Goal: Task Accomplishment & Management: Manage account settings

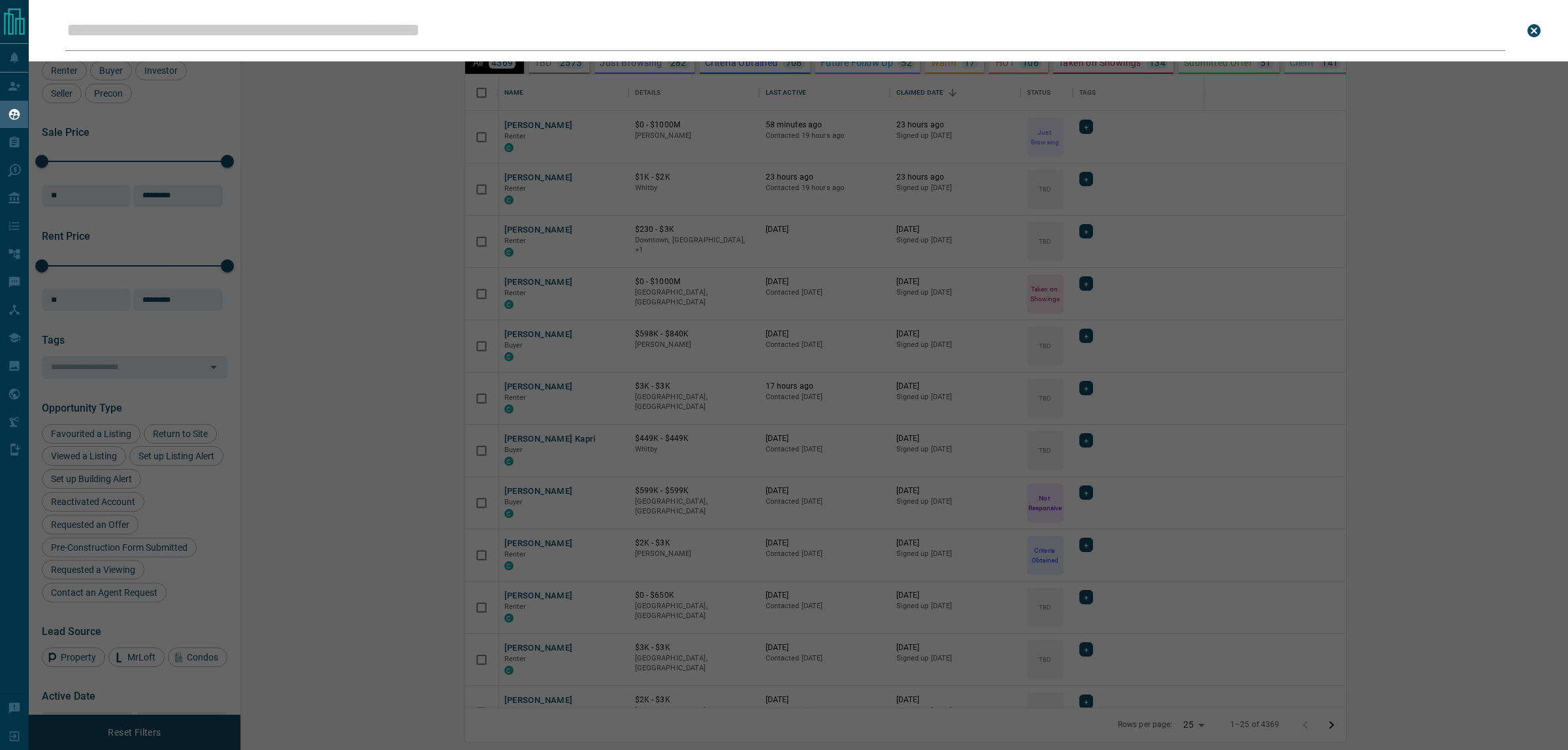
scroll to position [621, 1308]
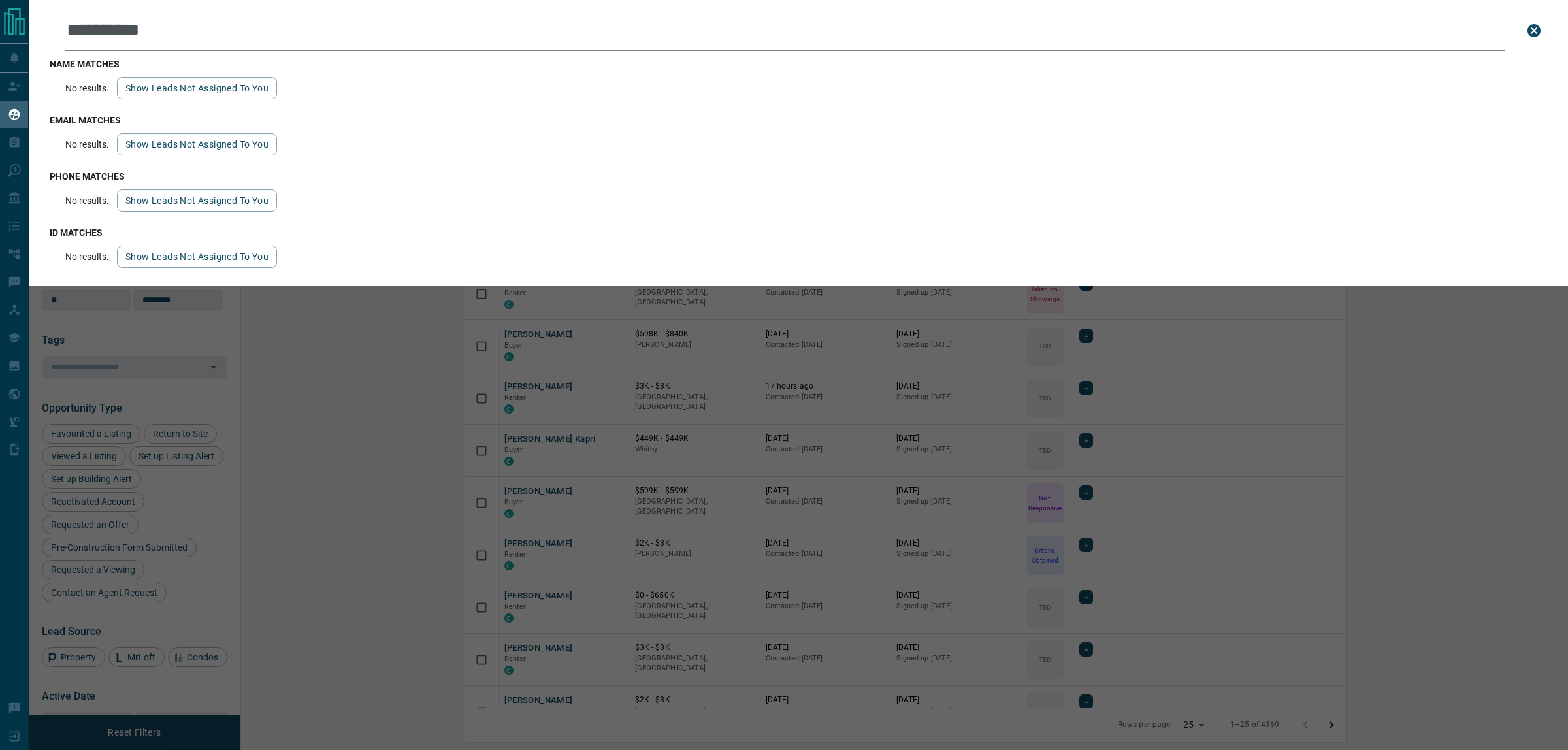
type input "**********"
click at [149, 95] on button "Show leads not assigned to you" at bounding box center [197, 88] width 160 height 22
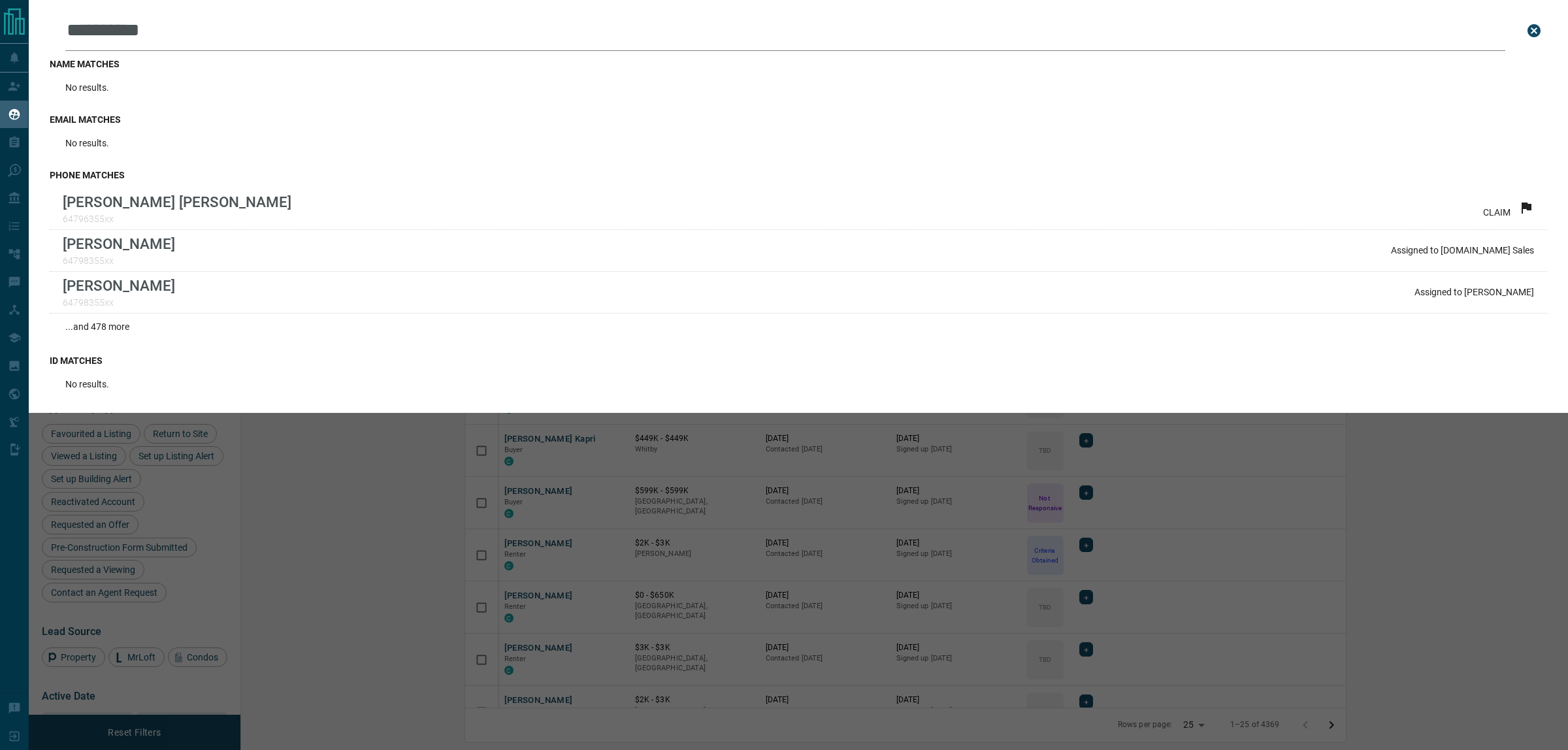
click at [1538, 31] on icon "close search bar" at bounding box center [1534, 30] width 13 height 13
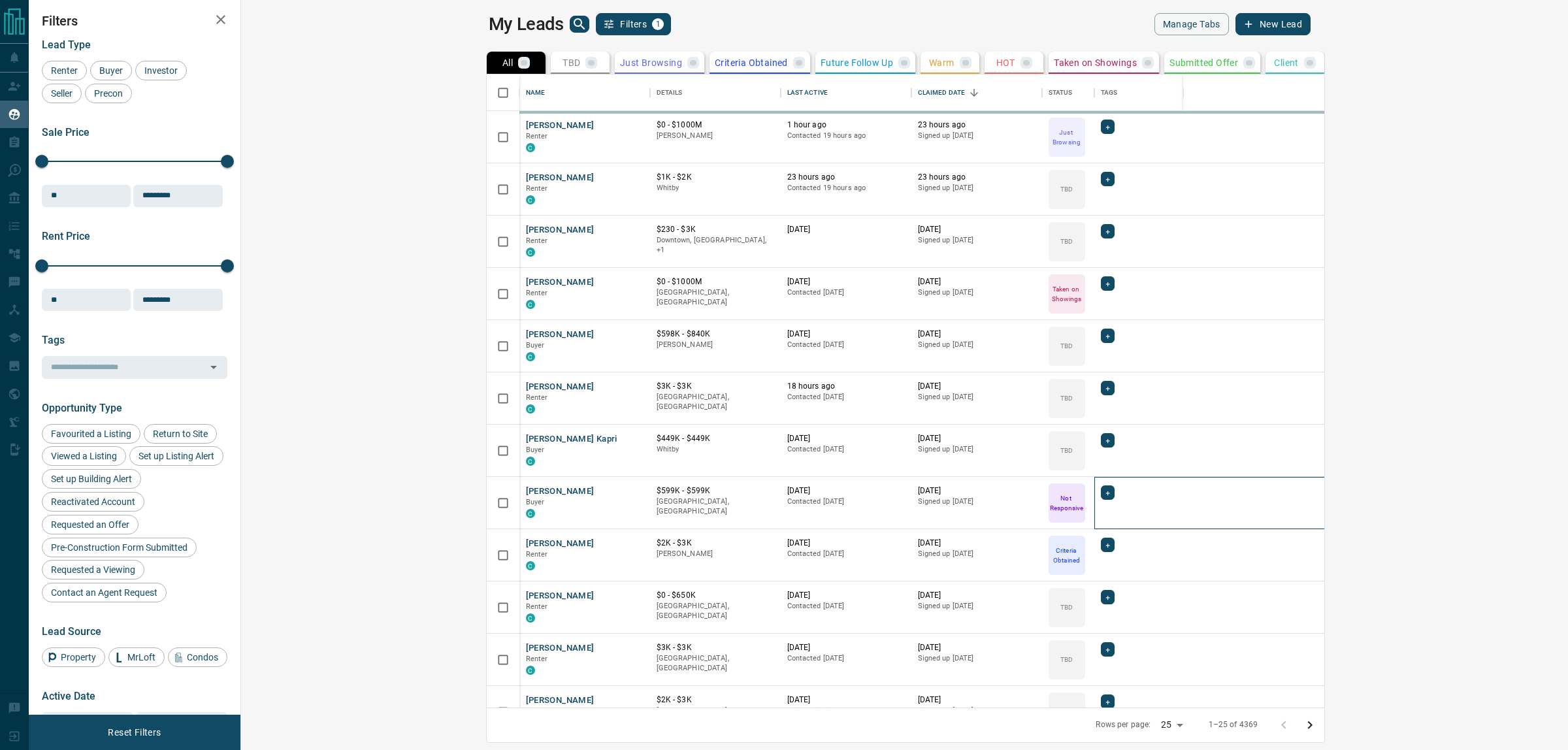
drag, startPoint x: 1090, startPoint y: 510, endPoint x: 11, endPoint y: 76, distance: 1163.0
click at [1101, 509] on div "+" at bounding box center [1381, 502] width 559 height 35
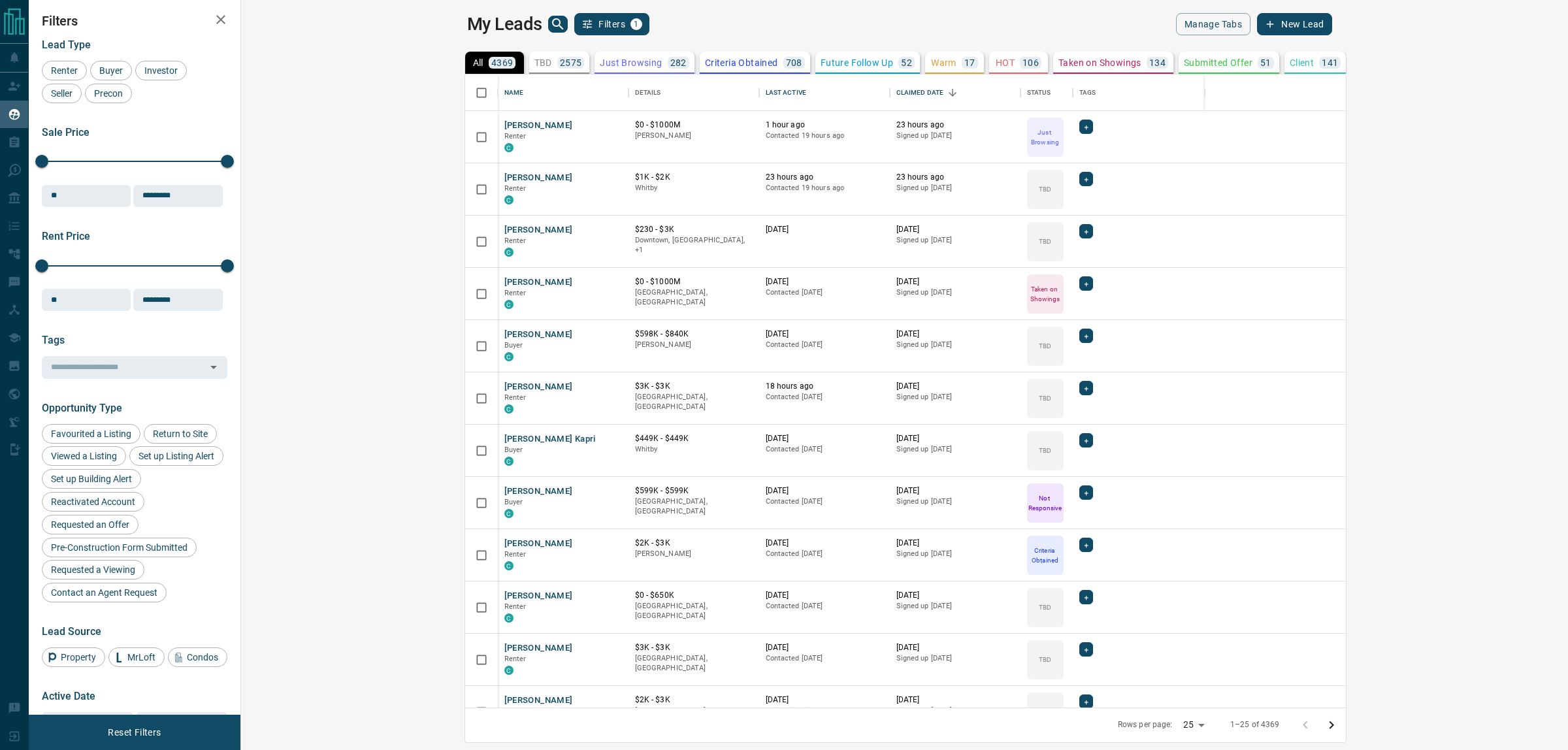
click at [610, 17] on div "My Leads Filters 1" at bounding box center [683, 24] width 433 height 22
drag, startPoint x: 396, startPoint y: 275, endPoint x: 393, endPoint y: 286, distance: 11.4
click at [609, 286] on icon "Open in New Tab" at bounding box center [613, 281] width 10 height 10
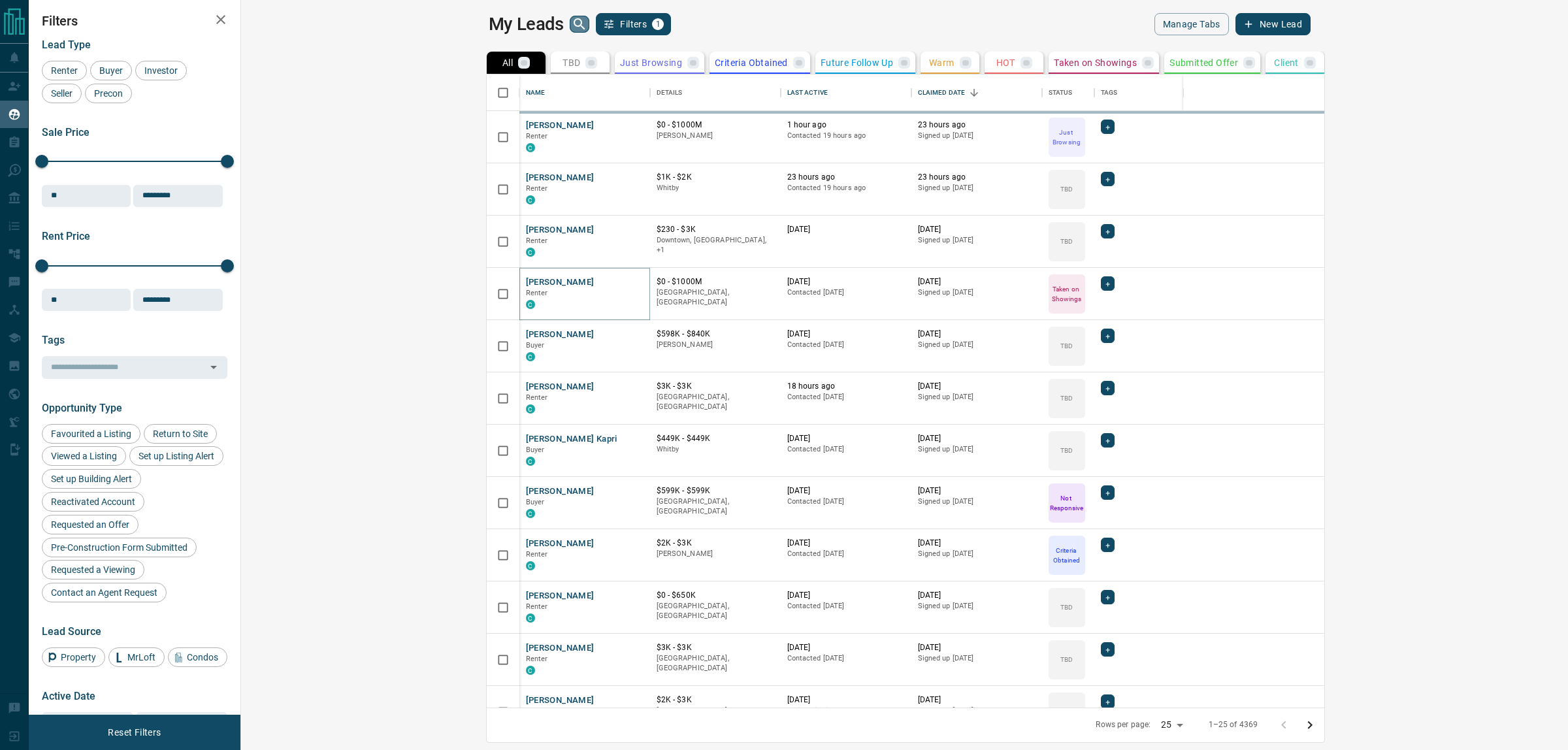
click at [572, 24] on icon "search button" at bounding box center [579, 24] width 16 height 16
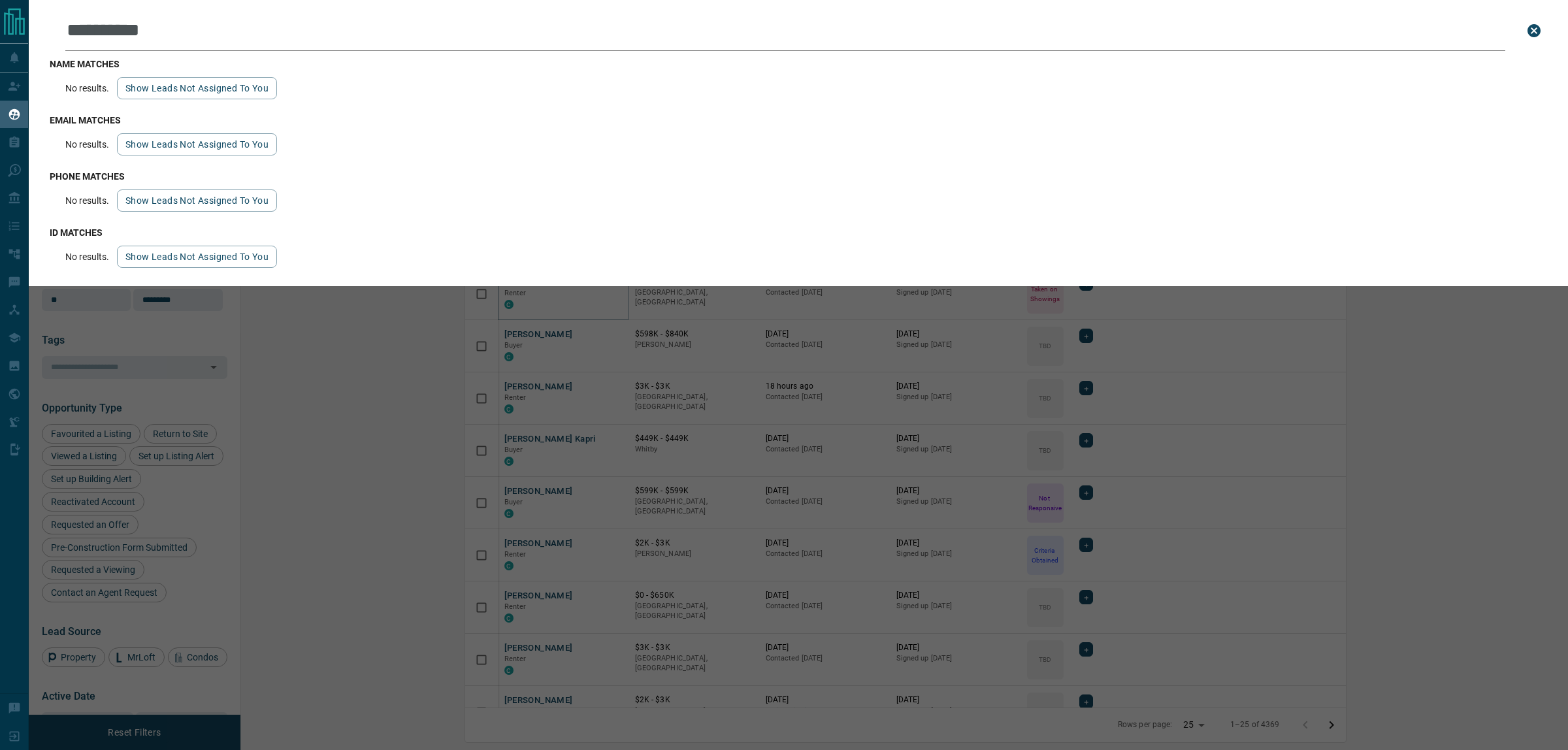
type input "**********"
click at [224, 98] on button "Show leads not assigned to you" at bounding box center [197, 88] width 160 height 22
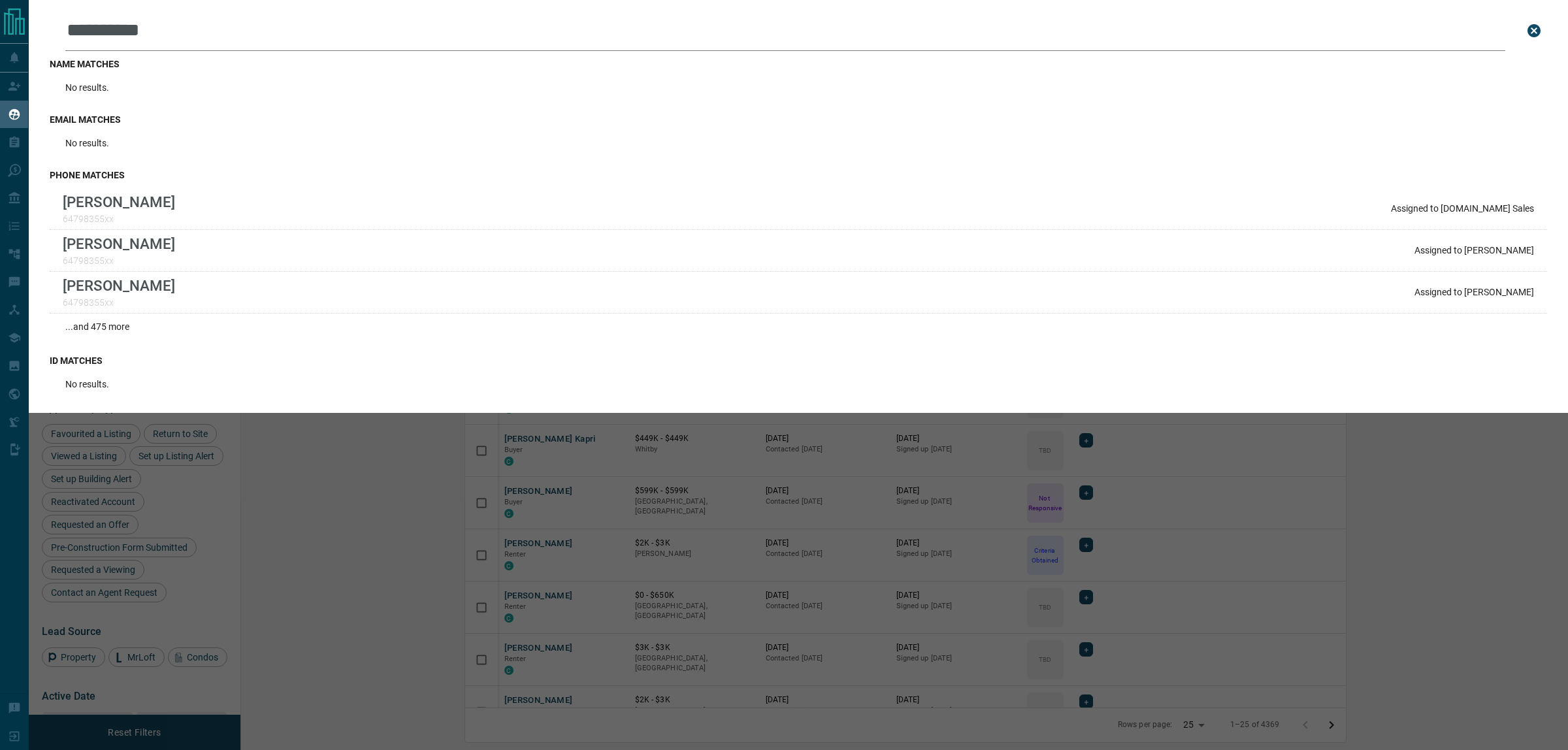
click at [591, 544] on div "**********" at bounding box center [813, 375] width 1568 height 750
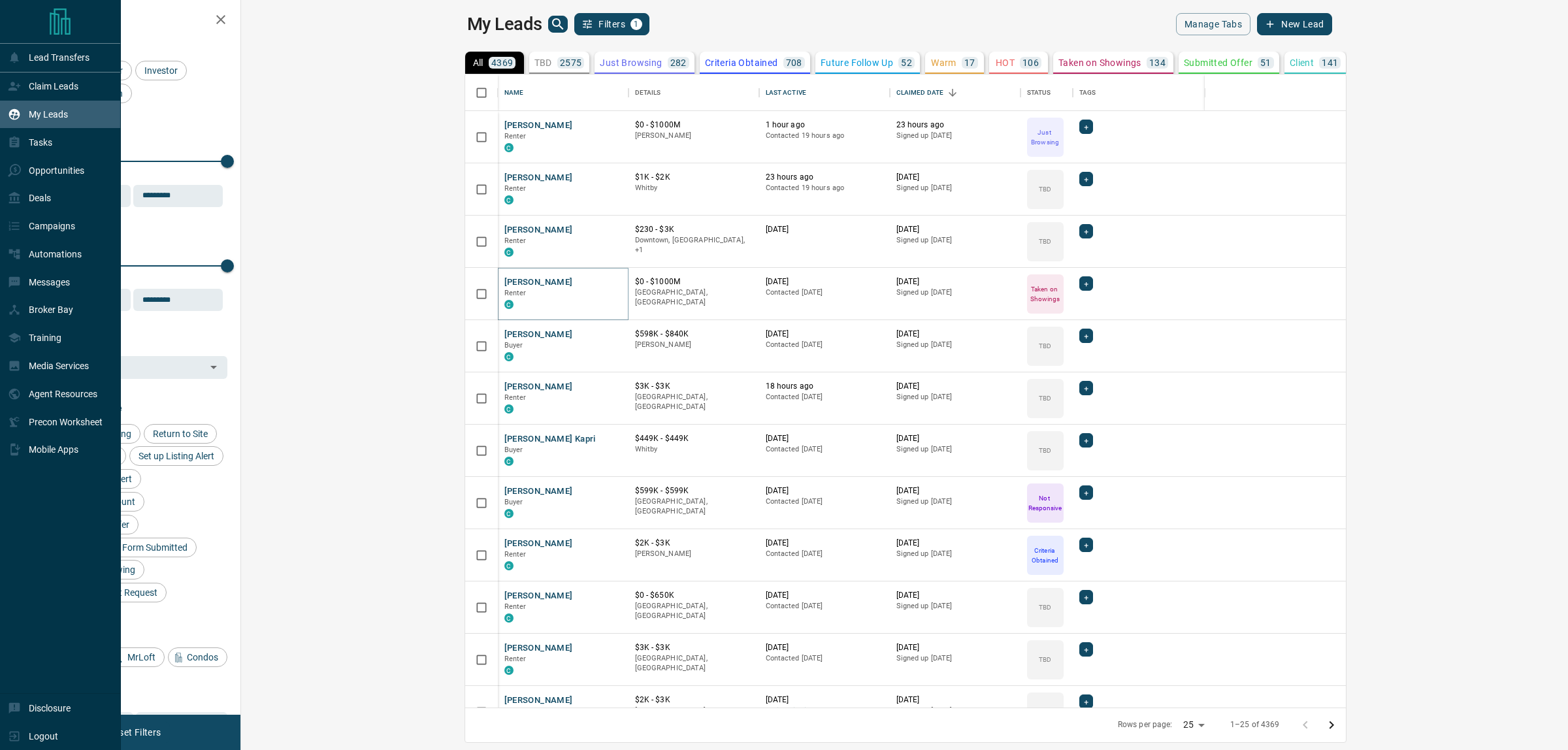
click at [44, 89] on p "Claim Leads" at bounding box center [54, 86] width 50 height 10
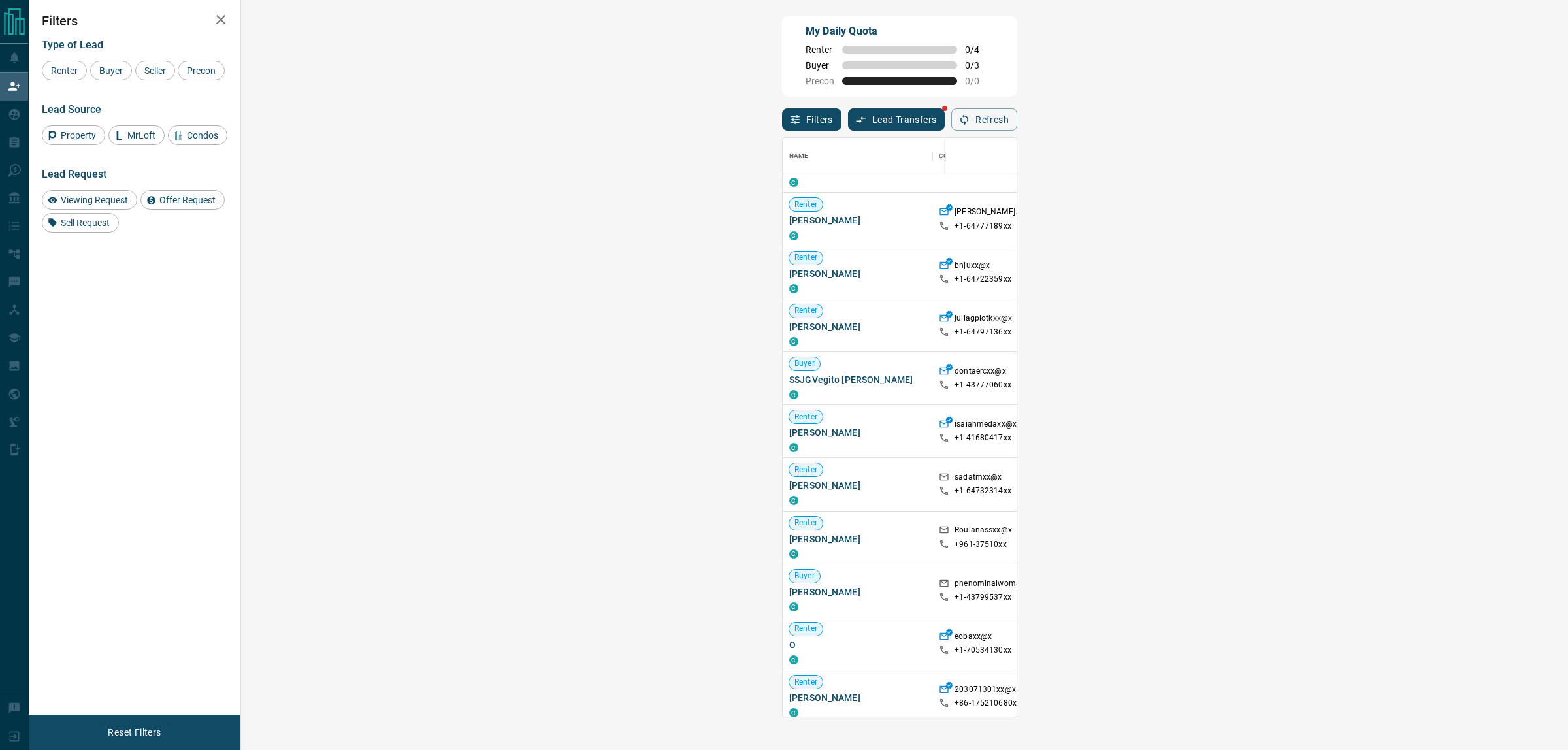
scroll to position [163, 0]
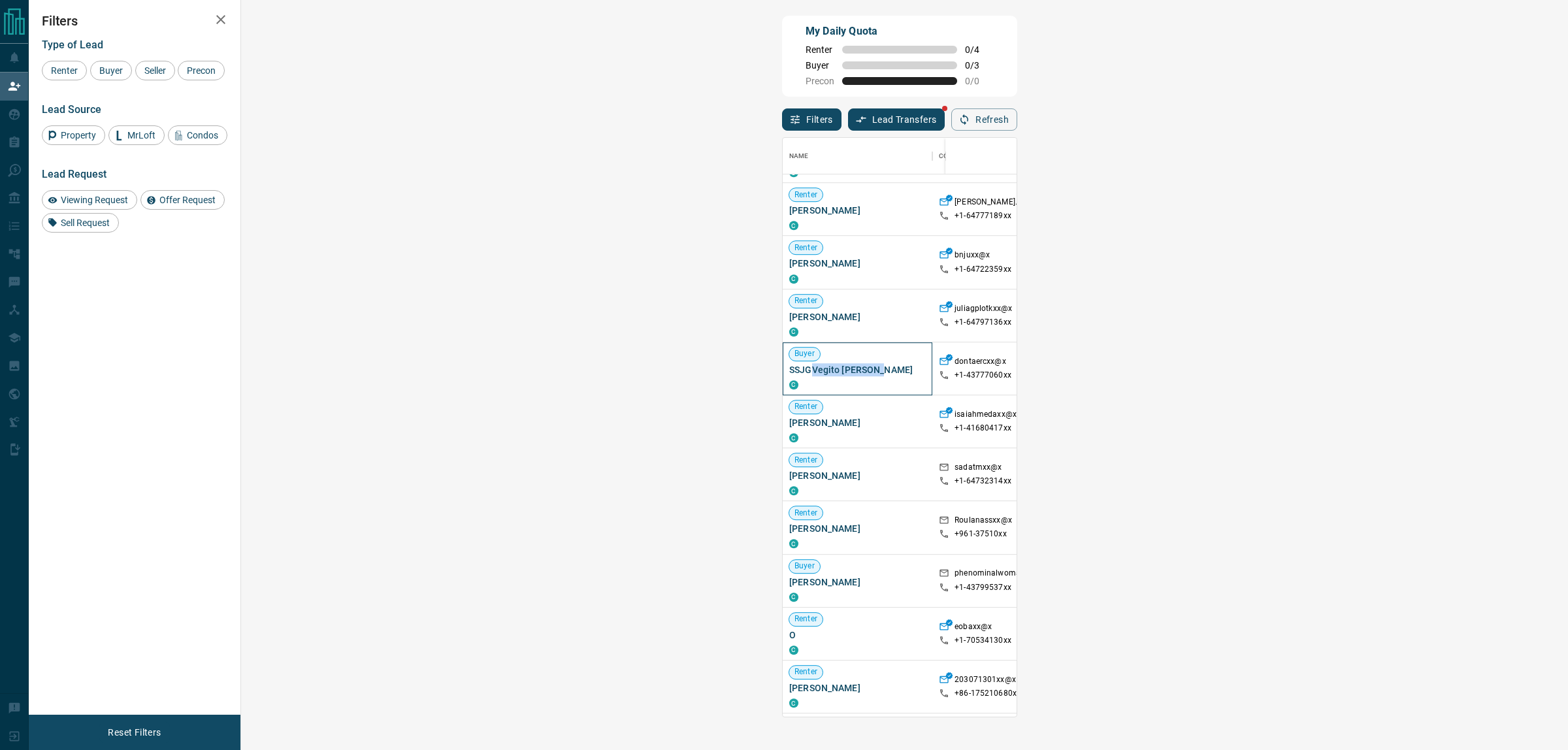
drag, startPoint x: 342, startPoint y: 356, endPoint x: 279, endPoint y: 365, distance: 63.6
click at [789, 365] on span "SSJGVegito [PERSON_NAME]" at bounding box center [857, 369] width 136 height 13
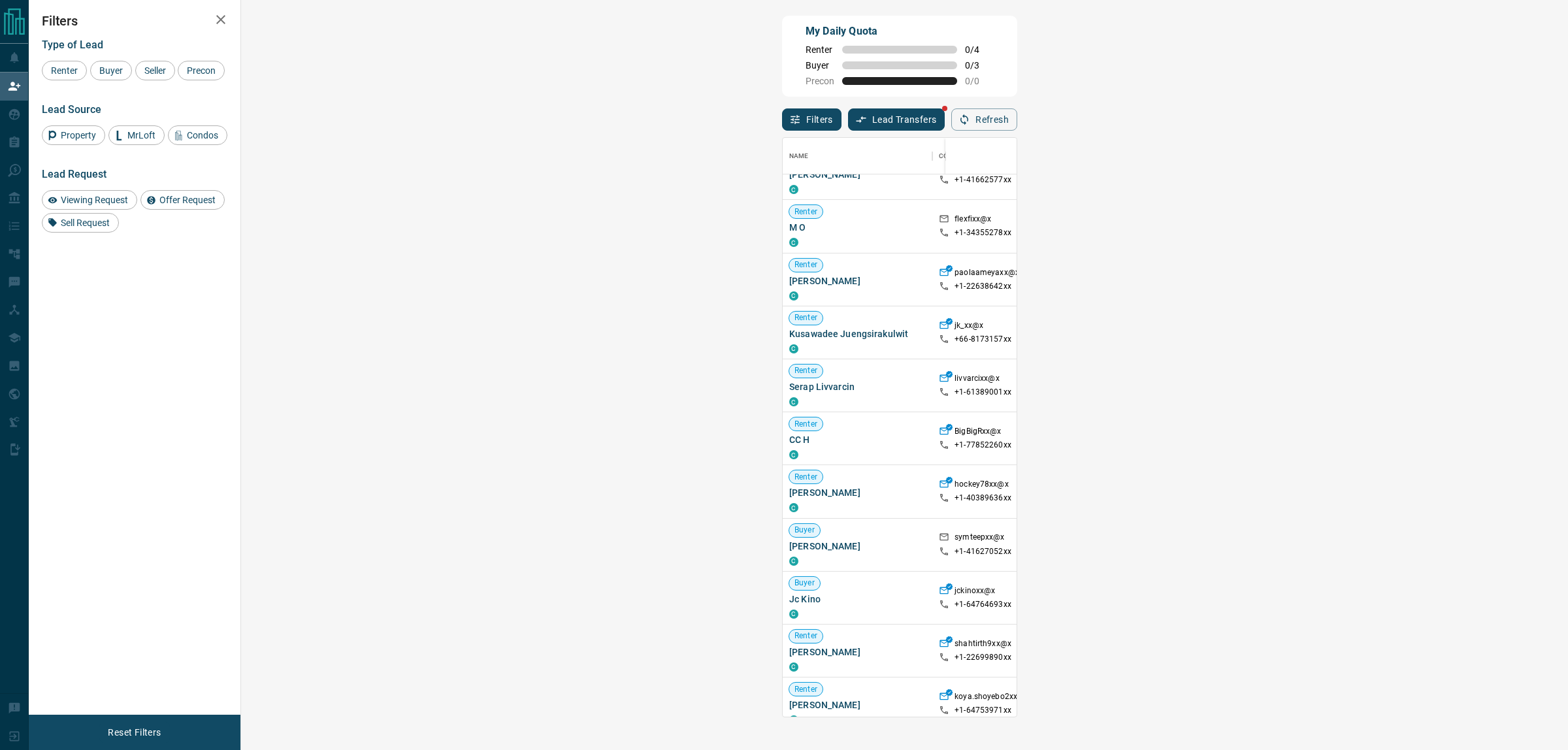
scroll to position [1259, 0]
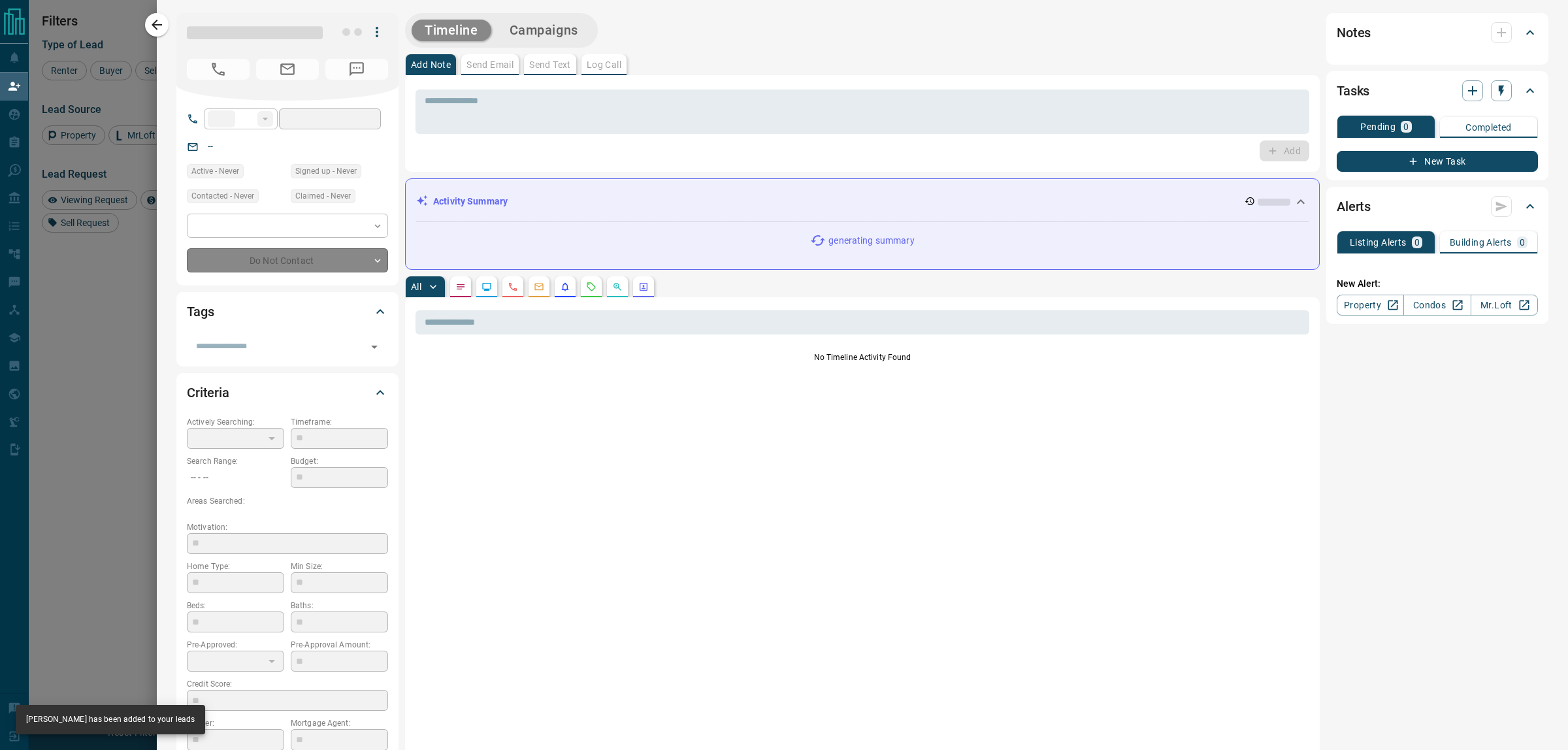
type input "**"
type input "**********"
type input "**"
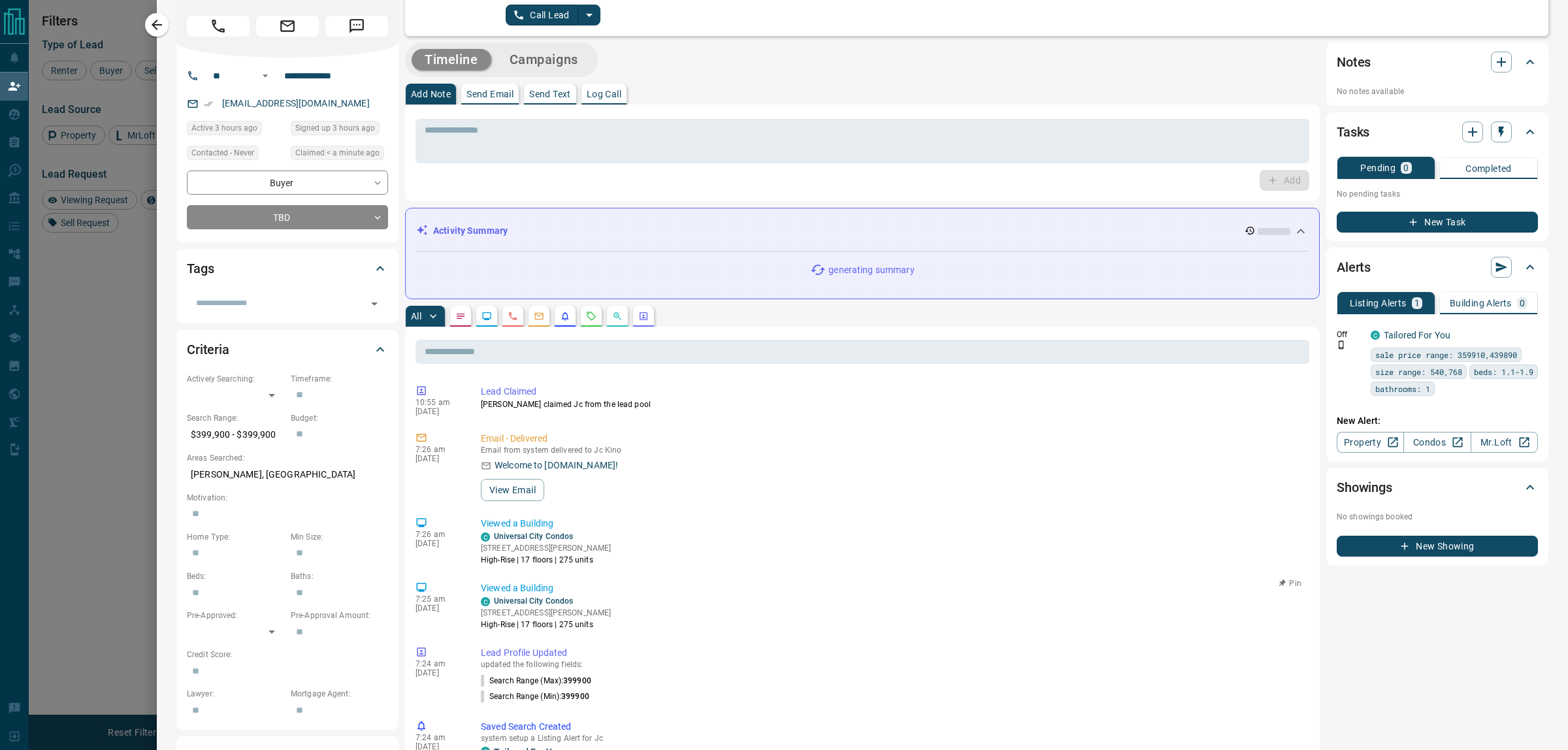
scroll to position [0, 0]
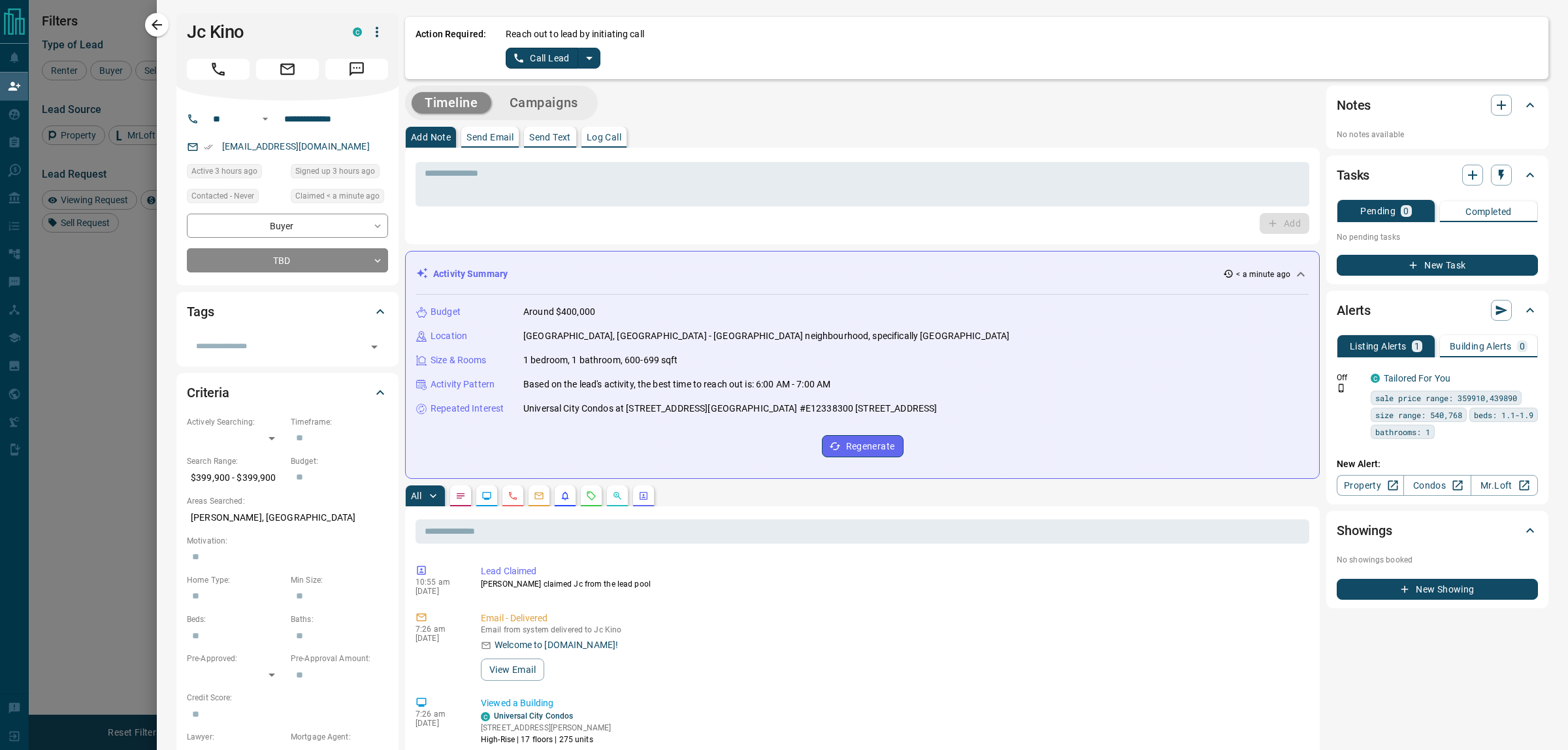
click at [583, 63] on icon "split button" at bounding box center [589, 58] width 16 height 16
click at [563, 102] on li "Log Manual Call" at bounding box center [552, 103] width 80 height 19
click at [539, 60] on button "Log Manual Call" at bounding box center [549, 58] width 87 height 21
click at [538, 63] on button "No" at bounding box center [542, 57] width 23 height 20
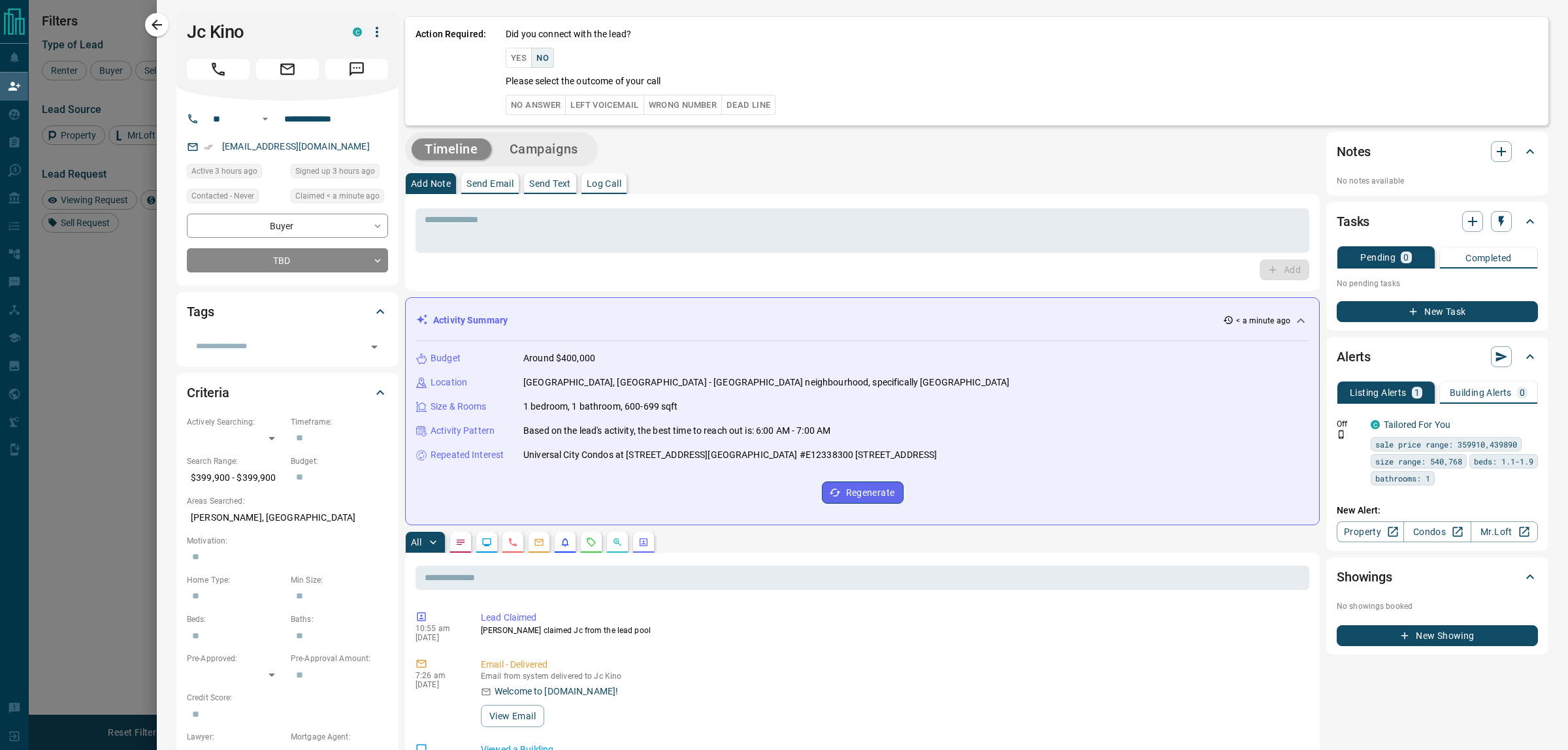
click at [550, 109] on button "No Answer" at bounding box center [536, 104] width 60 height 20
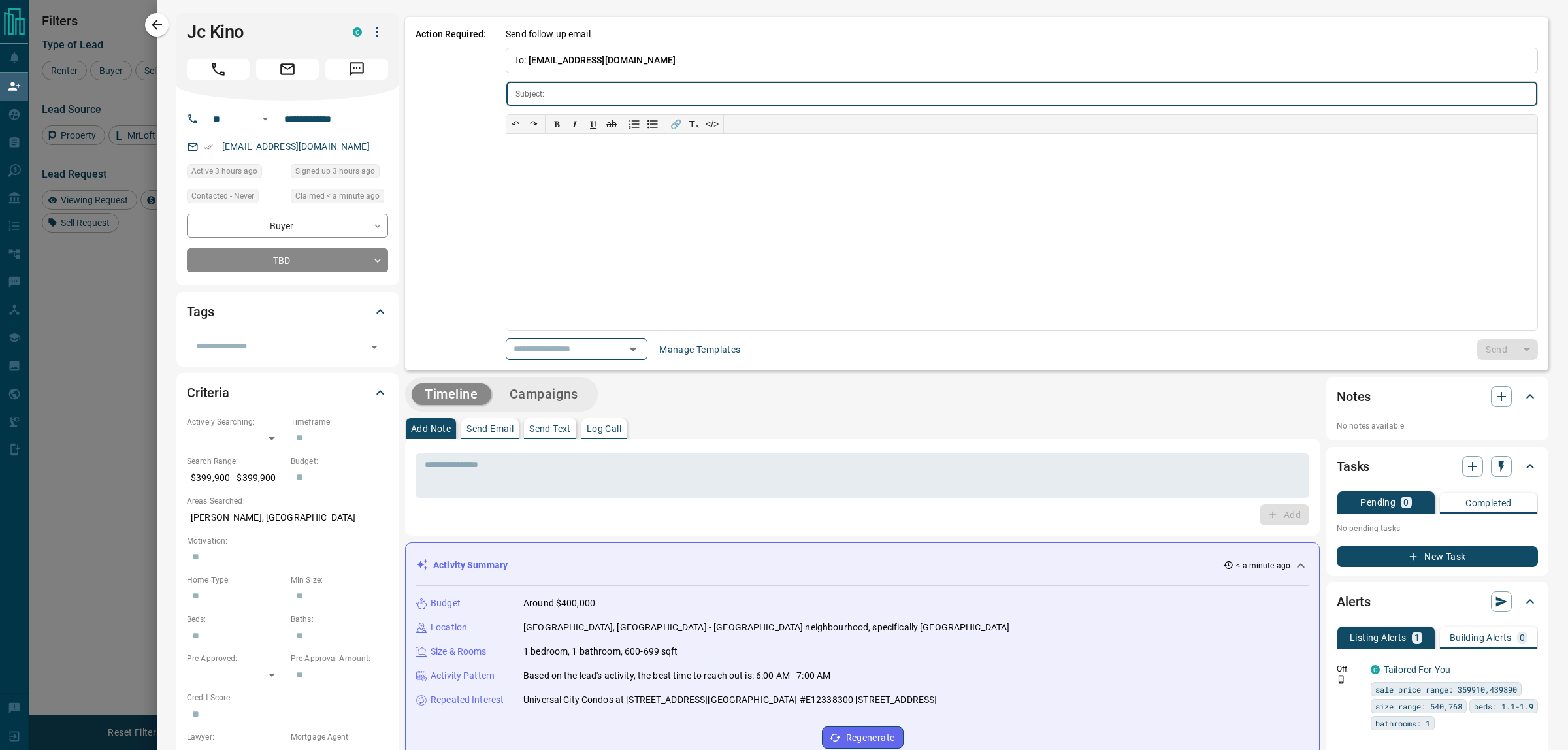
type input "**********"
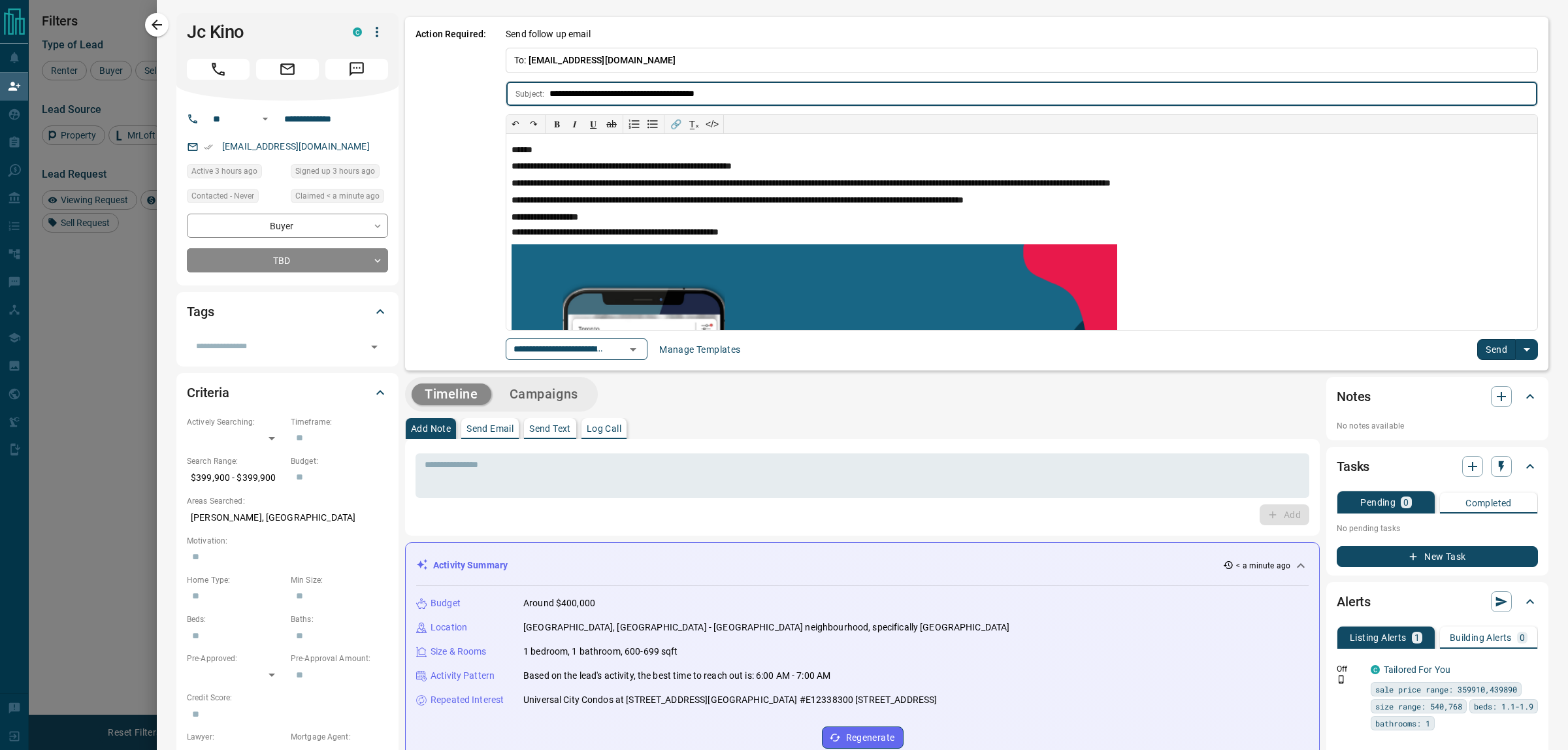
click at [641, 349] on icon "Open" at bounding box center [633, 349] width 16 height 16
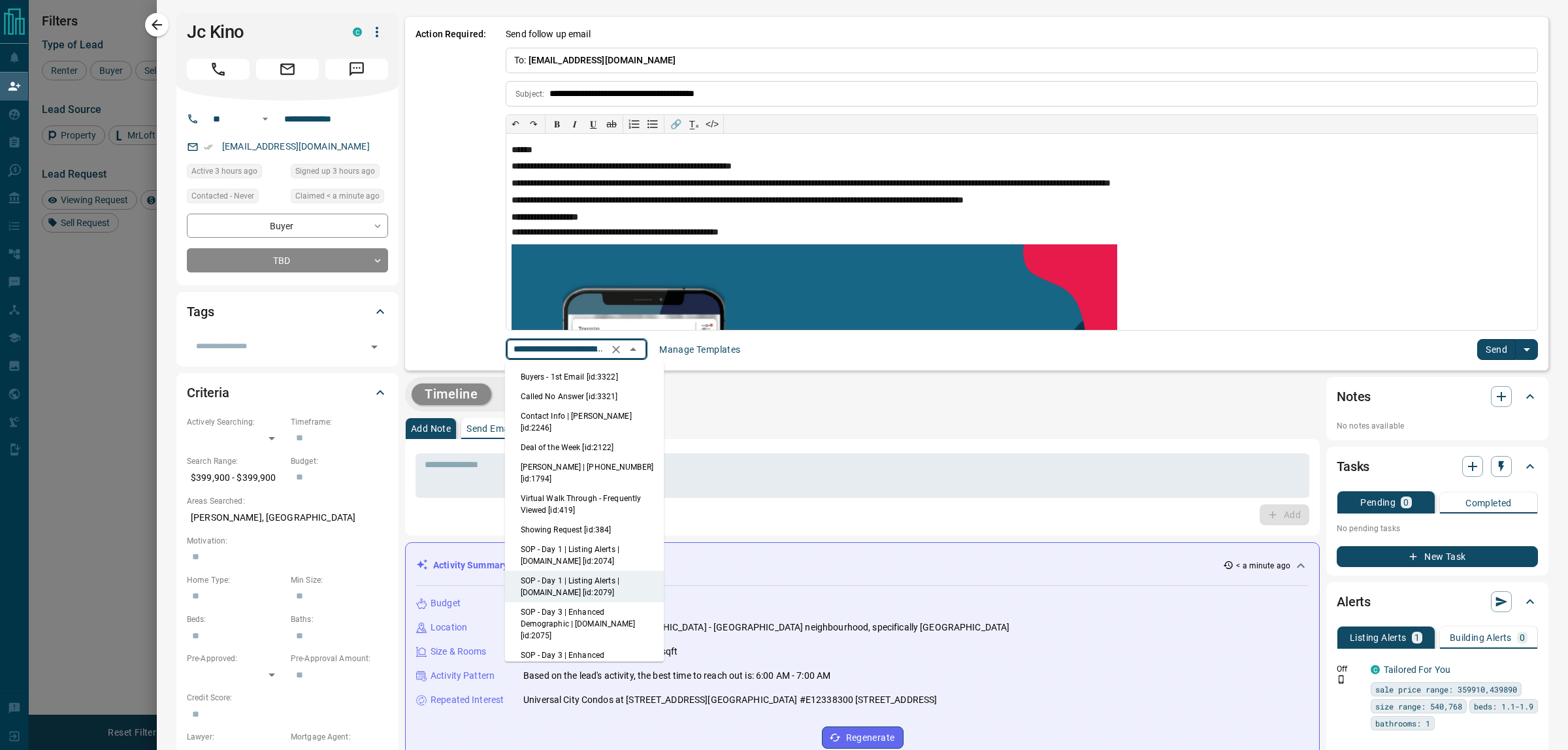
scroll to position [0, 92]
click at [599, 370] on li "Buyers - 1st Email [id:3322]" at bounding box center [585, 376] width 159 height 19
type input "**********"
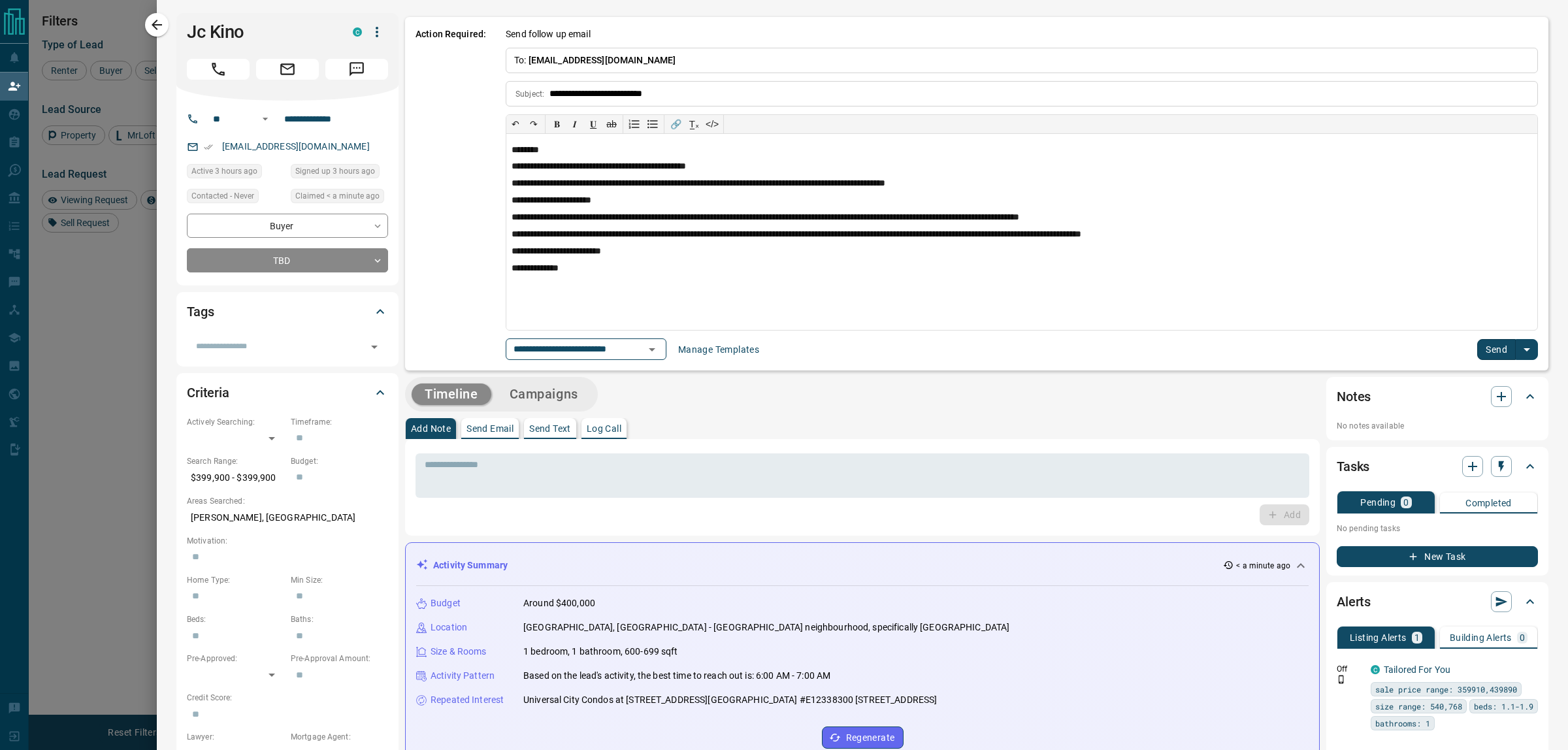
scroll to position [0, 0]
click at [1477, 350] on button "Send" at bounding box center [1497, 349] width 39 height 21
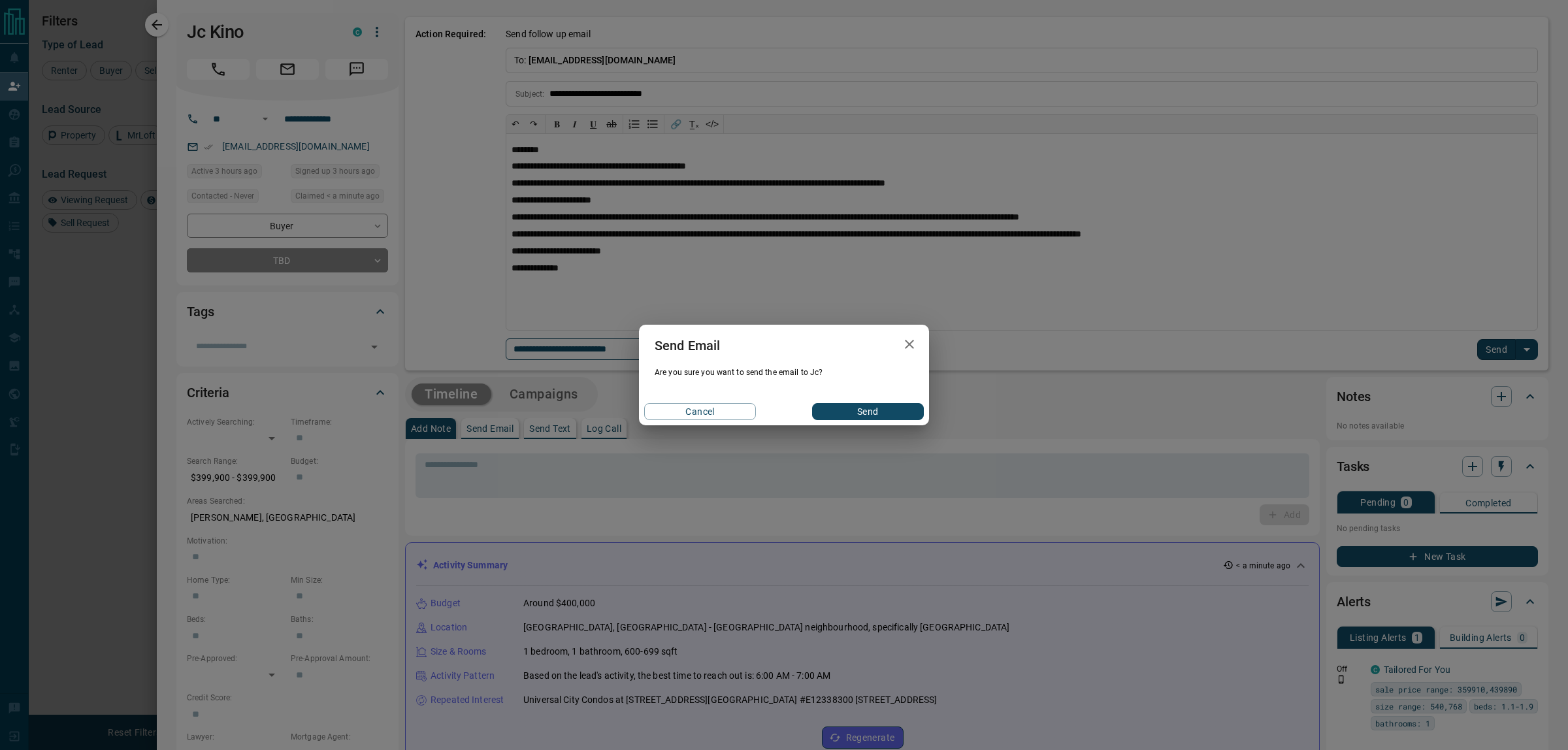
click at [850, 406] on button "Send" at bounding box center [867, 411] width 111 height 17
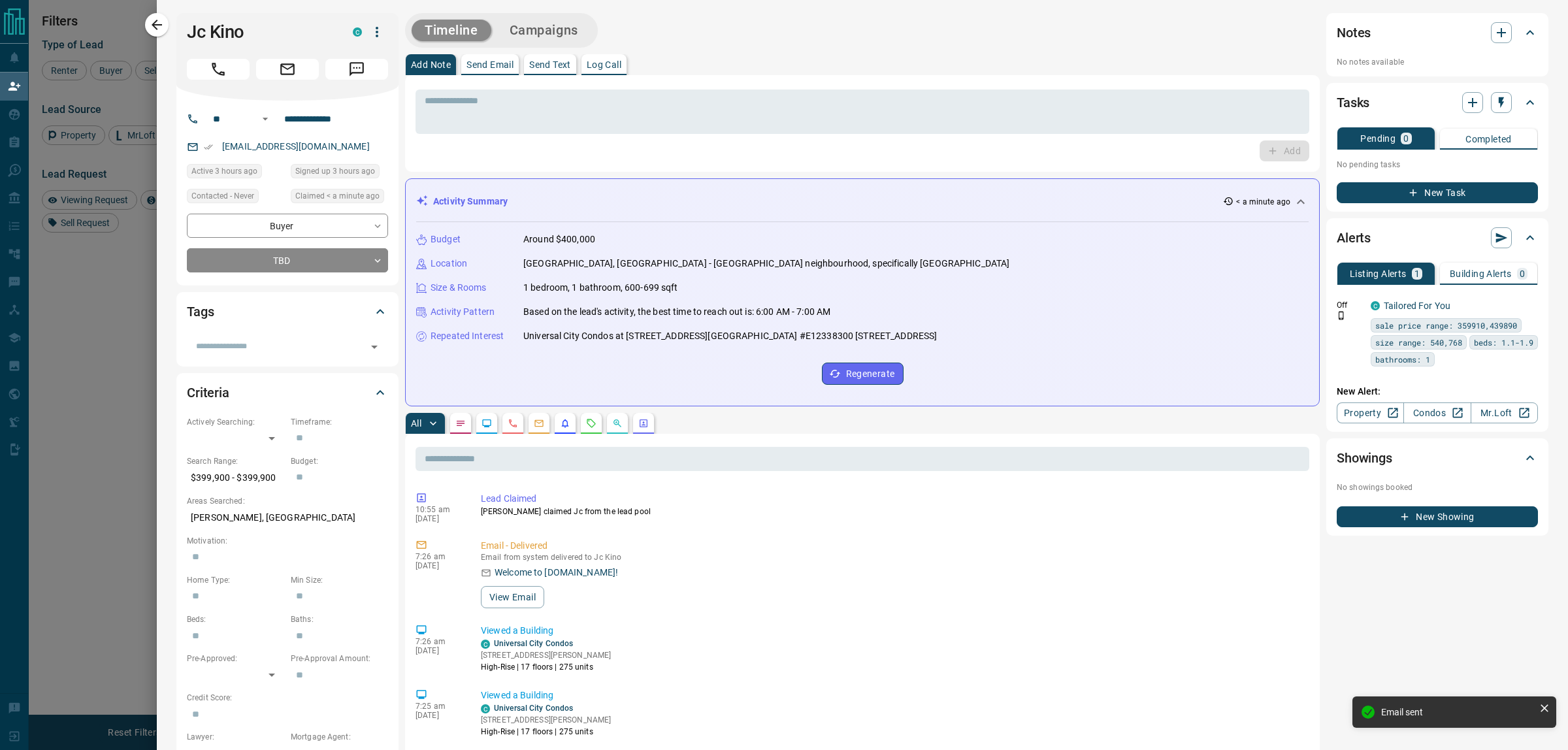
click at [149, 27] on icon "button" at bounding box center [156, 25] width 16 height 16
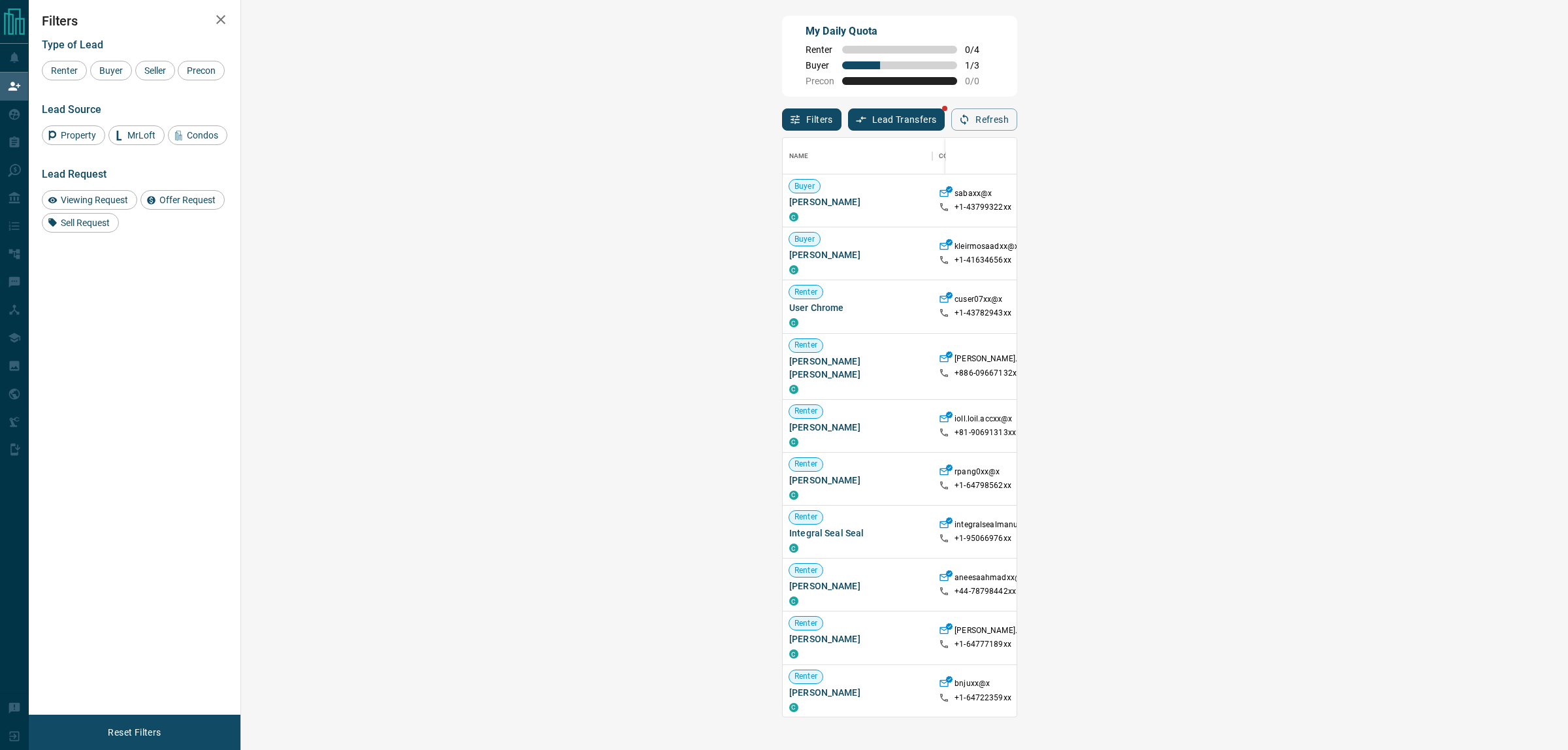
scroll to position [566, 1286]
drag, startPoint x: 1481, startPoint y: 125, endPoint x: 1513, endPoint y: 122, distance: 32.1
click at [1018, 125] on div "Filters Lead Transfers Refresh" at bounding box center [900, 113] width 235 height 34
click at [1018, 122] on button "Refresh" at bounding box center [984, 120] width 66 height 22
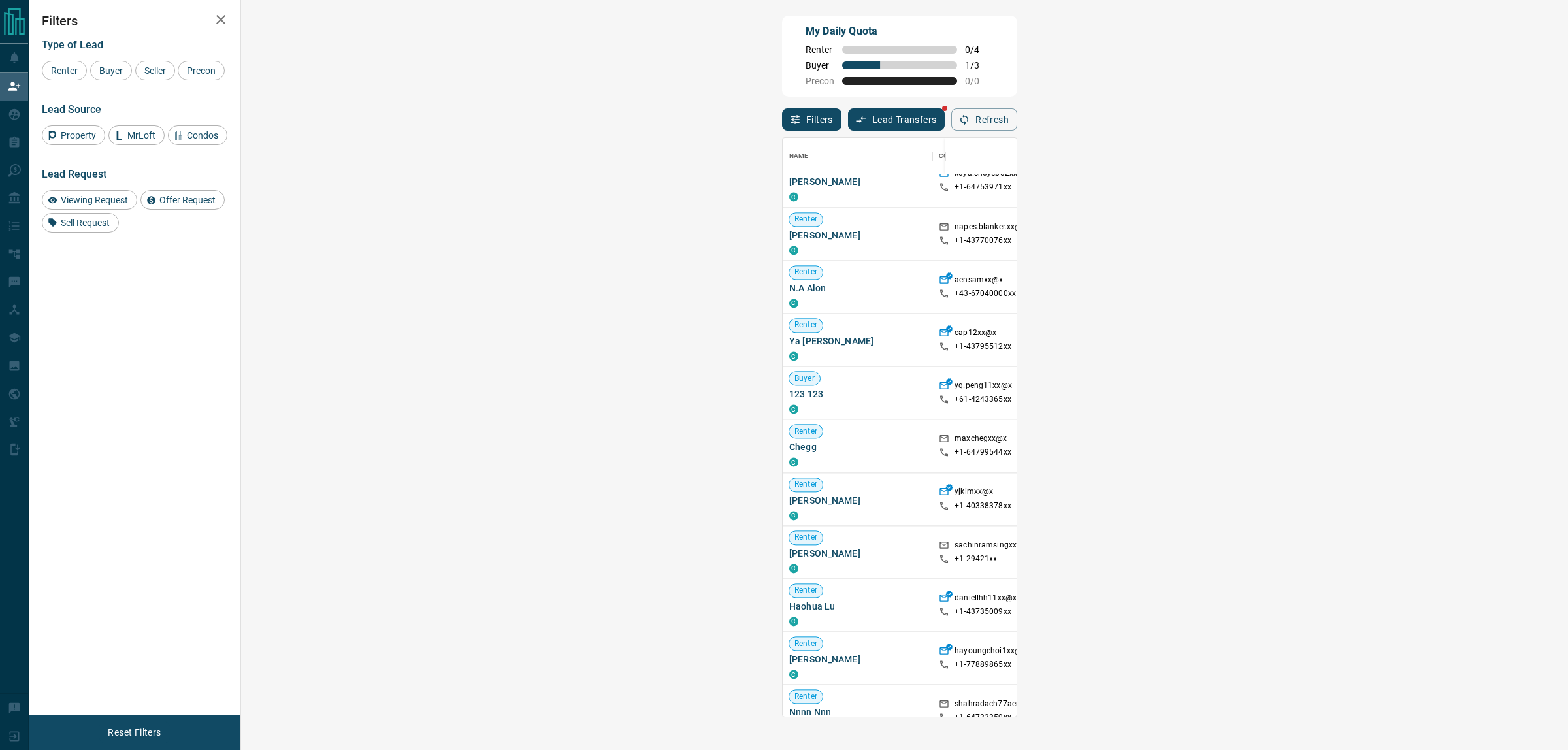
scroll to position [2010, 0]
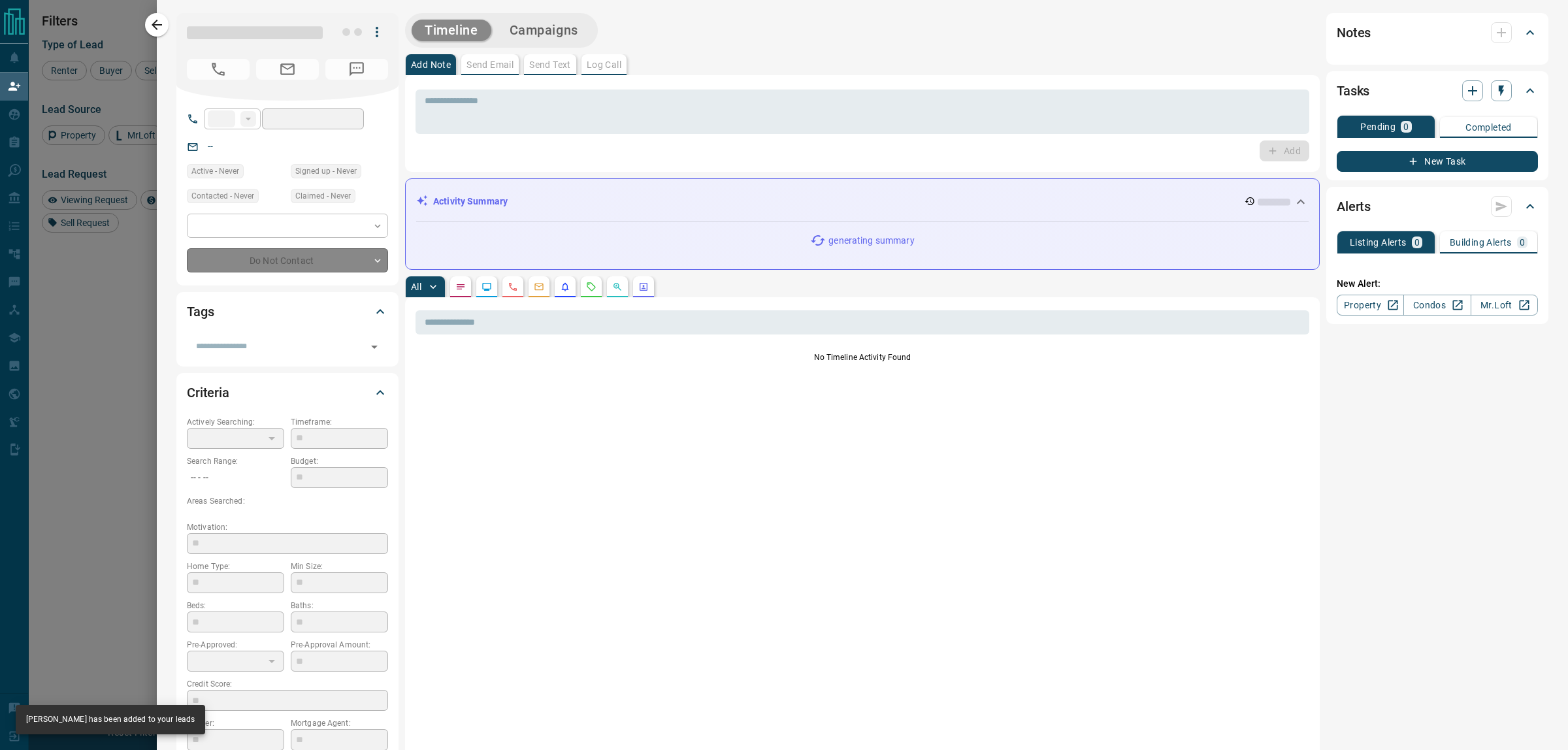
type input "**"
type input "**********"
type input "**"
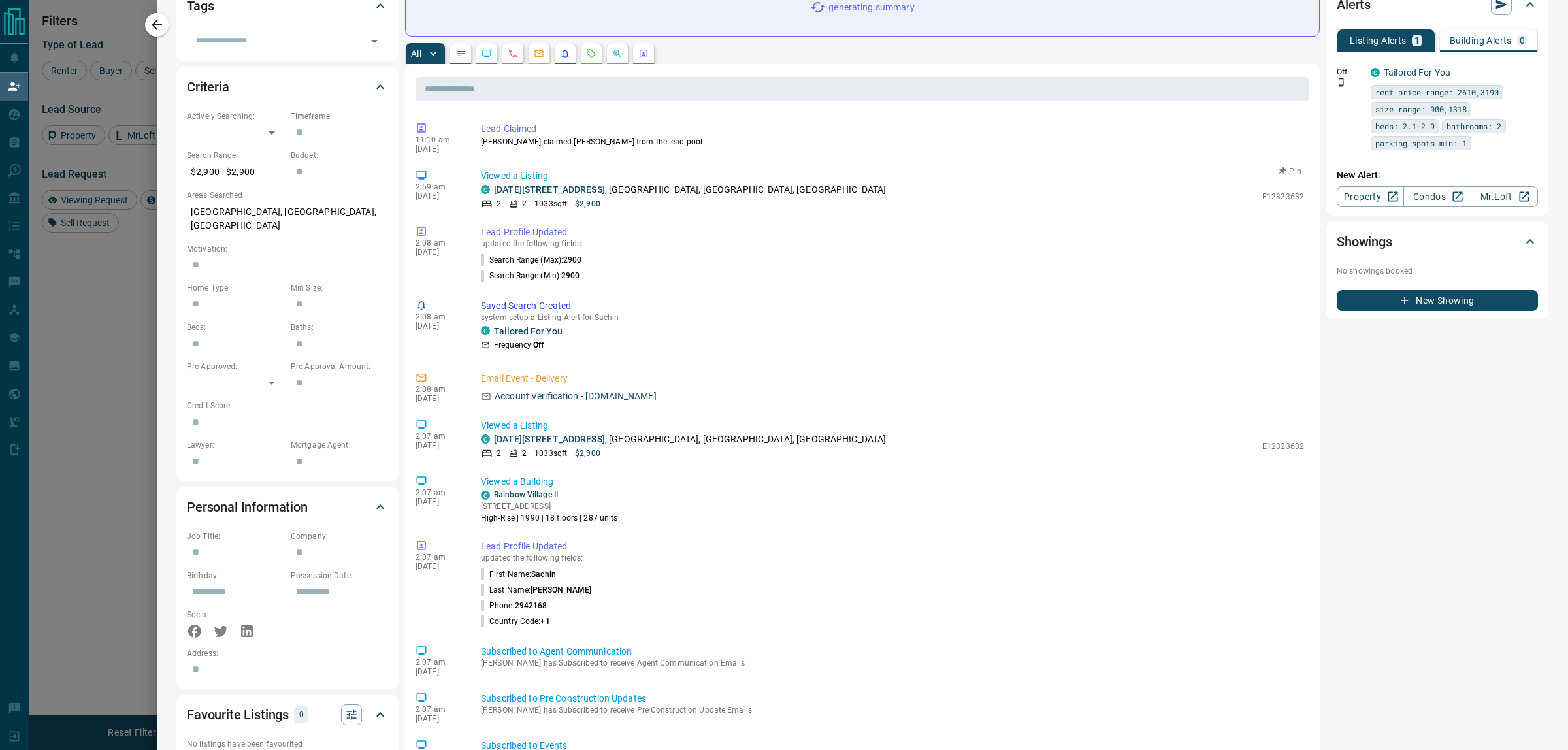
scroll to position [0, 0]
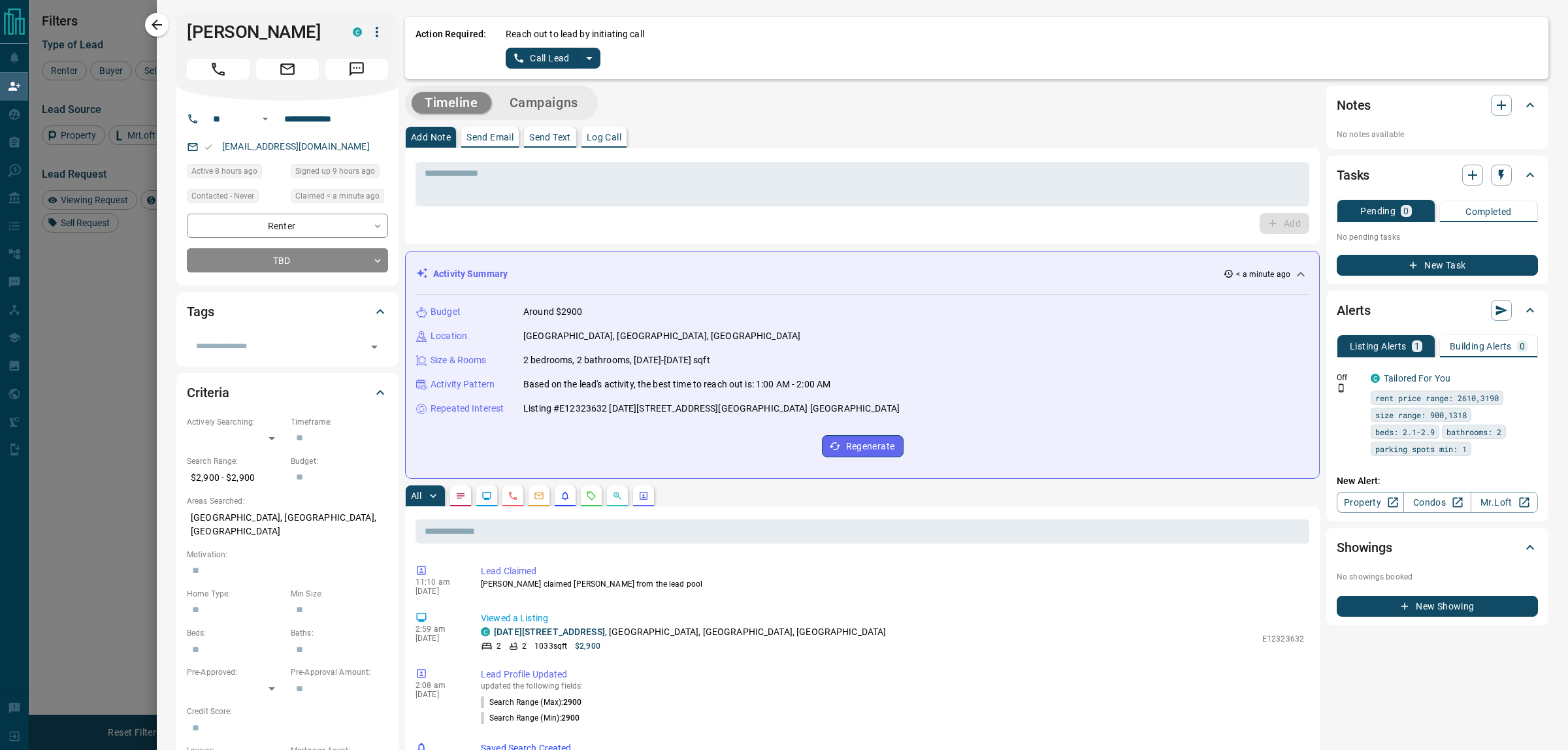
click at [384, 262] on body "Lead Transfers Claim Leads My Leads Tasks Opportunities Deals Campaigns Automat…" at bounding box center [784, 313] width 1568 height 625
click at [587, 57] on div at bounding box center [784, 375] width 1568 height 750
click at [584, 60] on icon "split button" at bounding box center [589, 58] width 16 height 16
click at [550, 104] on li "Log Manual Call" at bounding box center [552, 103] width 80 height 19
click at [533, 49] on button "Log Manual Call" at bounding box center [549, 58] width 87 height 21
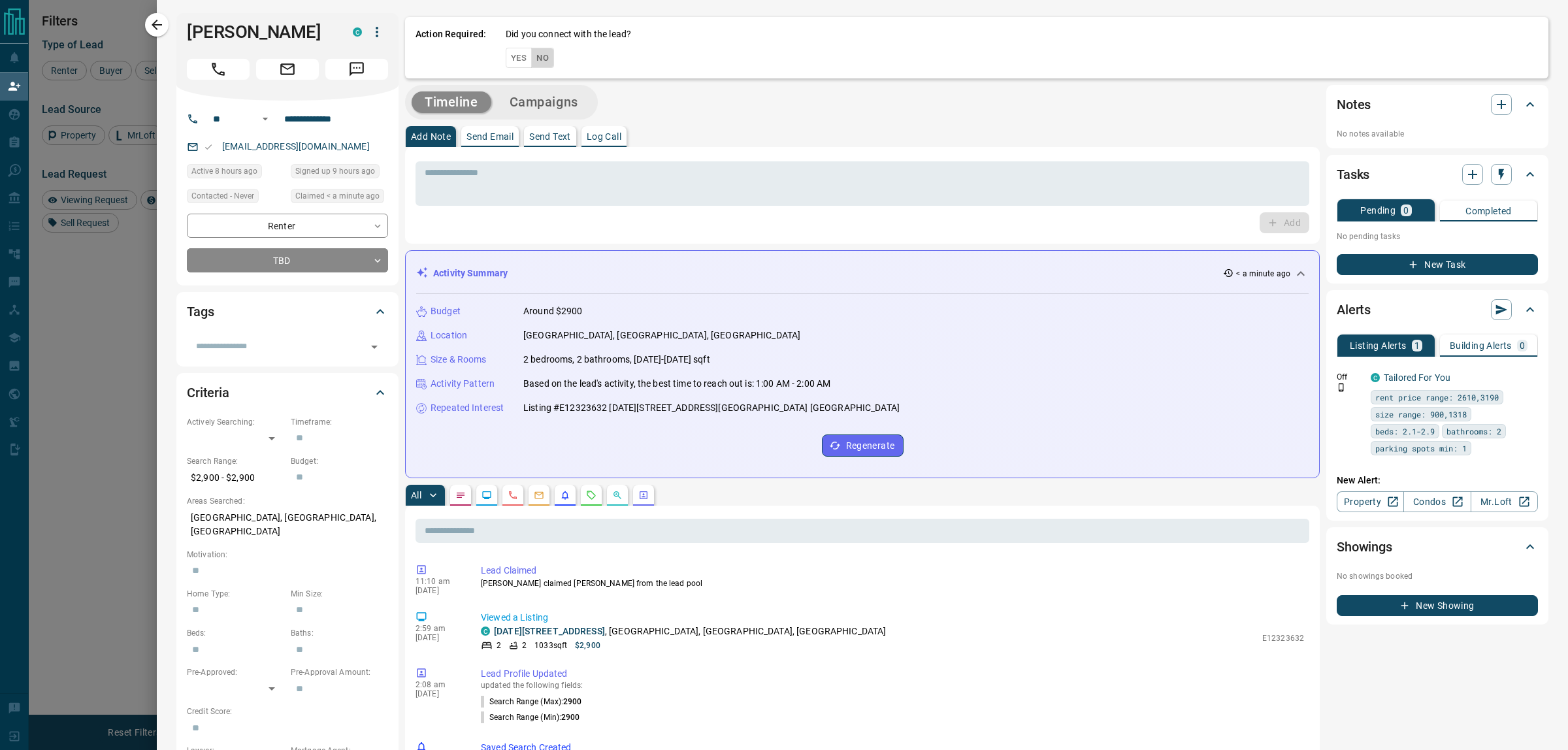
click at [536, 59] on button "No" at bounding box center [542, 57] width 23 height 20
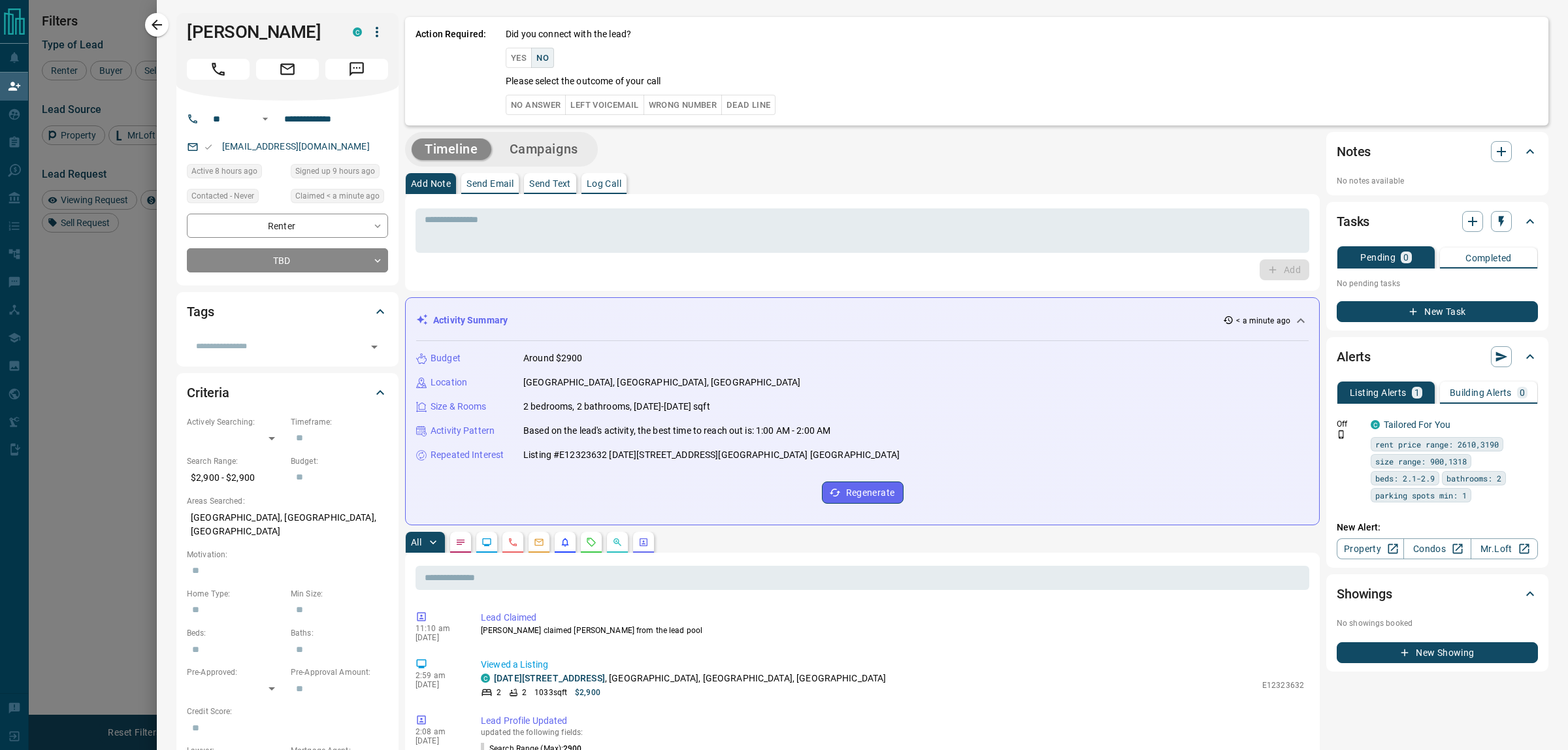
click at [676, 102] on button "Wrong Number" at bounding box center [683, 104] width 78 height 20
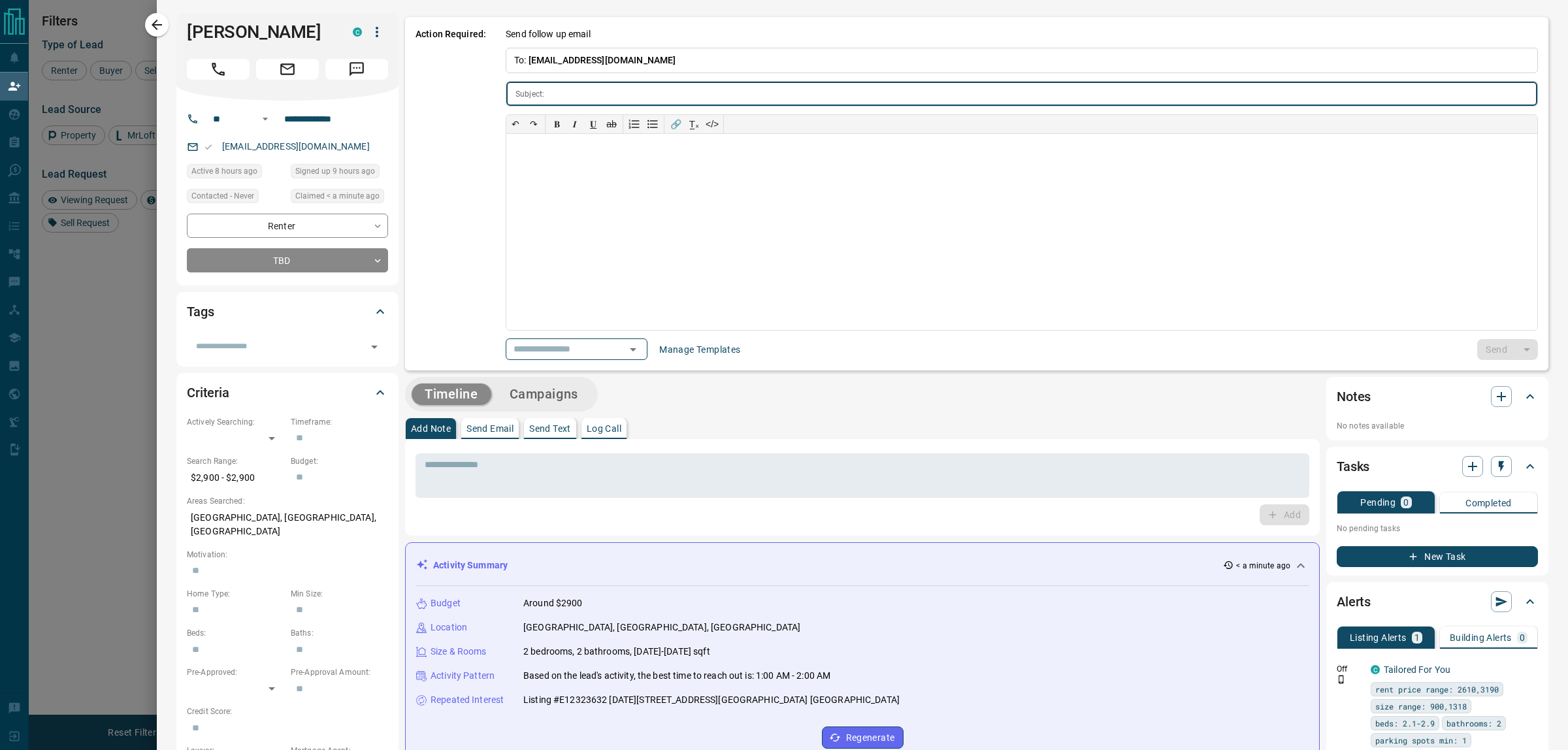
type input "**********"
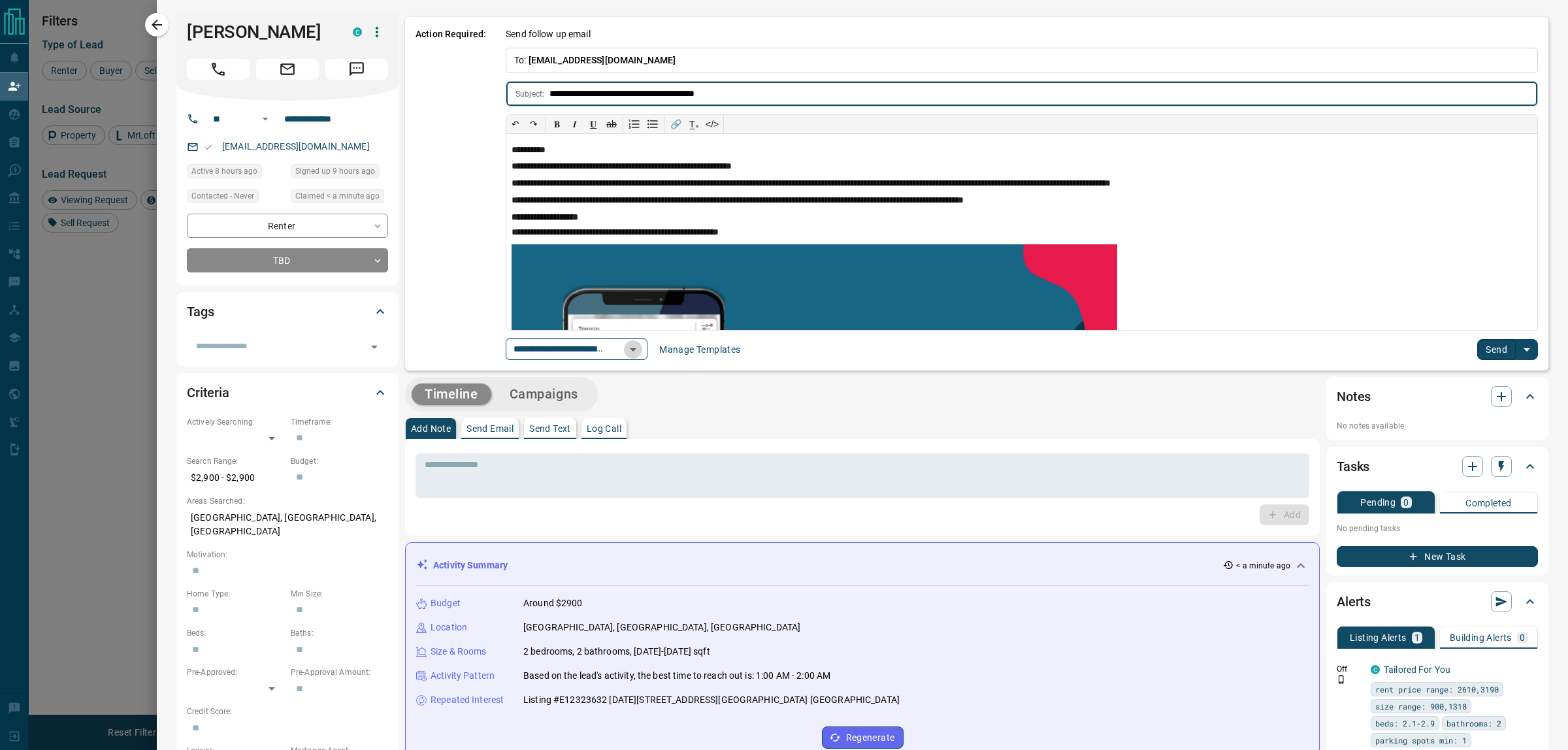
click at [641, 348] on icon "Open" at bounding box center [633, 349] width 16 height 16
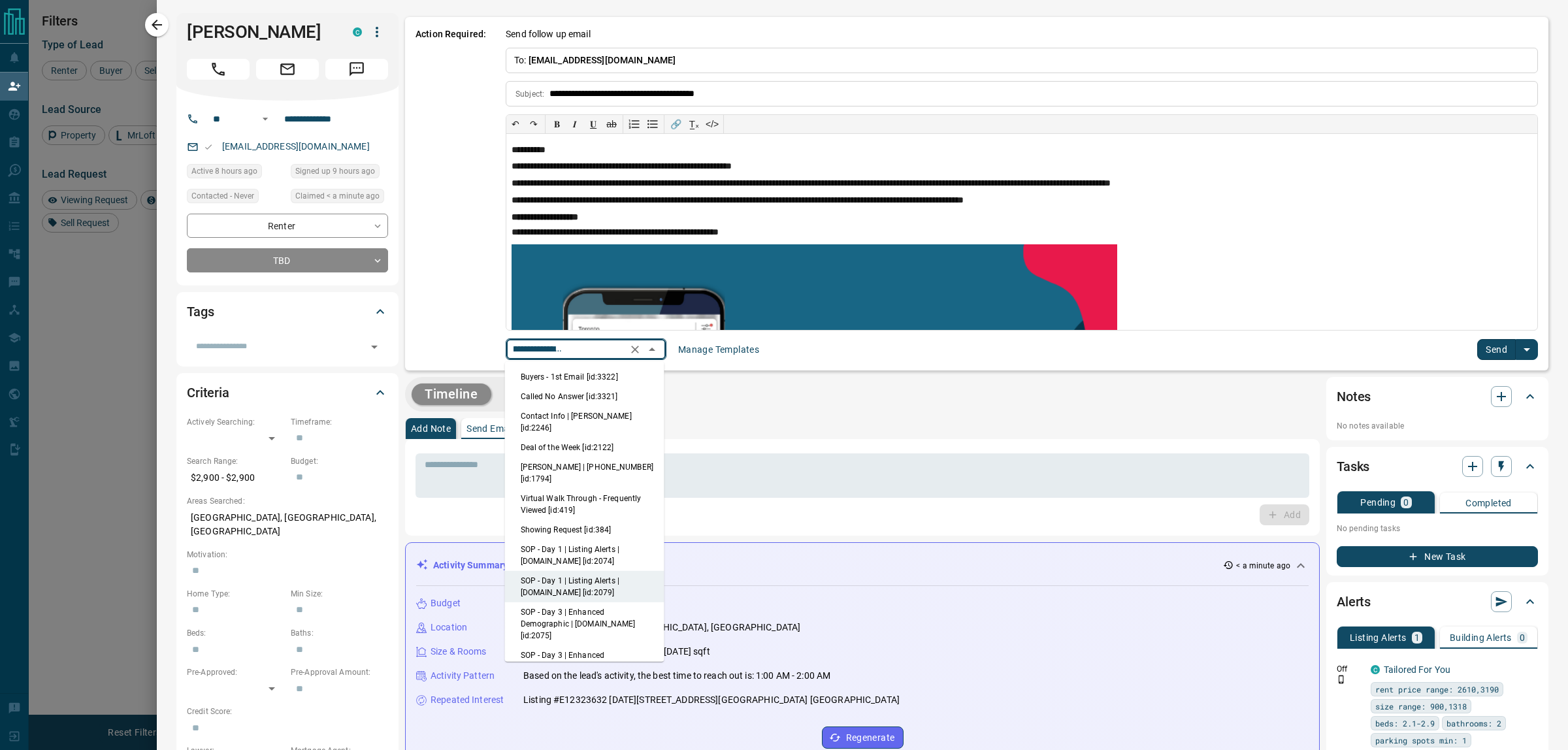
click at [591, 394] on li "Called No Answer [id:3321]" at bounding box center [585, 396] width 159 height 19
type input "**********"
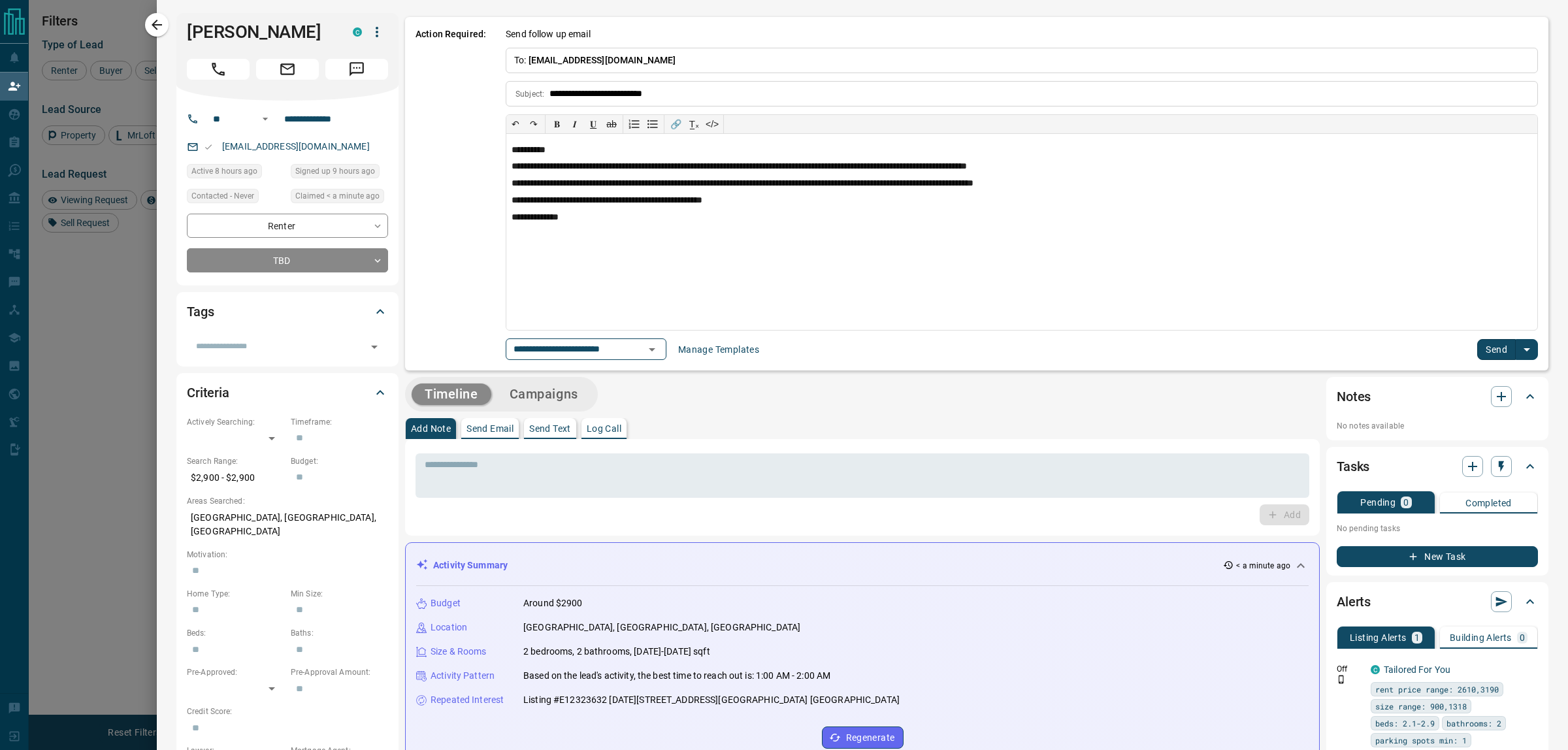
scroll to position [0, 0]
click at [1477, 351] on button "Send" at bounding box center [1497, 349] width 39 height 21
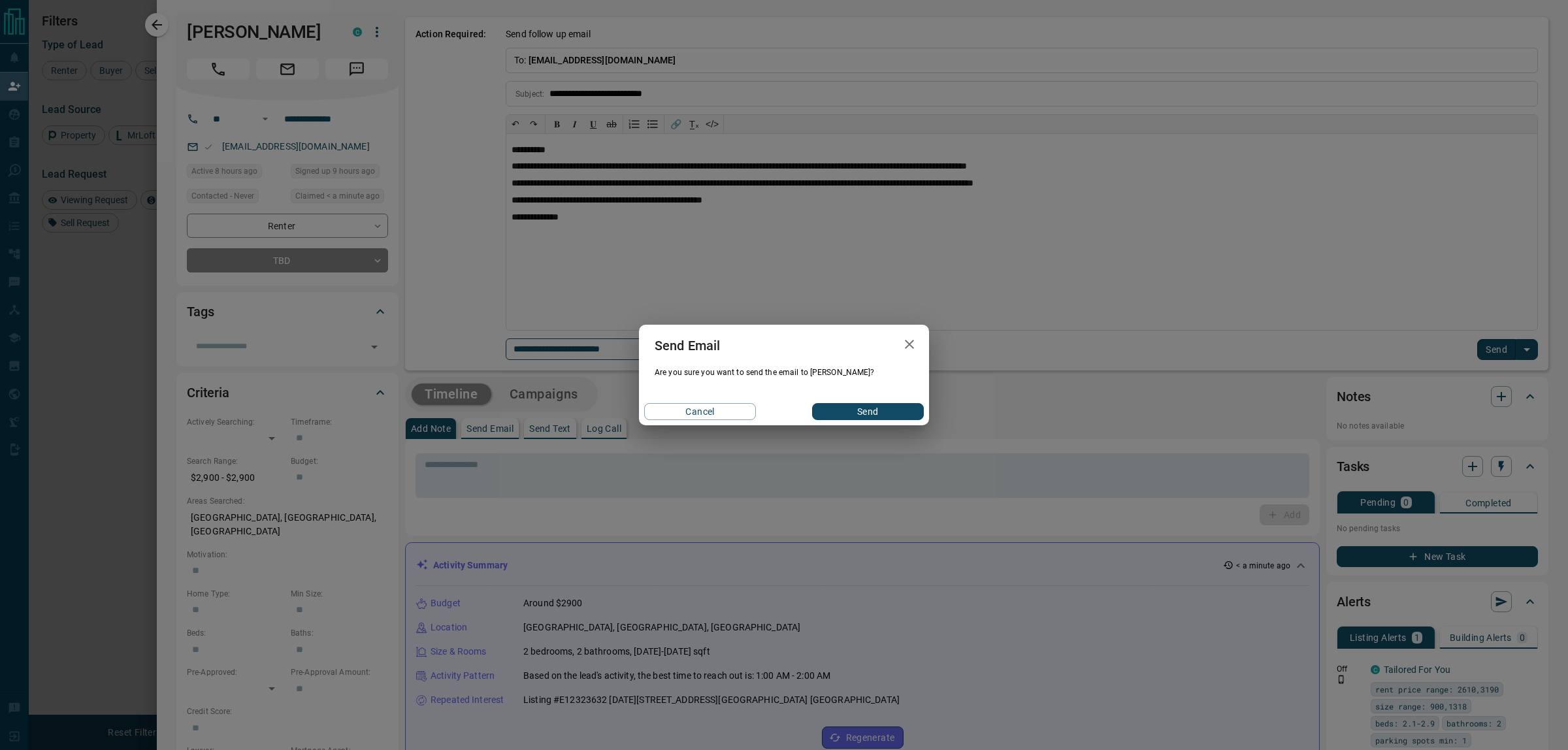
click at [847, 413] on button "Send" at bounding box center [867, 411] width 111 height 17
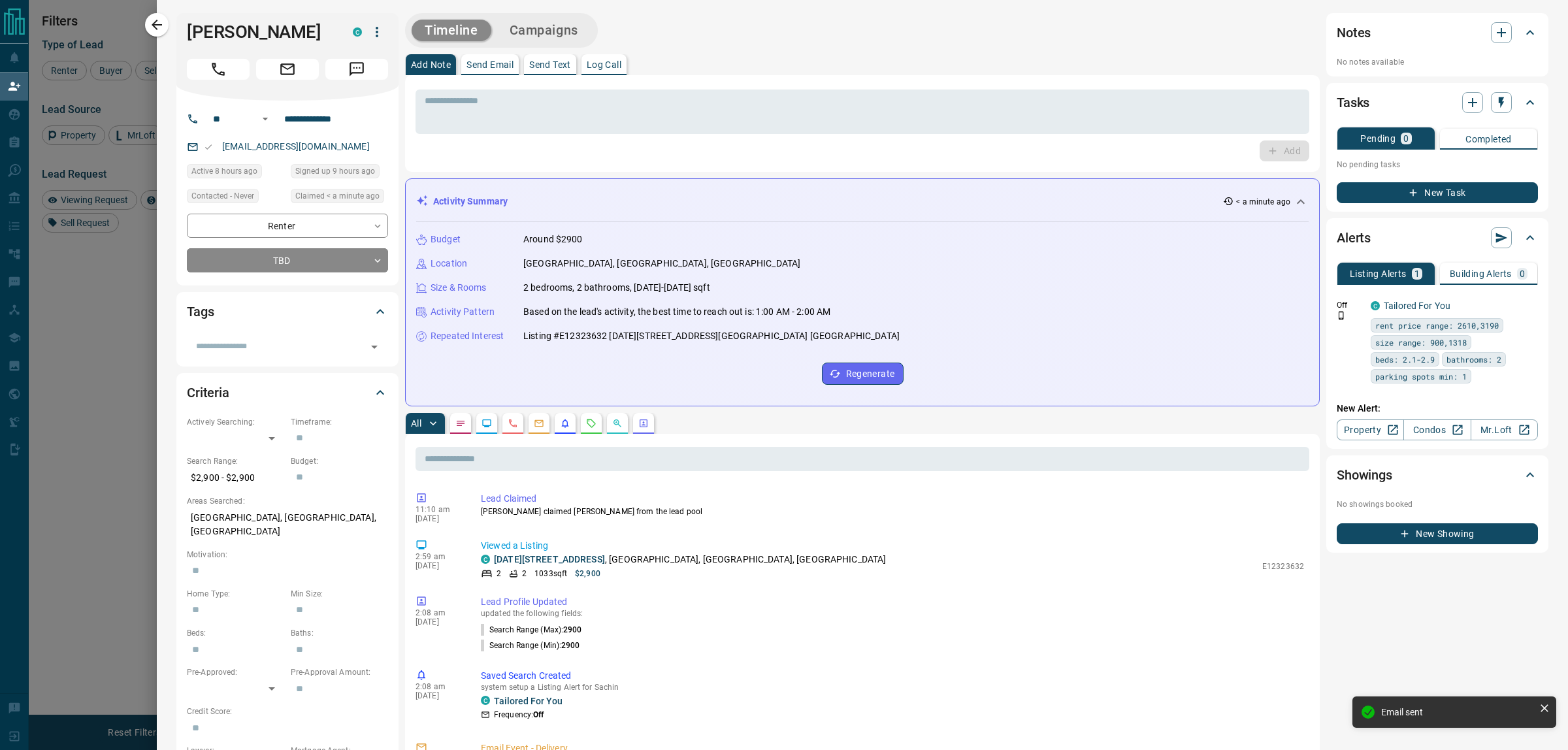
click at [149, 21] on icon "button" at bounding box center [156, 25] width 16 height 16
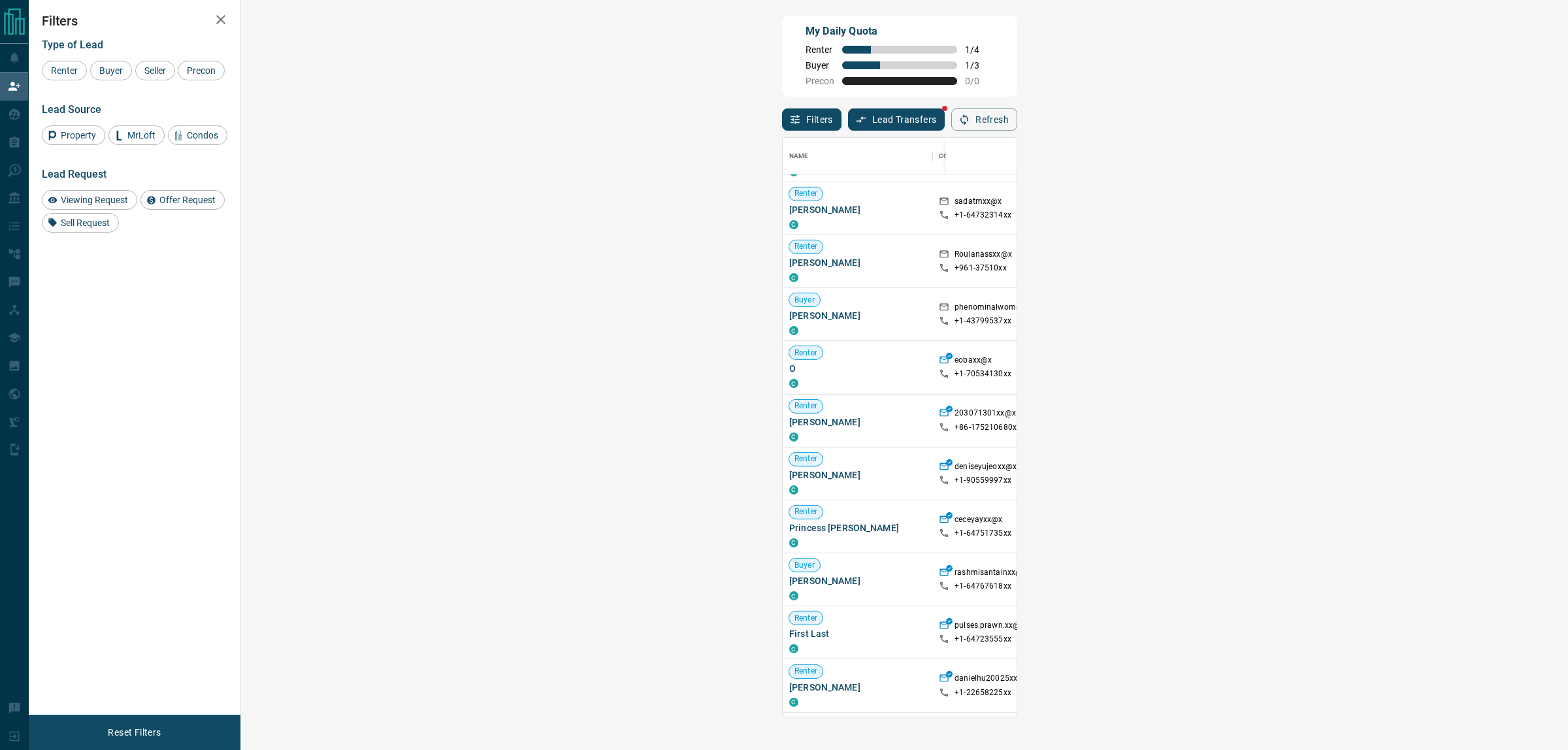
scroll to position [763, 0]
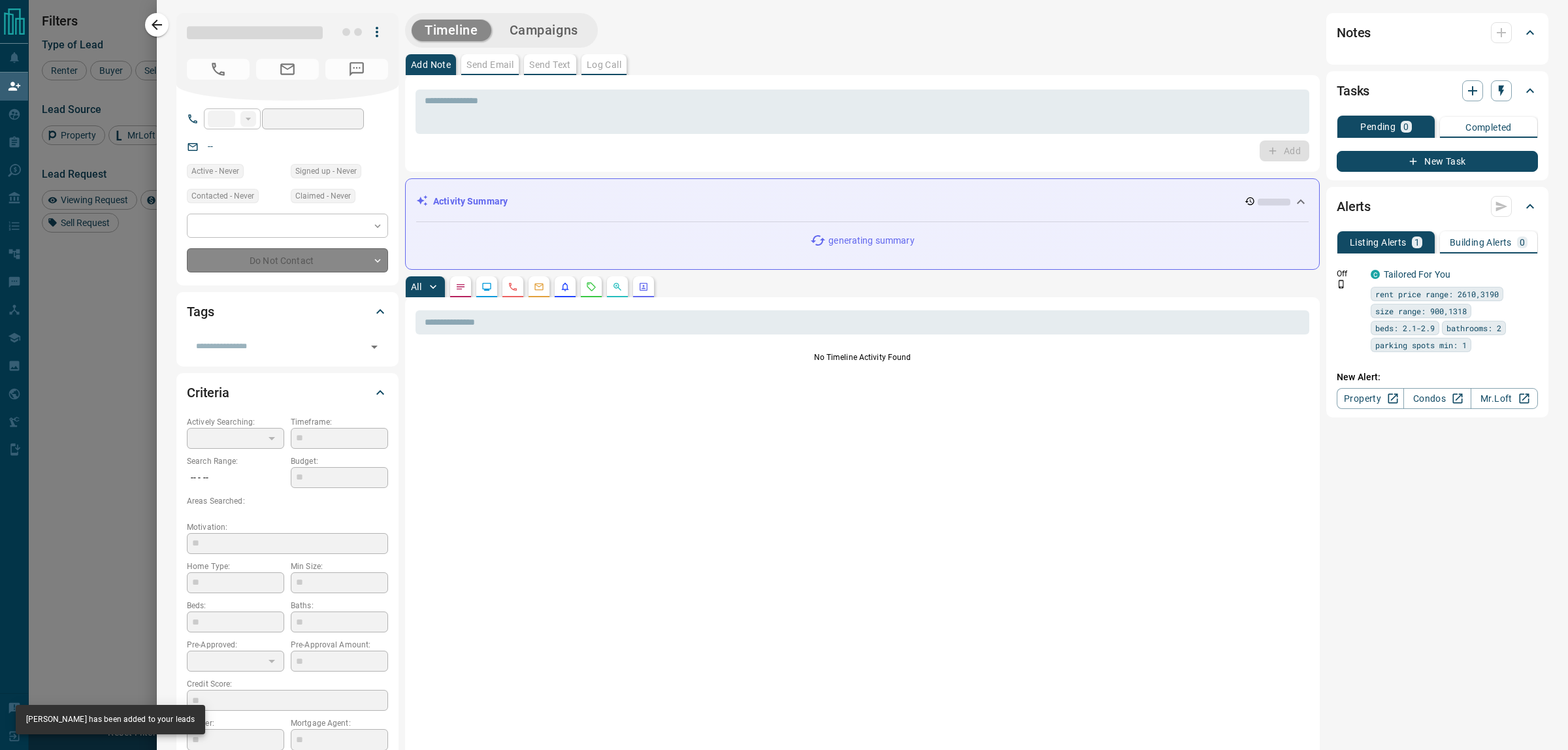
type input "**"
type input "**********"
type input "**"
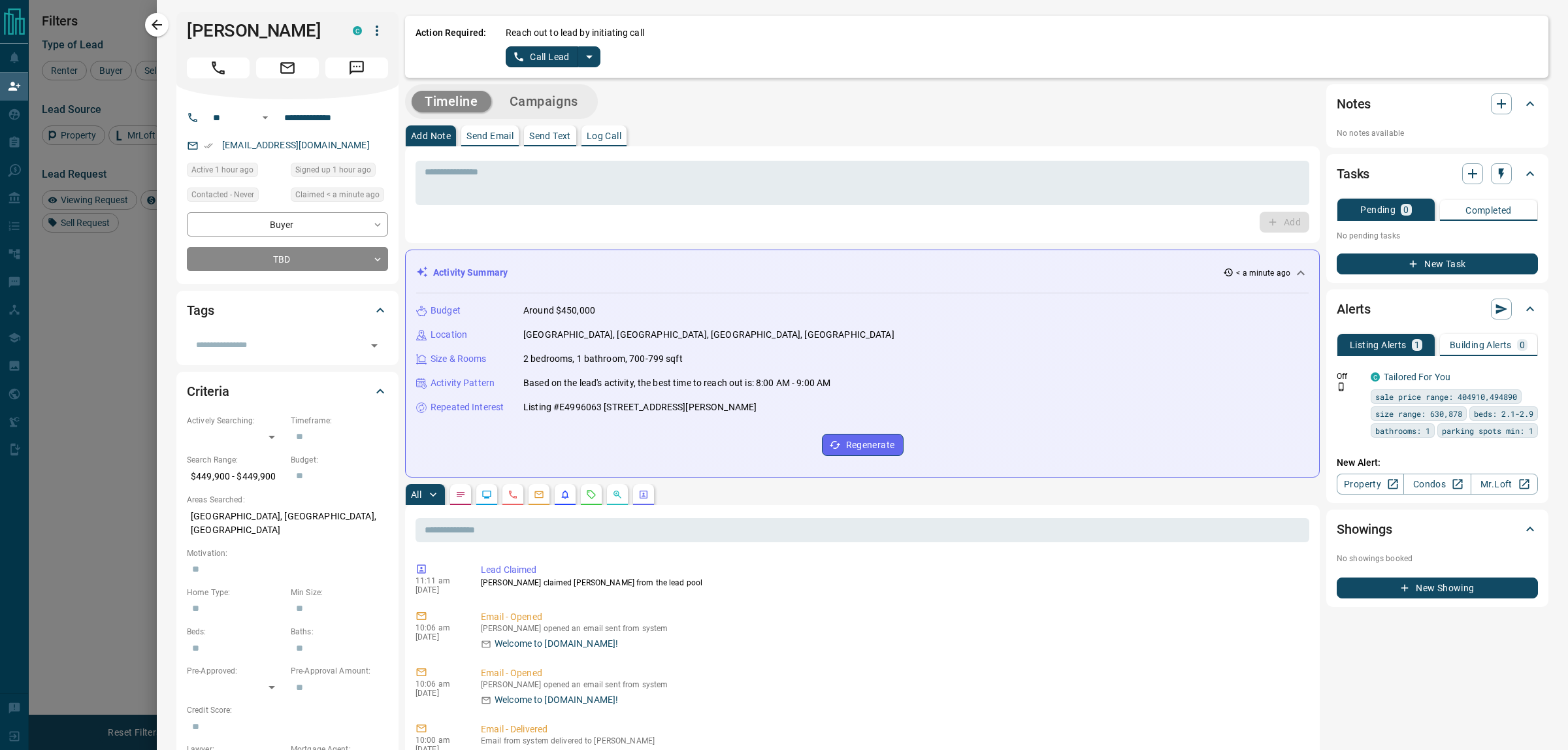
scroll to position [0, 0]
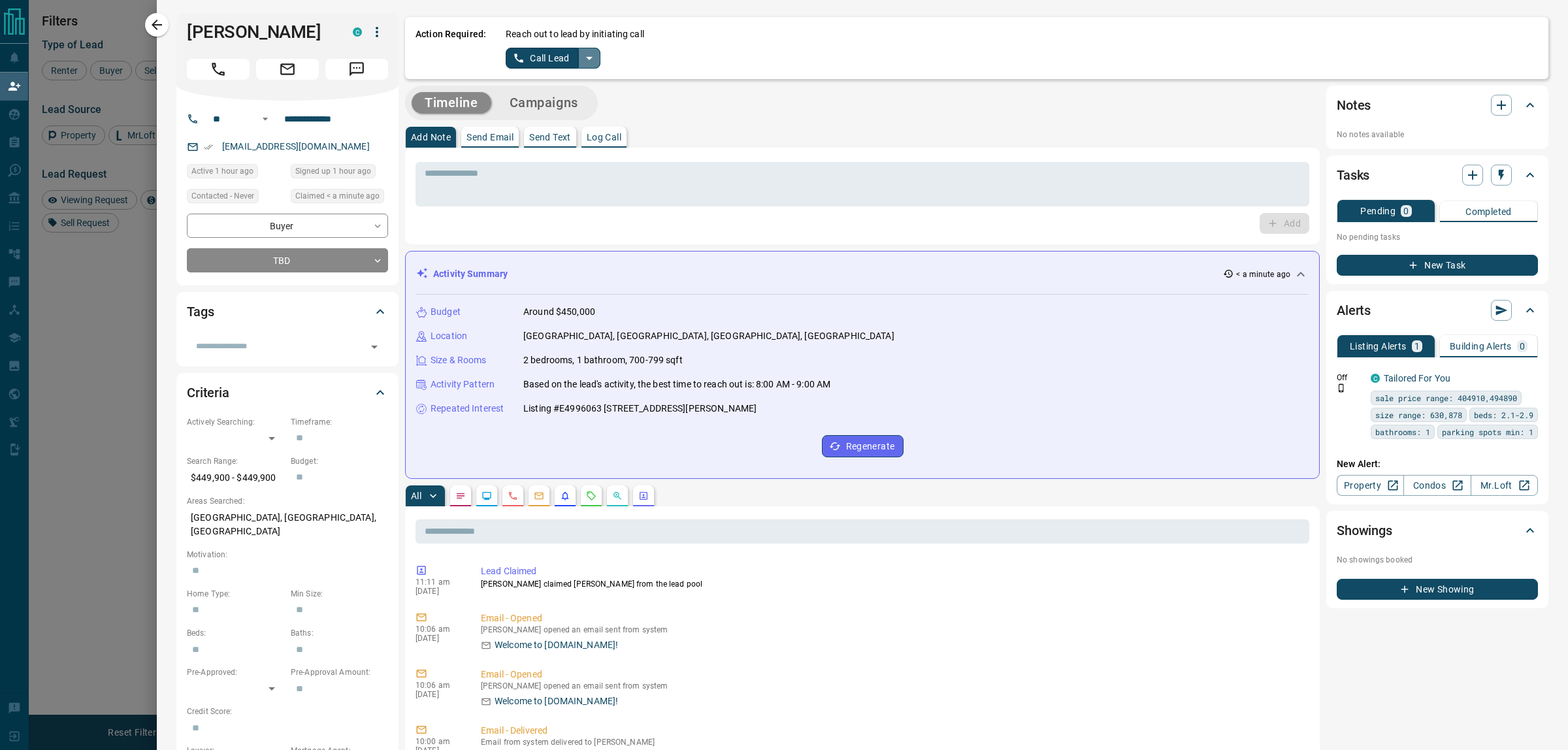
click at [595, 53] on icon "split button" at bounding box center [589, 58] width 16 height 16
click at [570, 109] on li "Log Manual Call" at bounding box center [552, 103] width 80 height 19
click at [569, 57] on button "Log Manual Call" at bounding box center [549, 58] width 87 height 21
click at [547, 61] on button "No" at bounding box center [542, 57] width 23 height 20
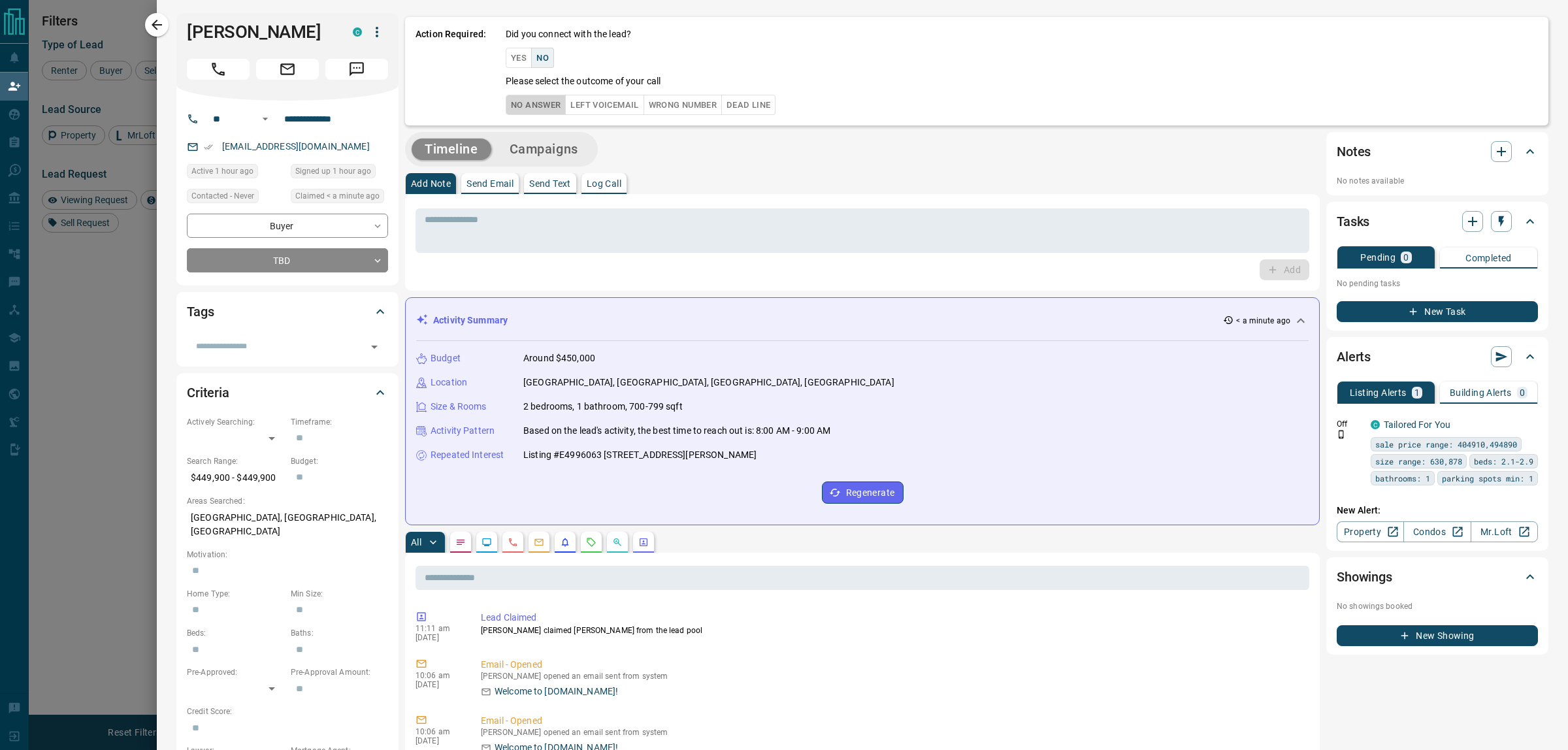
click at [532, 111] on button "No Answer" at bounding box center [536, 104] width 60 height 20
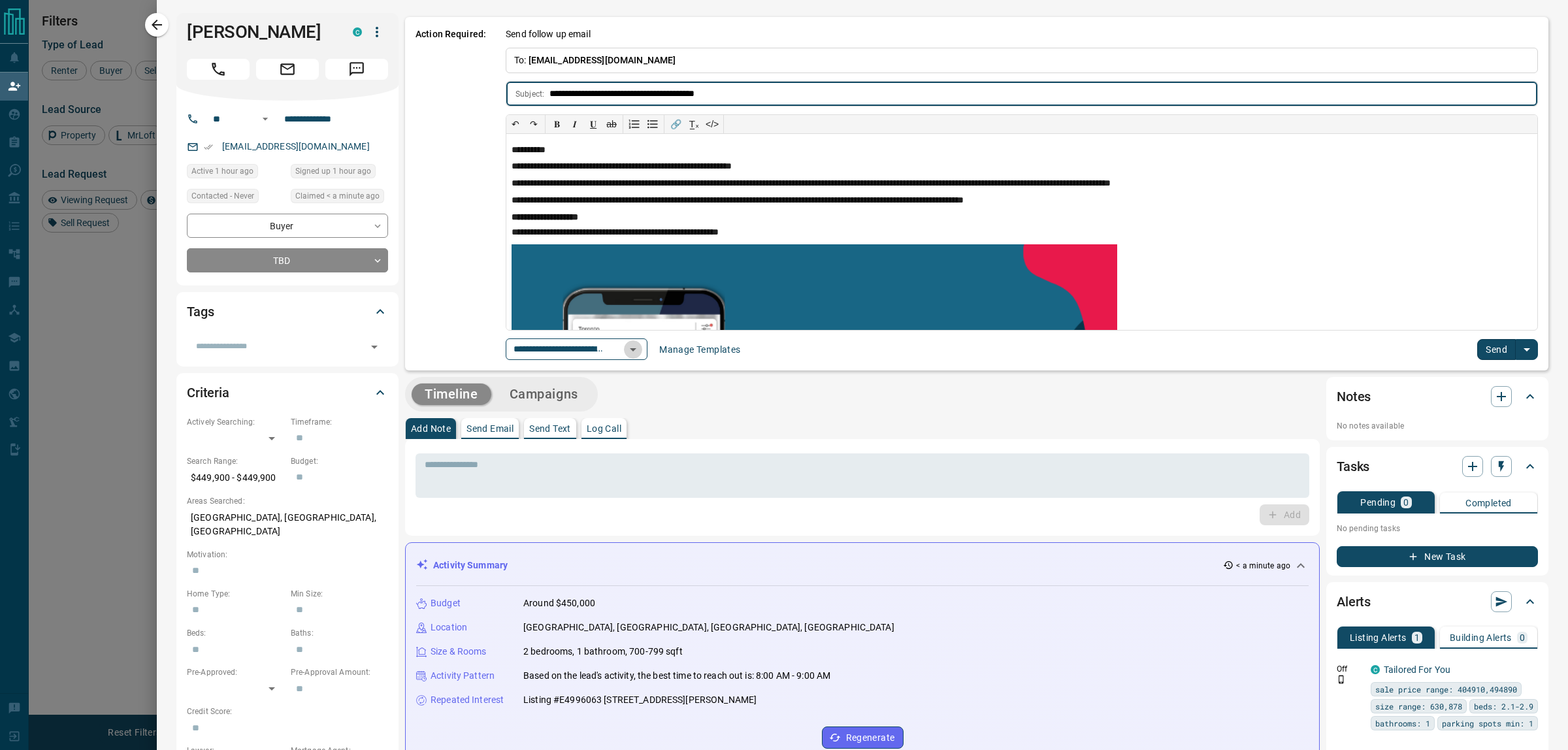
click at [641, 353] on icon "Open" at bounding box center [633, 349] width 16 height 16
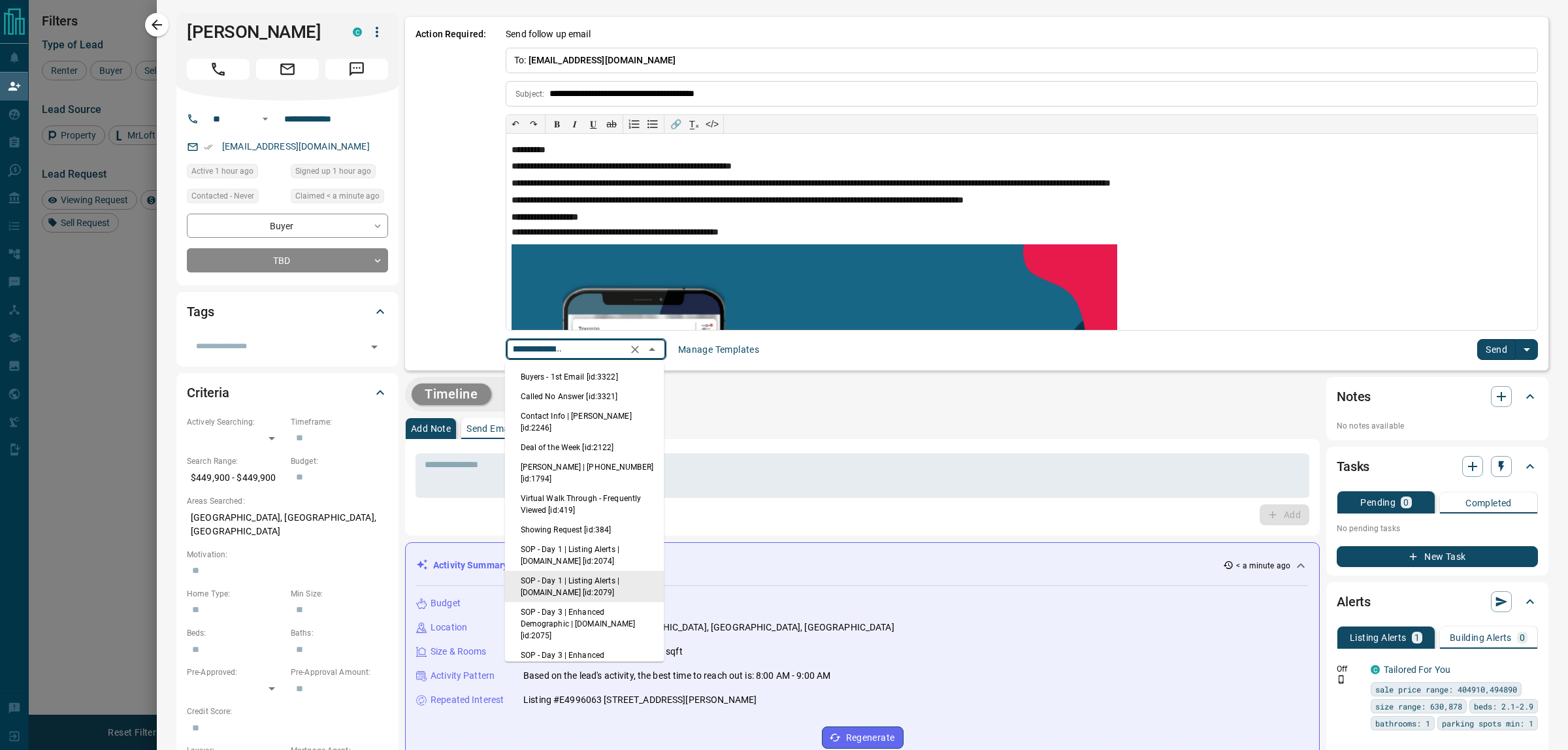
drag, startPoint x: 649, startPoint y: 360, endPoint x: 626, endPoint y: 389, distance: 37.0
drag, startPoint x: 626, startPoint y: 389, endPoint x: 591, endPoint y: 374, distance: 38.1
click at [591, 376] on li "Buyers - 1st Email [id:3322]" at bounding box center [585, 376] width 159 height 19
type input "**********"
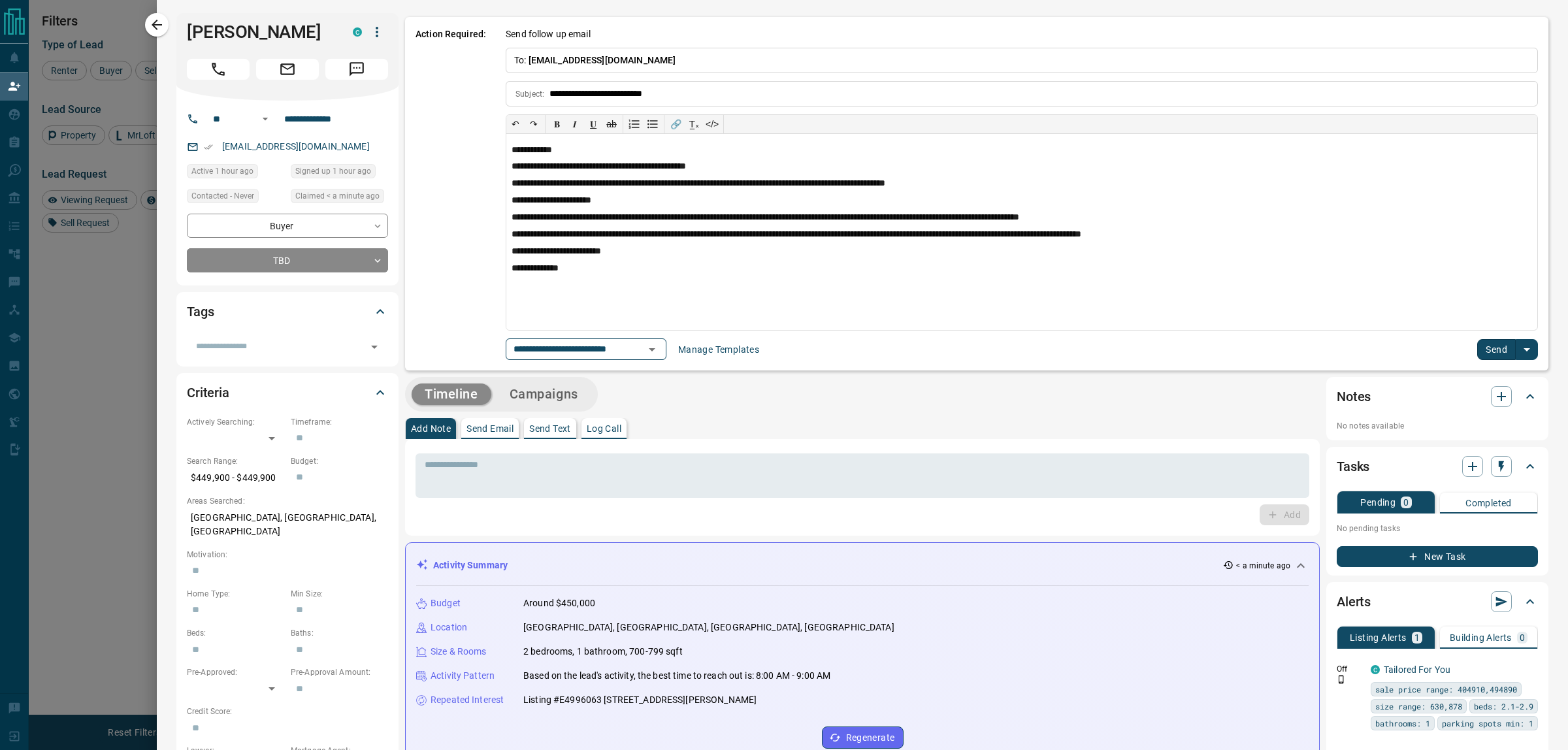
scroll to position [0, 0]
click at [1482, 345] on button "Send" at bounding box center [1497, 349] width 39 height 21
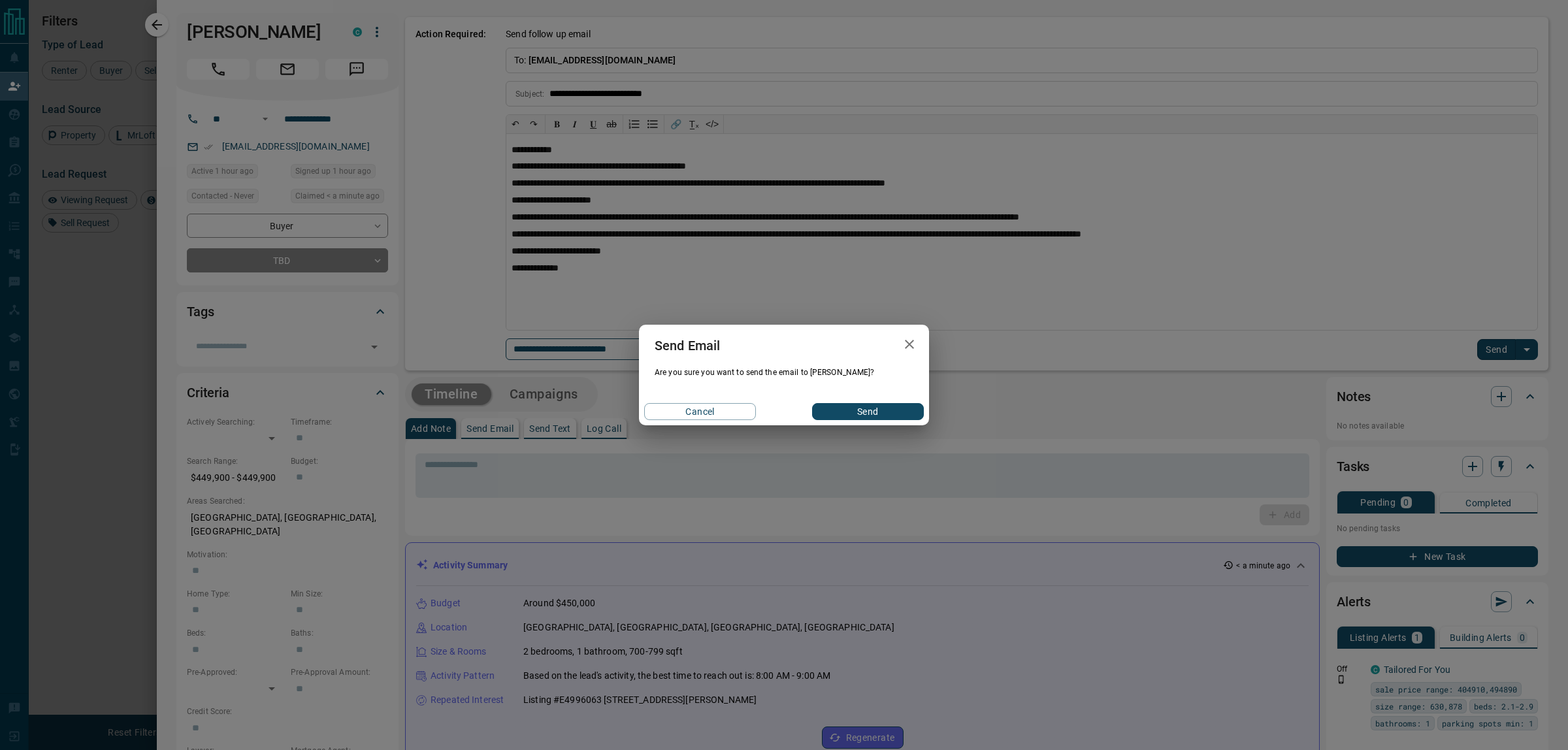
click at [900, 421] on div "Cancel Send" at bounding box center [784, 412] width 290 height 28
click at [899, 419] on button "Send" at bounding box center [867, 411] width 111 height 17
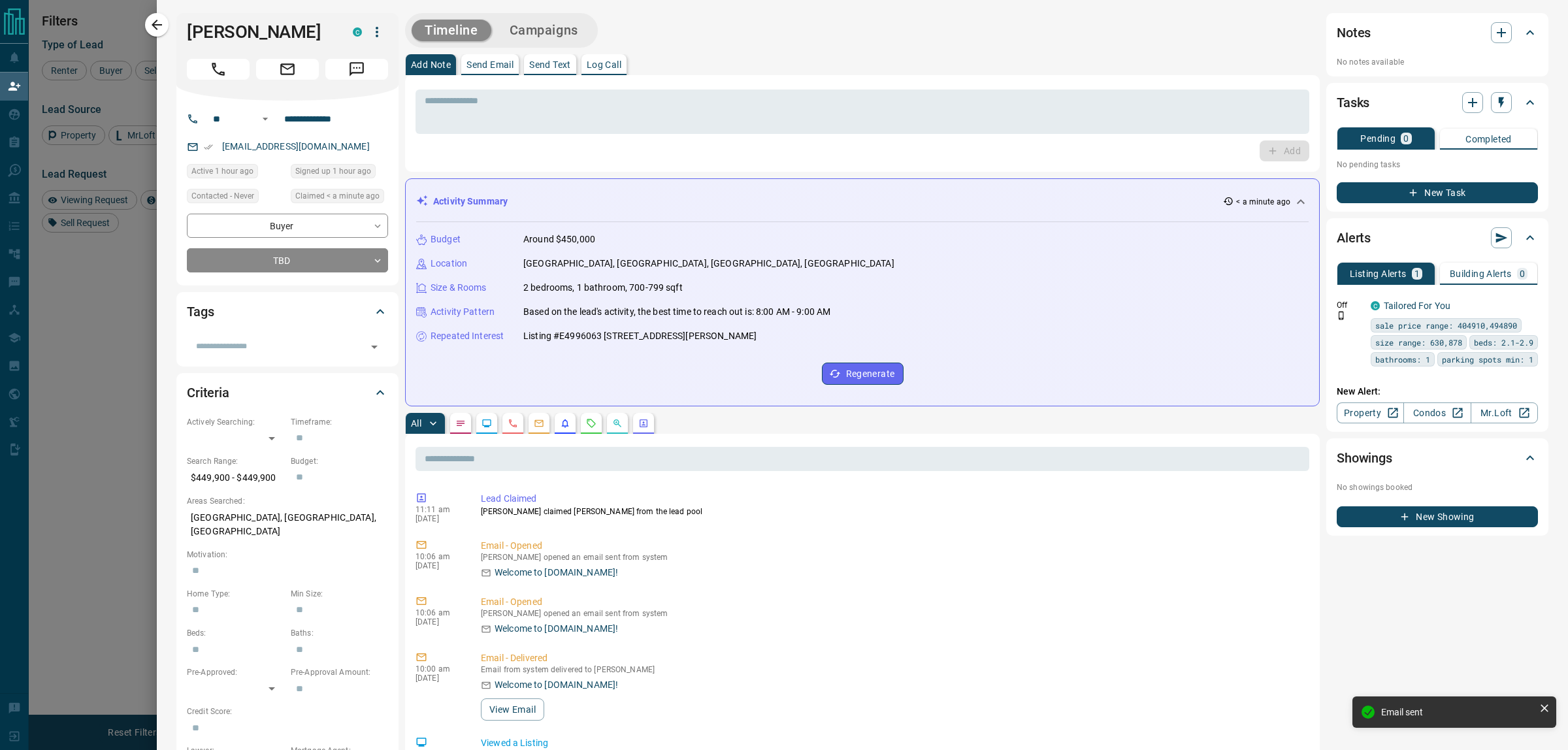
click at [150, 28] on icon "button" at bounding box center [156, 25] width 16 height 16
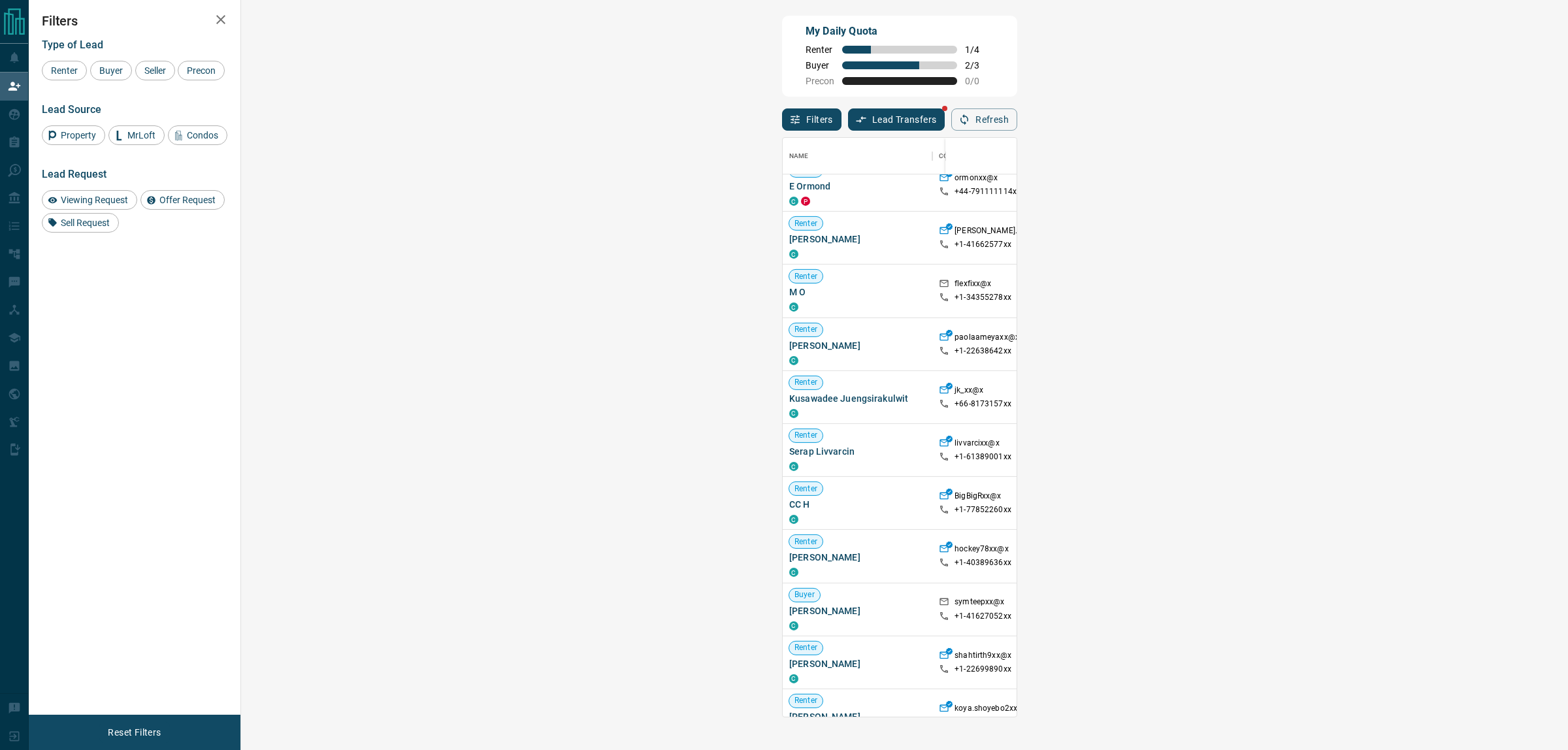
scroll to position [1504, 0]
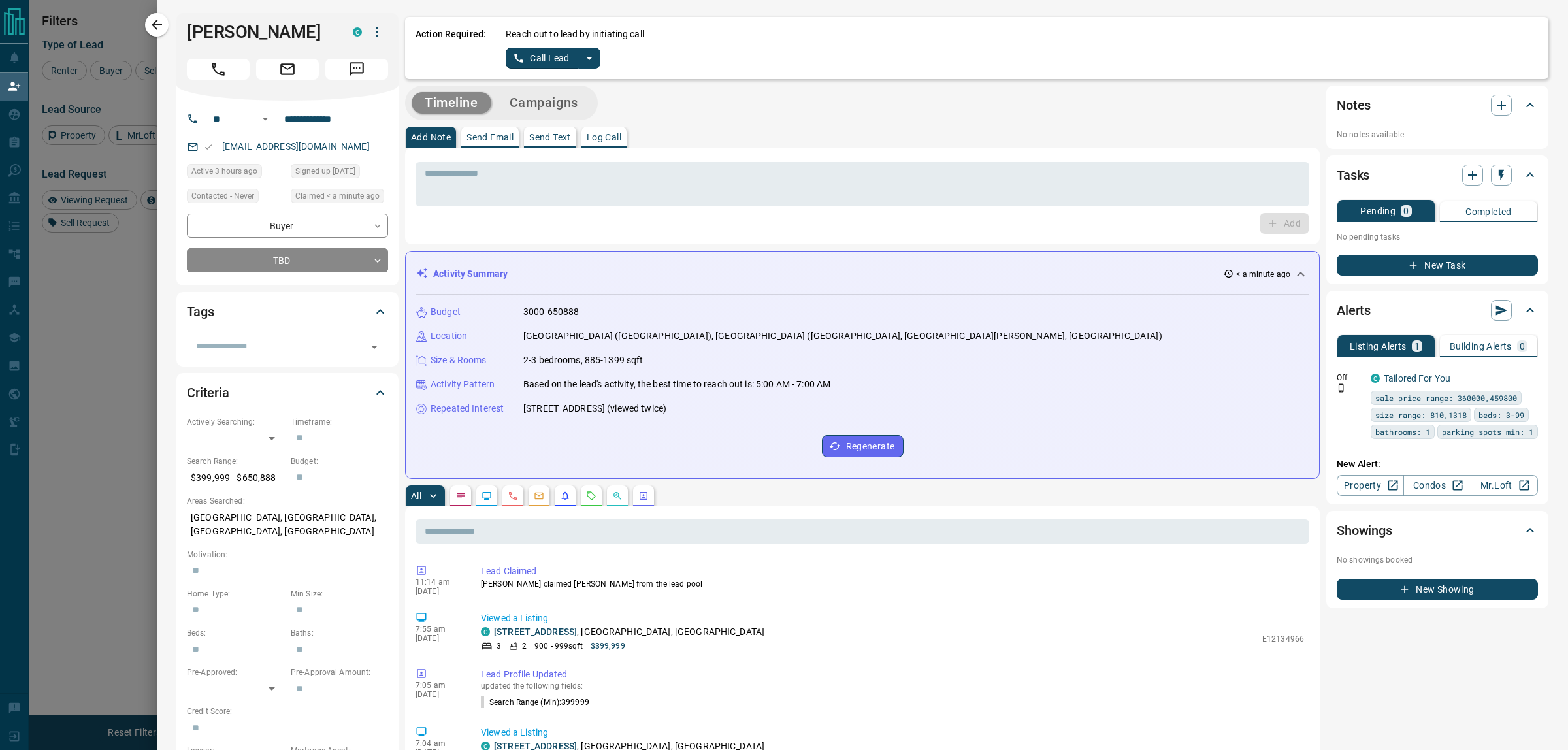
click at [593, 59] on icon "split button" at bounding box center [589, 58] width 16 height 16
click at [536, 103] on li "Log Manual Call" at bounding box center [552, 103] width 80 height 19
click at [530, 64] on button "Log Manual Call" at bounding box center [549, 58] width 87 height 21
click at [534, 56] on button "No" at bounding box center [542, 57] width 23 height 20
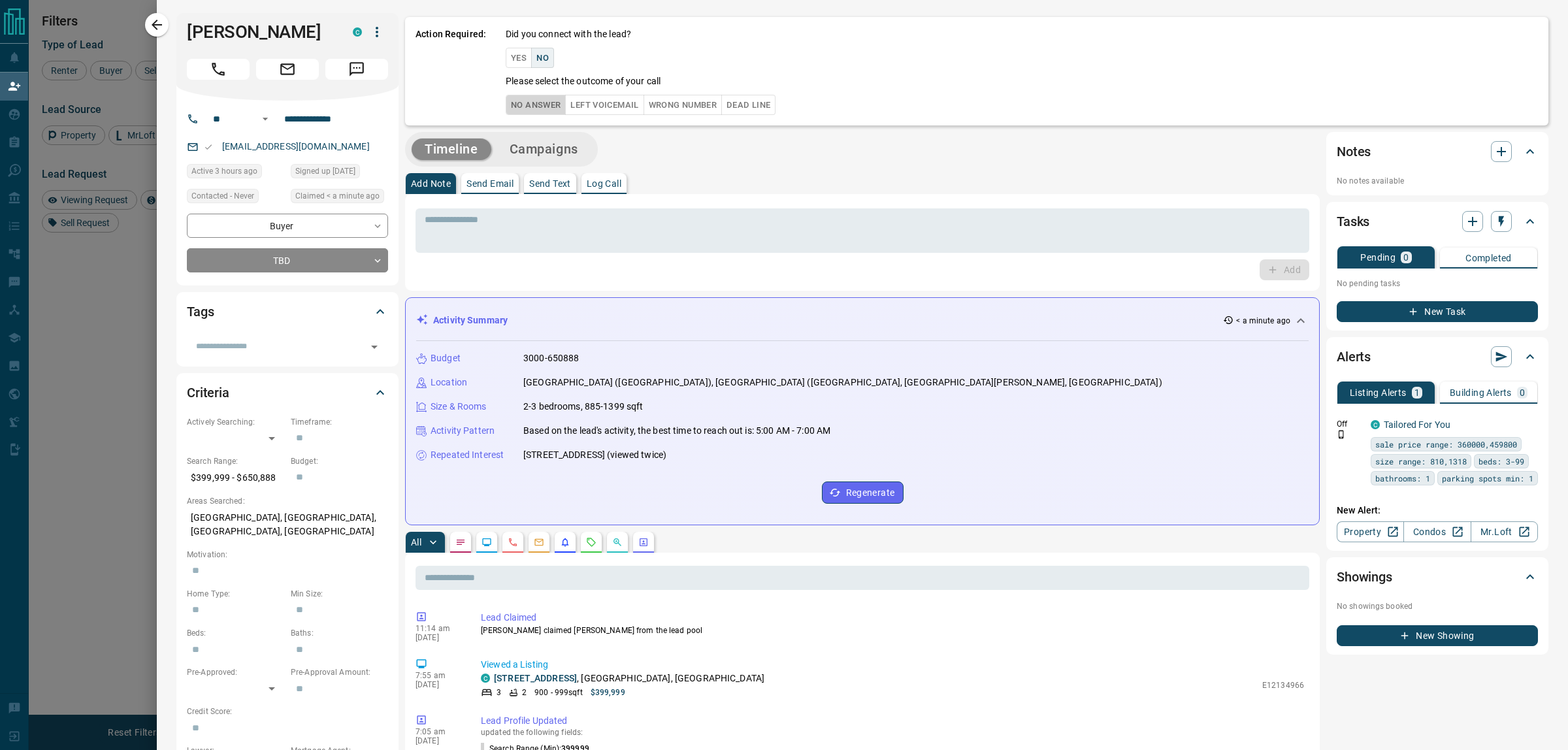
click at [541, 106] on button "No Answer" at bounding box center [536, 104] width 60 height 20
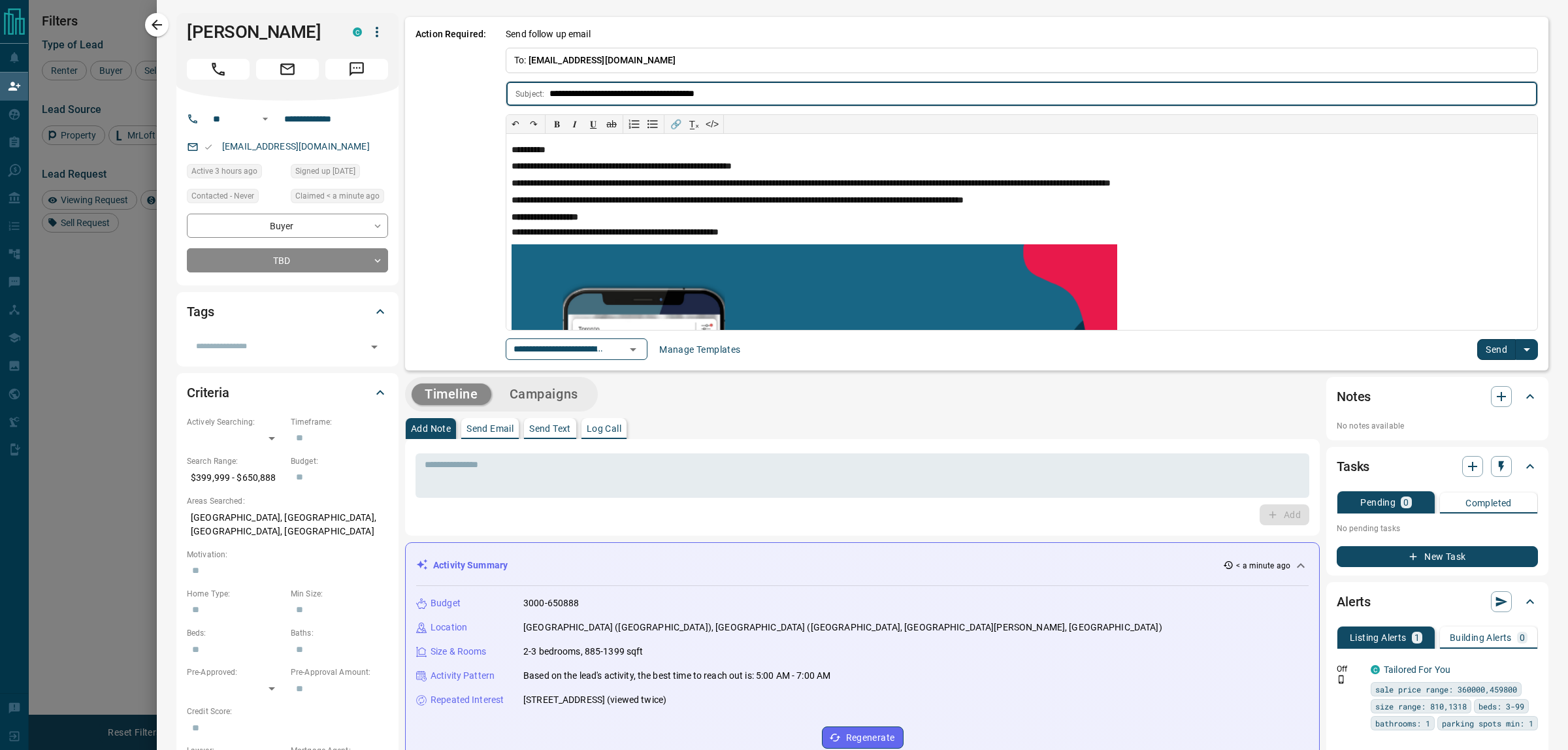
click at [641, 355] on icon "Open" at bounding box center [633, 349] width 16 height 16
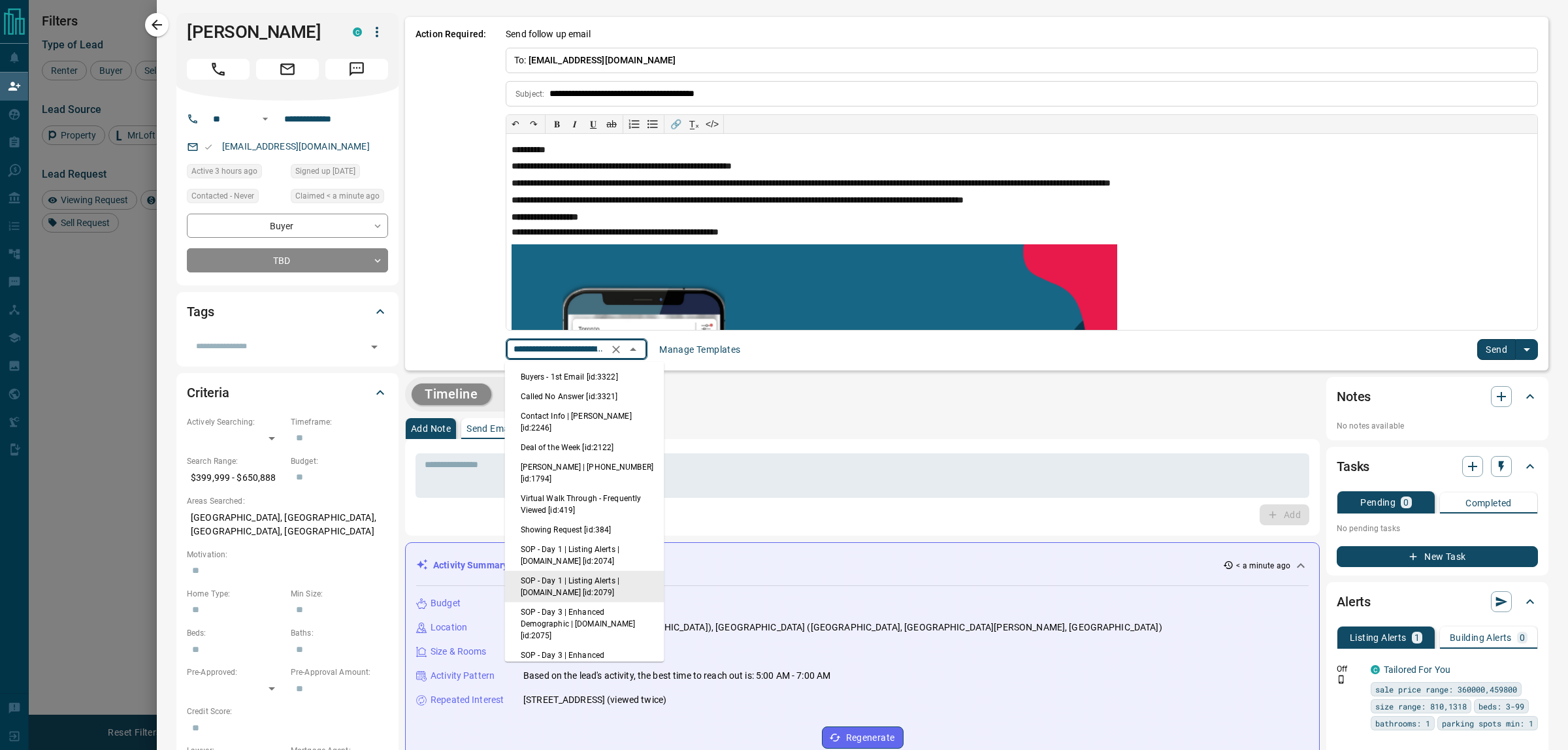
scroll to position [0, 92]
click at [585, 390] on li "Called No Answer [id:3321]" at bounding box center [585, 396] width 159 height 19
type input "**********"
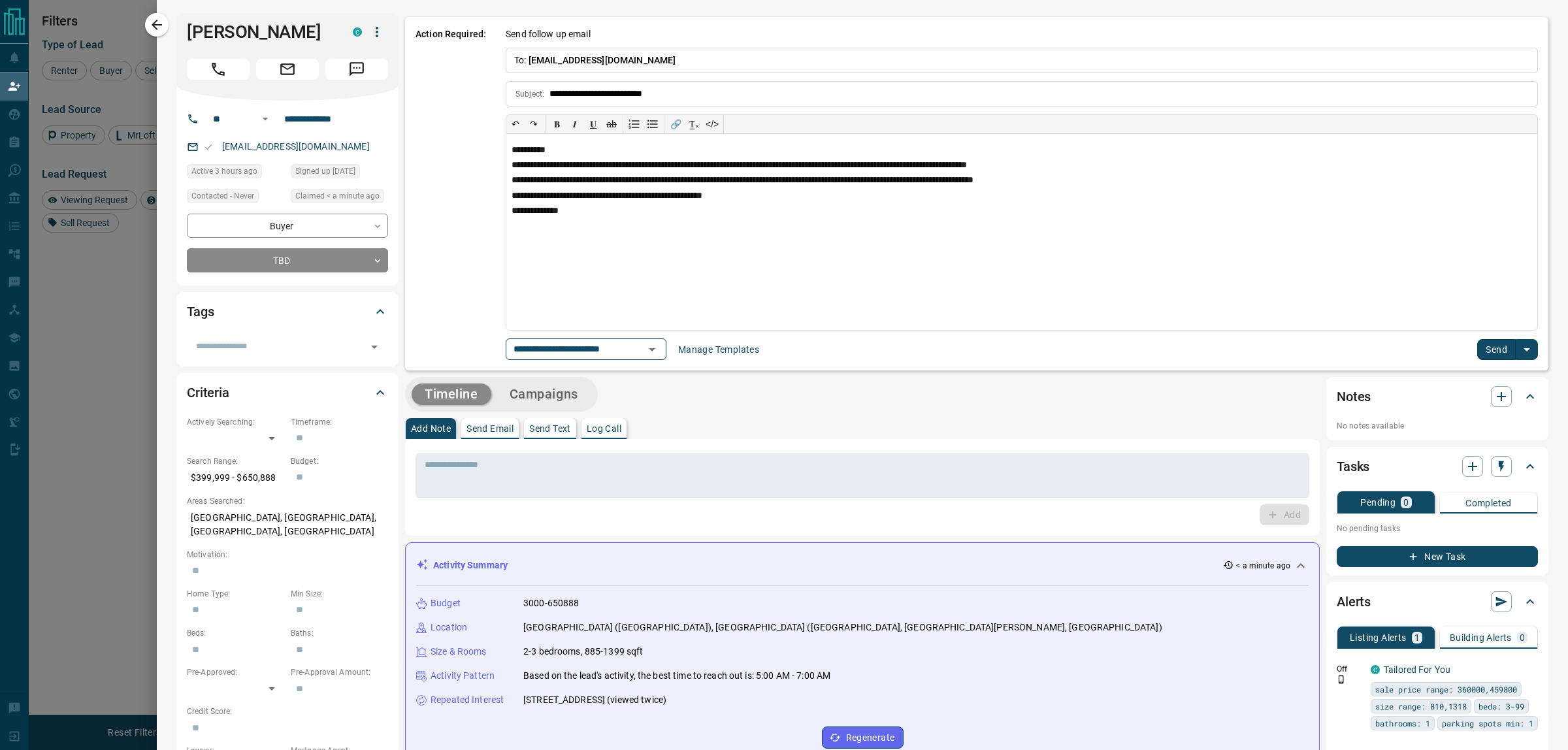
scroll to position [0, 0]
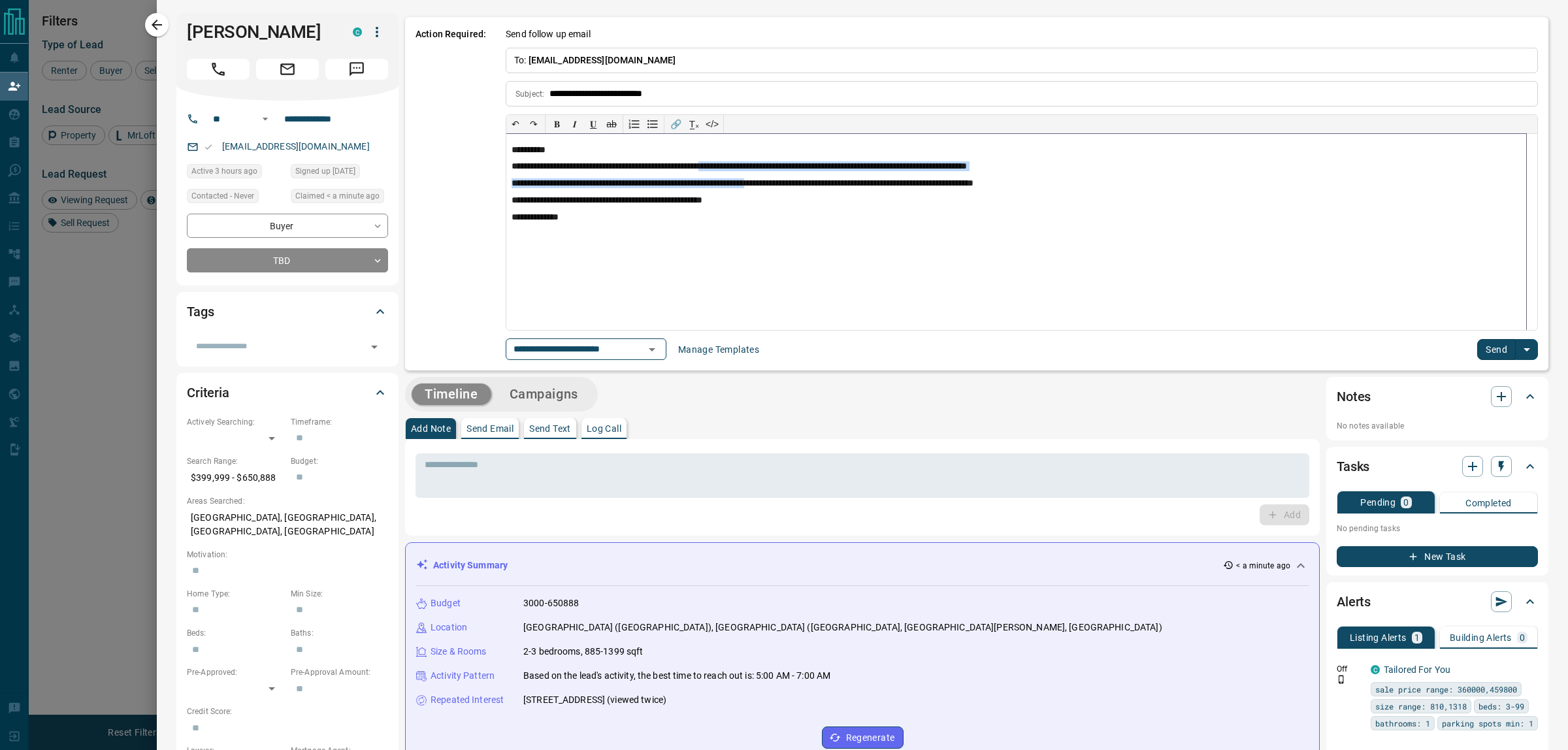
drag, startPoint x: 742, startPoint y: 170, endPoint x: 791, endPoint y: 174, distance: 49.2
click at [791, 174] on div "**********" at bounding box center [1016, 232] width 1020 height 196
click at [804, 183] on p "**********" at bounding box center [1016, 184] width 1009 height 12
drag, startPoint x: 785, startPoint y: 167, endPoint x: 752, endPoint y: 167, distance: 33.0
click at [752, 167] on p "**********" at bounding box center [1016, 167] width 1009 height 12
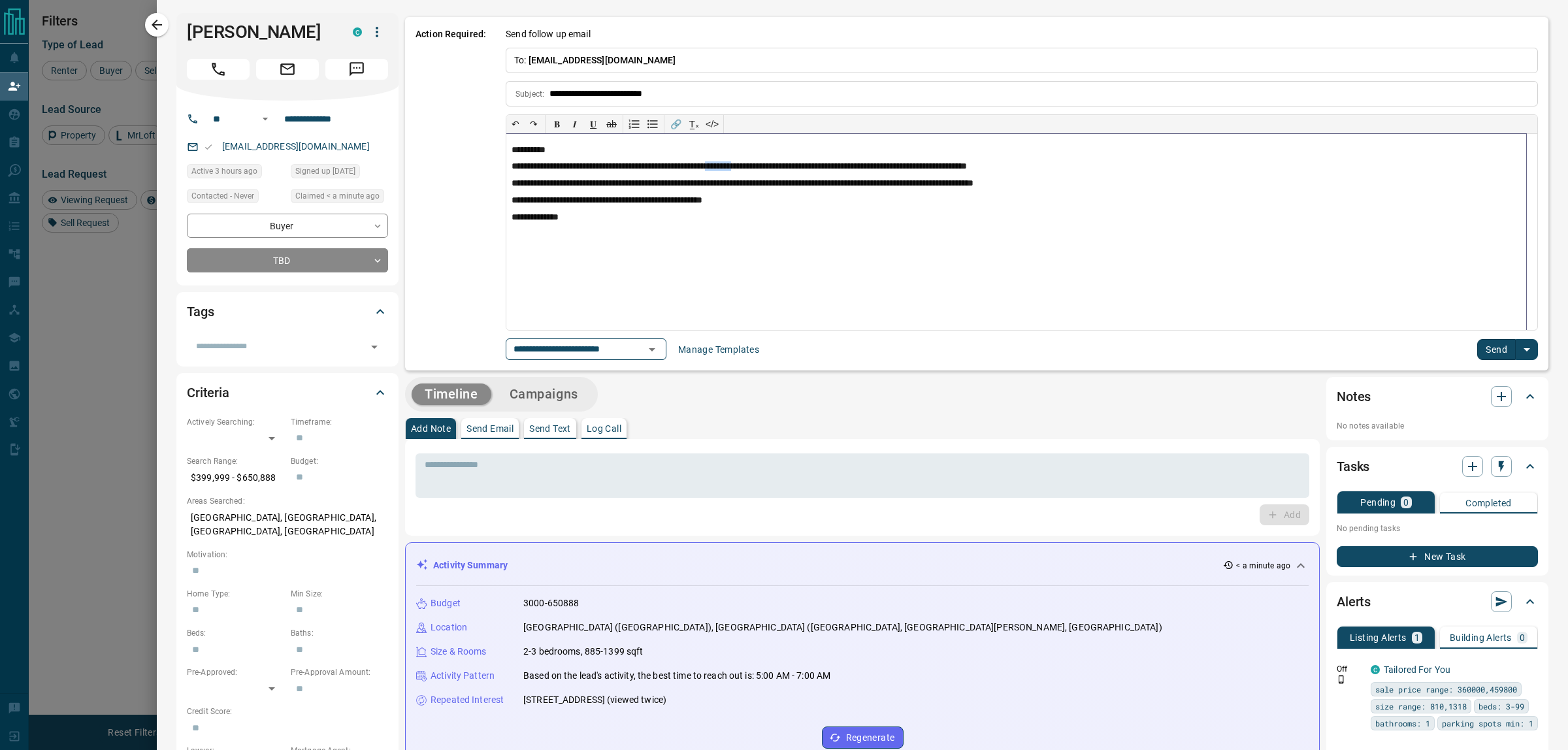
click at [654, 353] on icon "Open" at bounding box center [652, 349] width 16 height 16
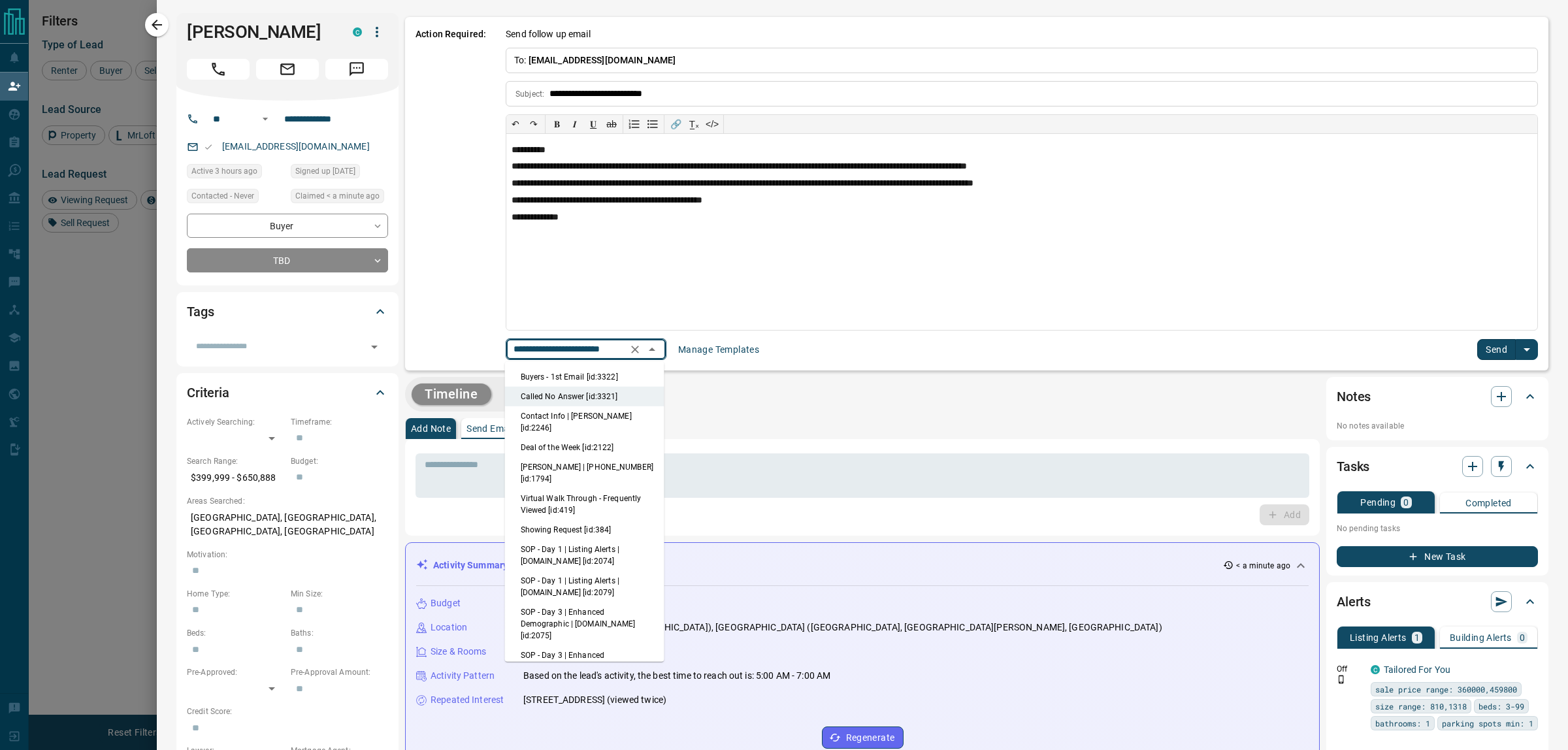
click at [564, 378] on li "Buyers - 1st Email [id:3322]" at bounding box center [585, 376] width 159 height 19
type input "**********"
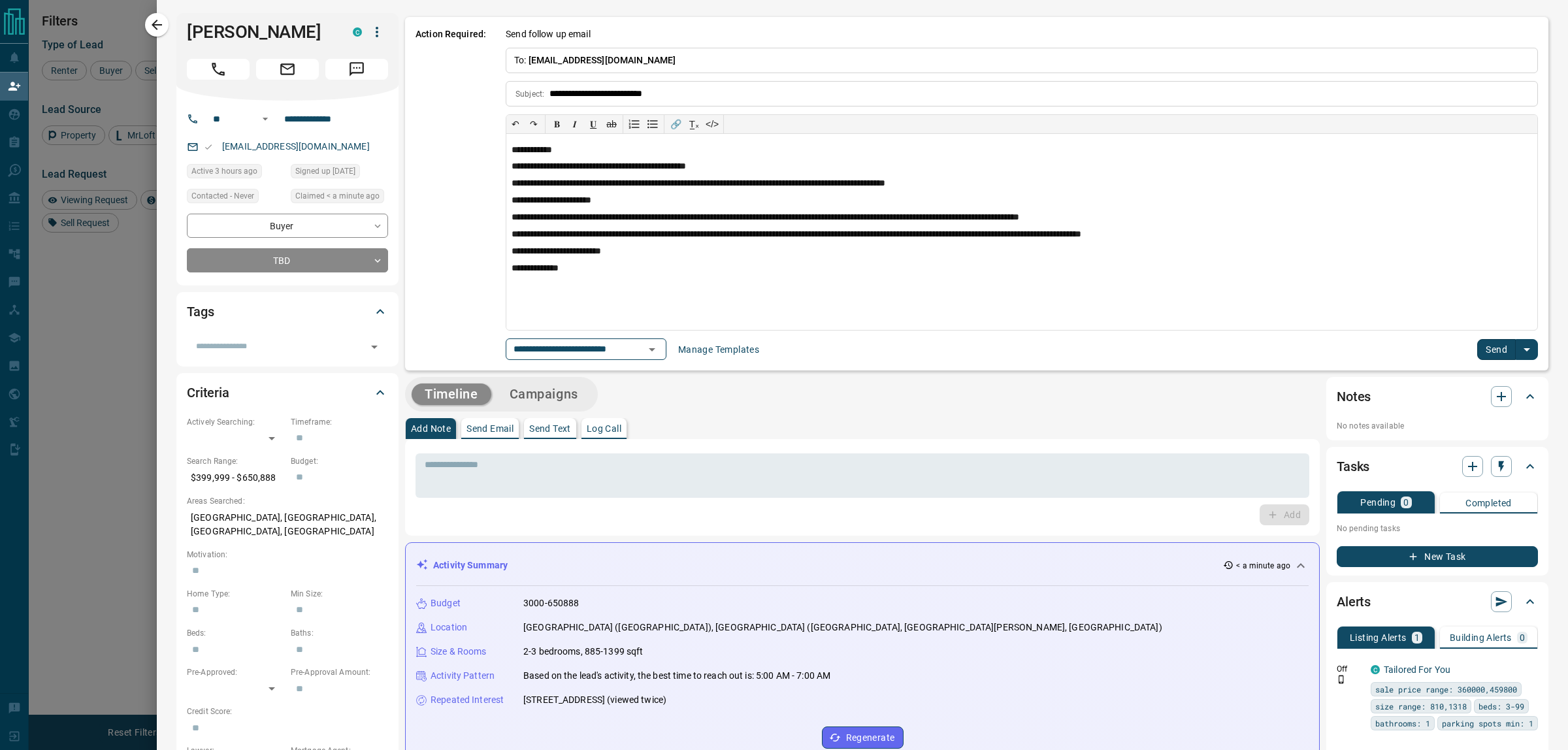
click at [1481, 348] on button "Send" at bounding box center [1497, 349] width 39 height 21
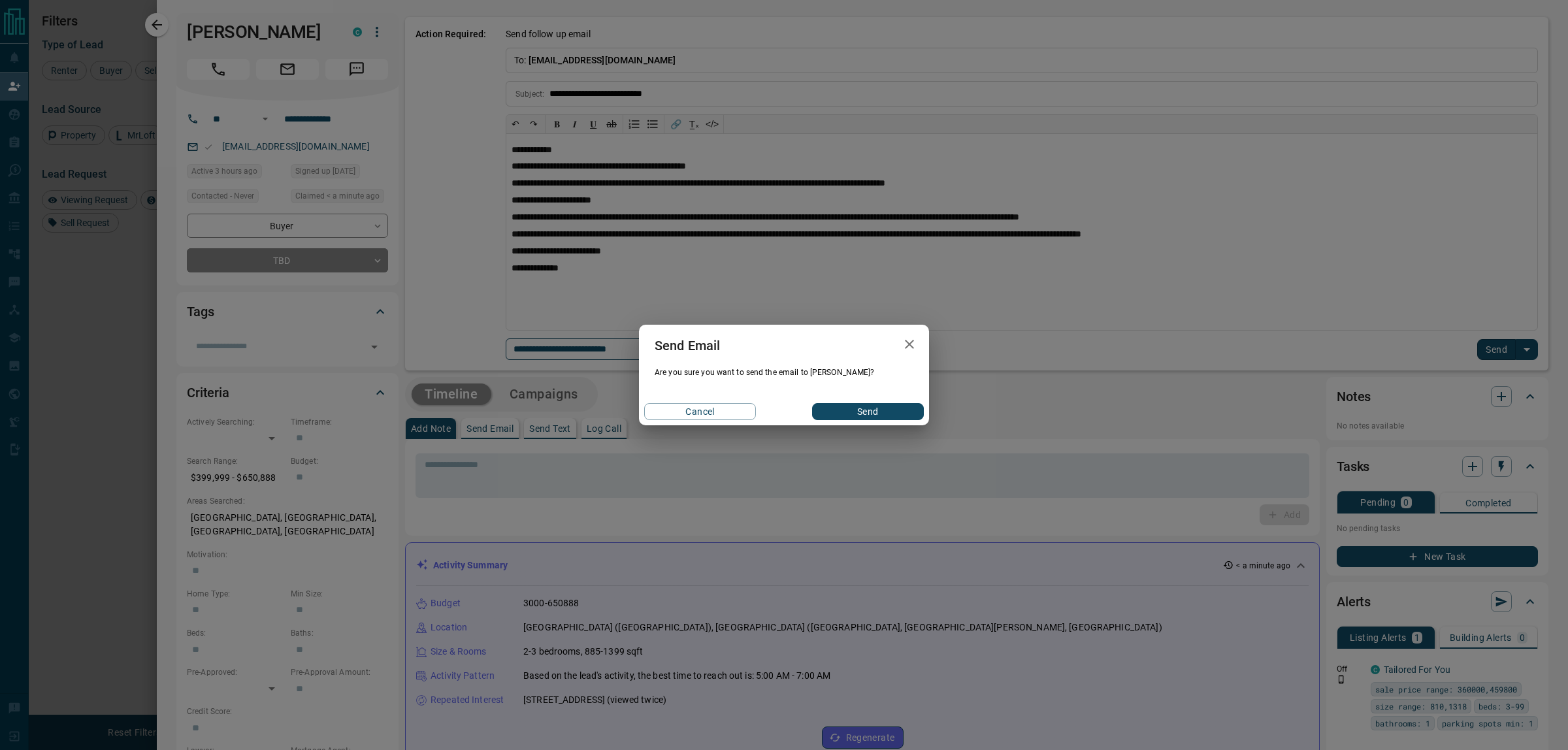
click at [928, 412] on div "Cancel Send" at bounding box center [784, 412] width 290 height 28
click at [912, 412] on button "Send" at bounding box center [867, 411] width 111 height 17
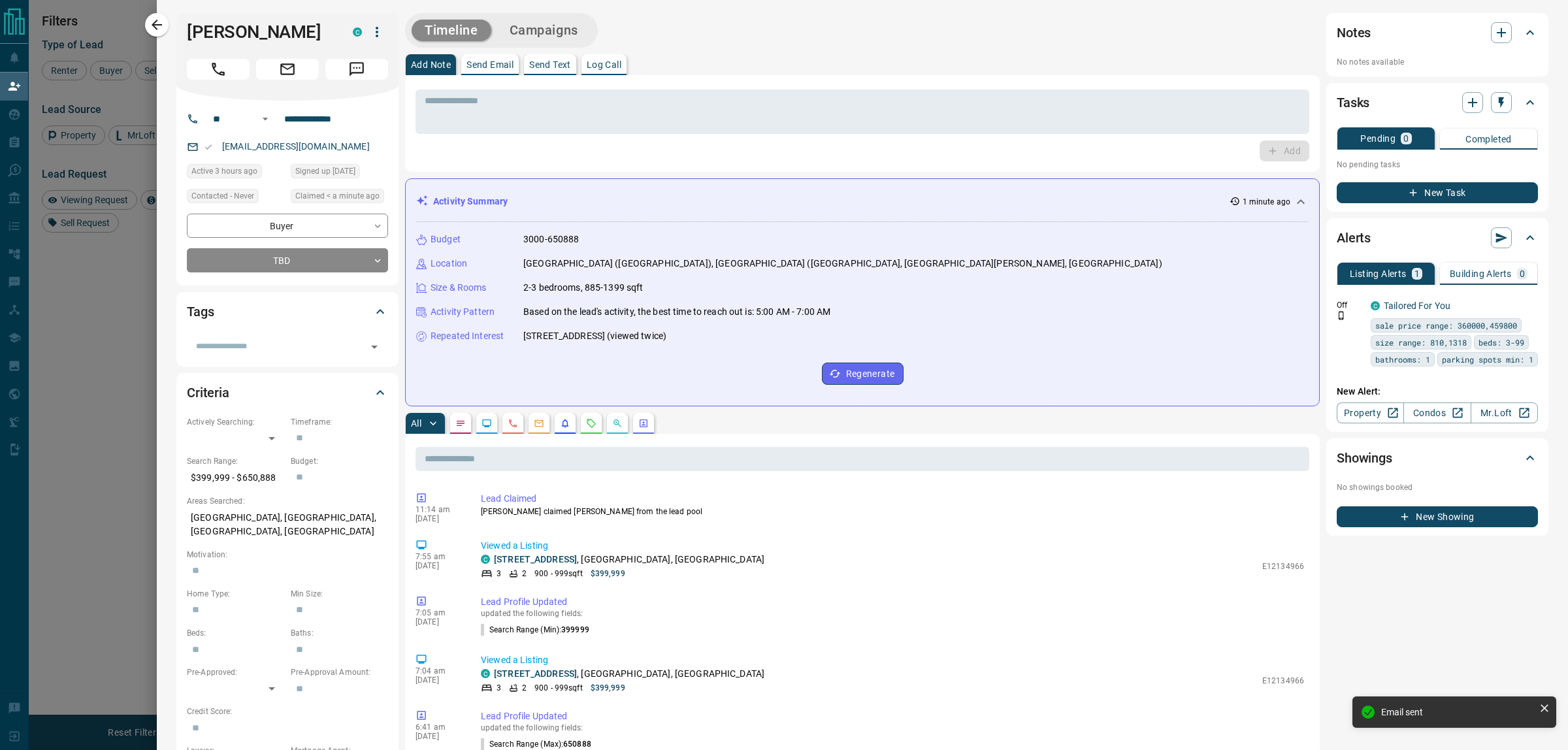
click at [163, 26] on icon "button" at bounding box center [156, 25] width 16 height 16
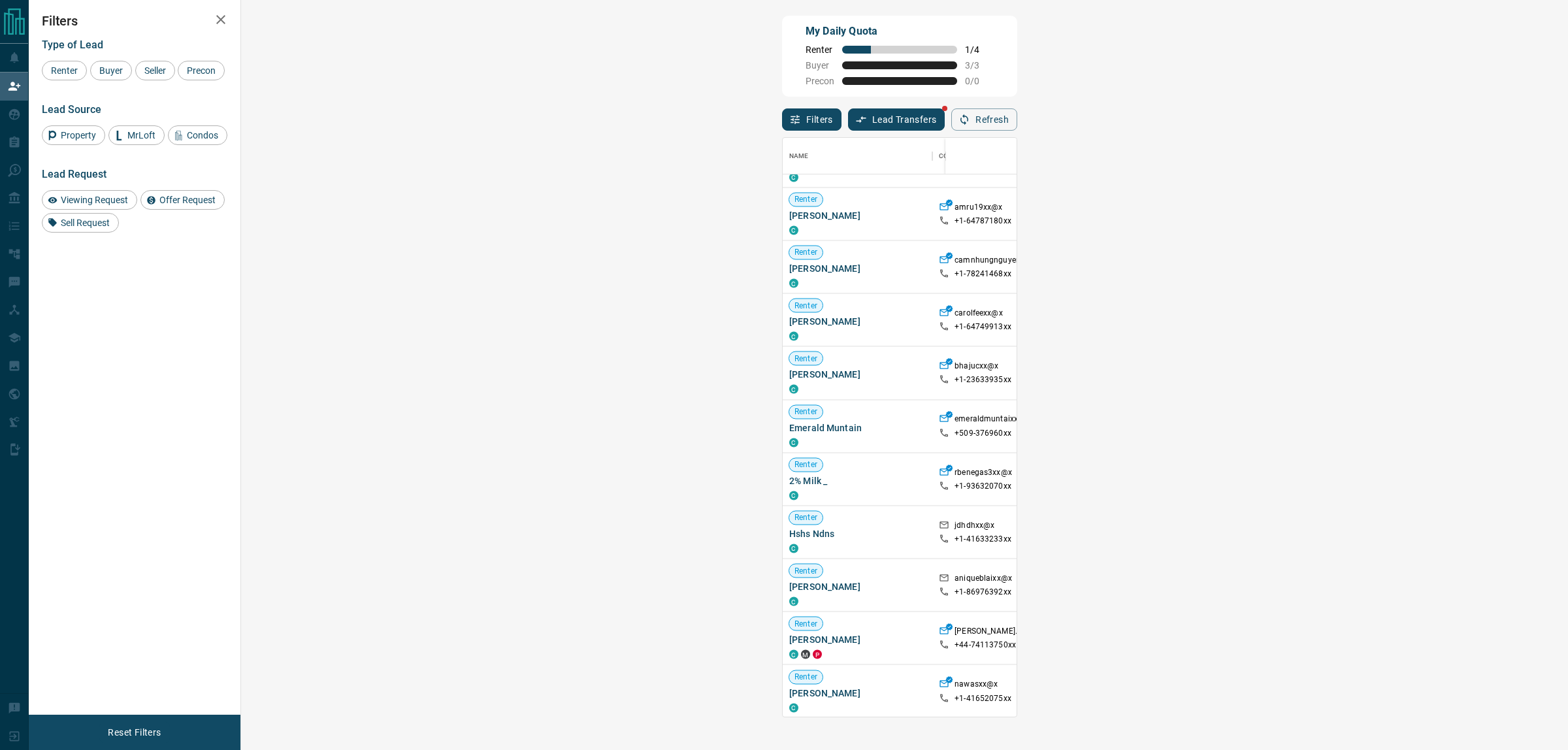
scroll to position [3197, 0]
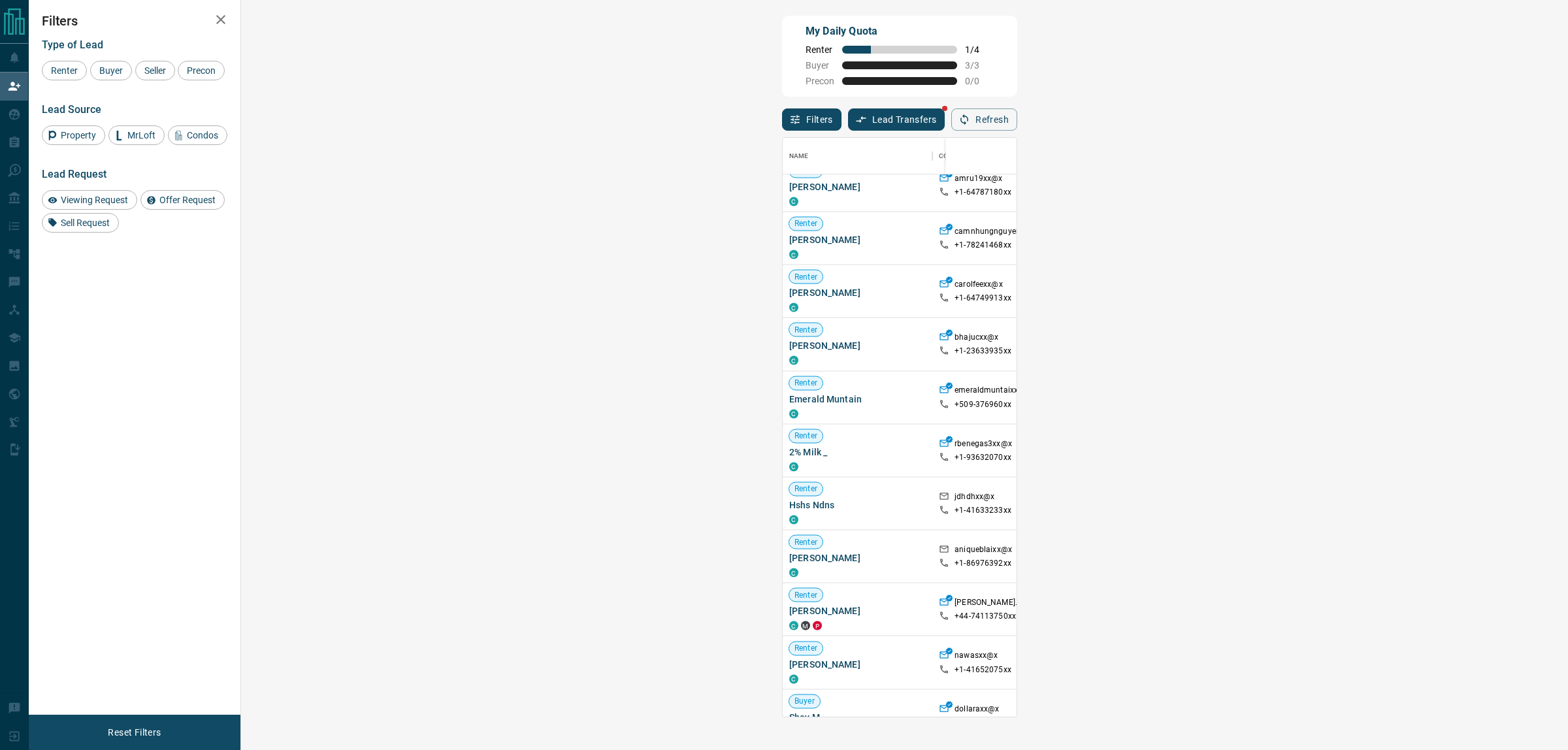
click at [1395, 616] on span "Viewing Request ( 1 )" at bounding box center [1431, 609] width 72 height 13
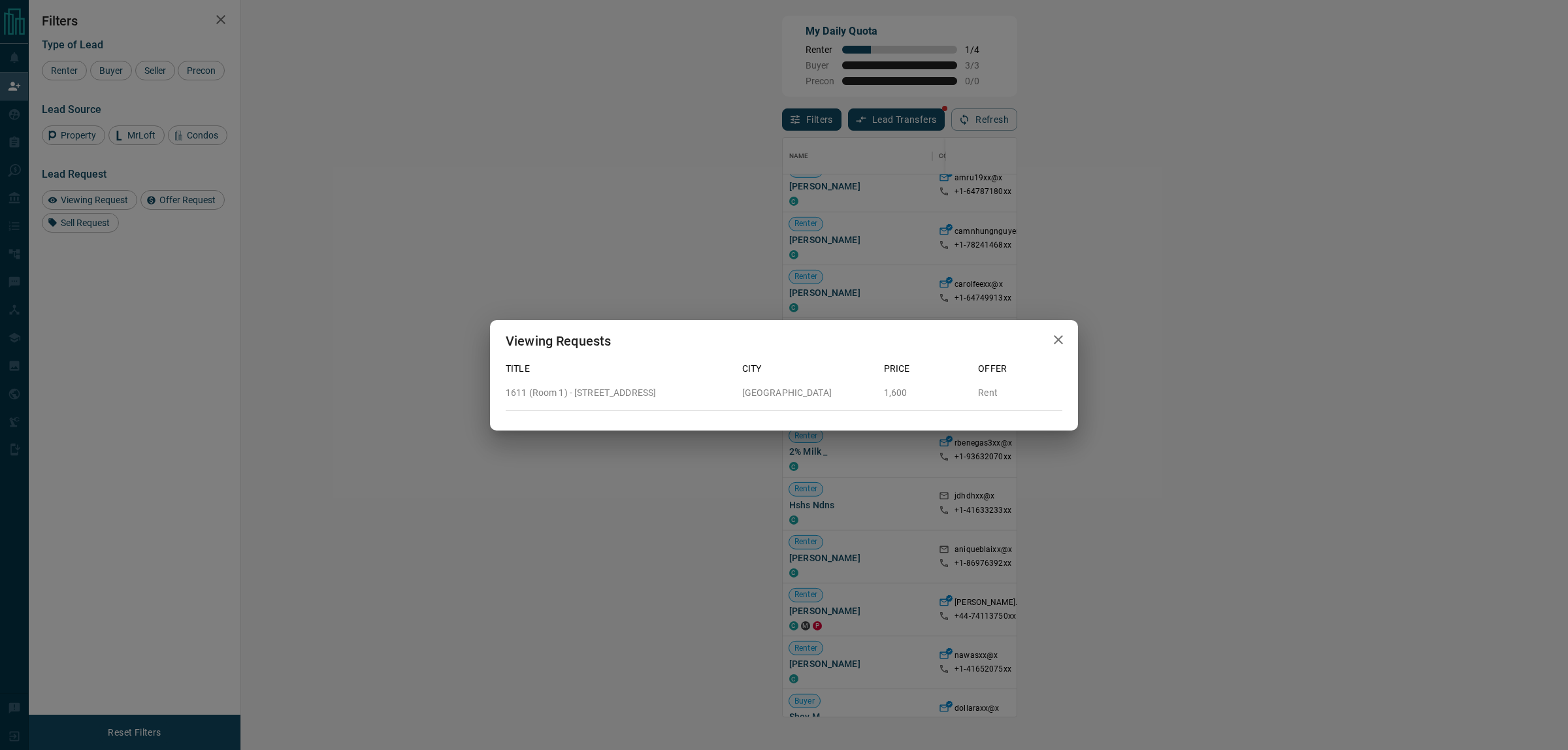
drag, startPoint x: 860, startPoint y: 608, endPoint x: 853, endPoint y: 607, distance: 7.1
click at [860, 608] on div "Viewing Requests Title City Price Offer 1611 ([STREET_ADDRESS] 1,600 Rent" at bounding box center [784, 375] width 1568 height 750
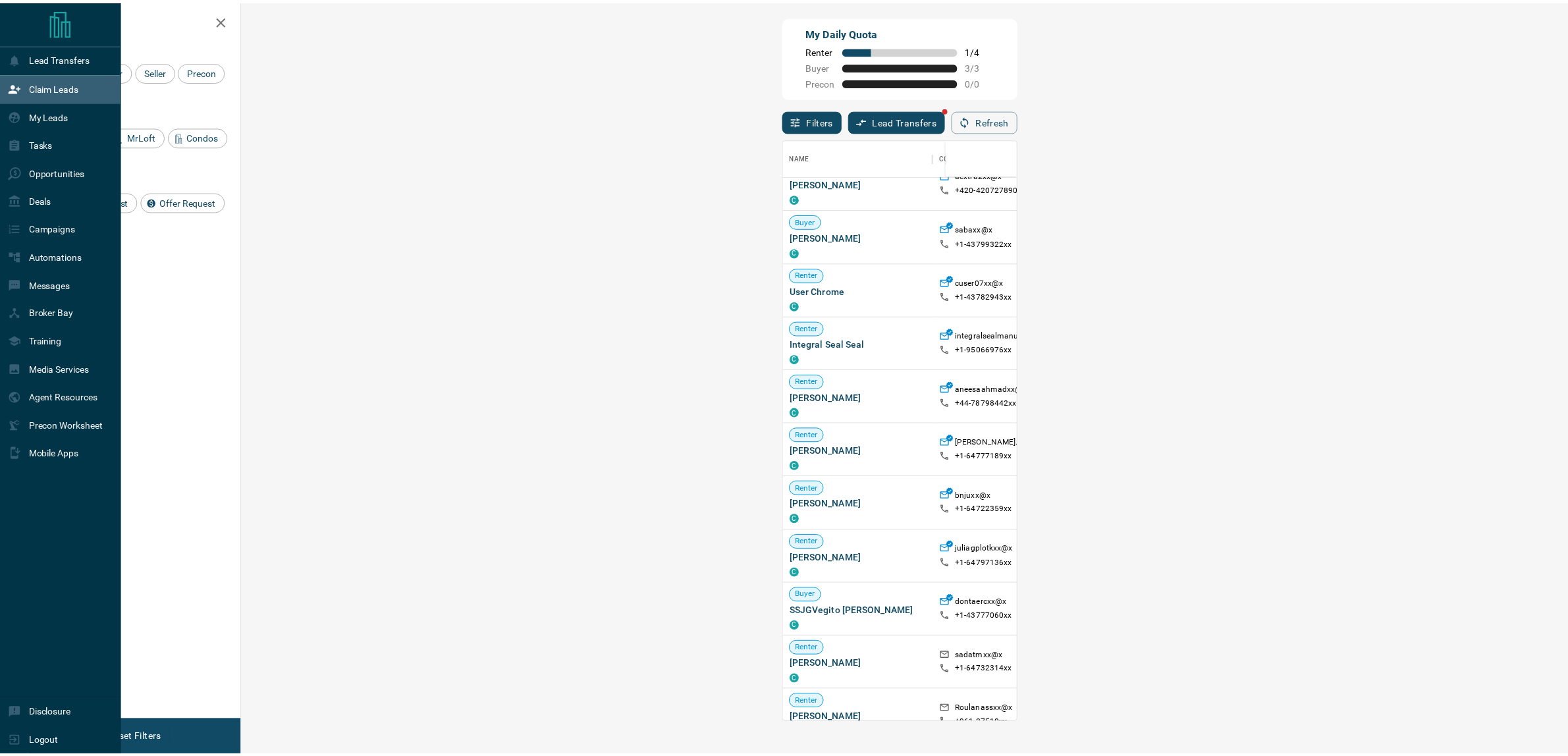
scroll to position [570, 1296]
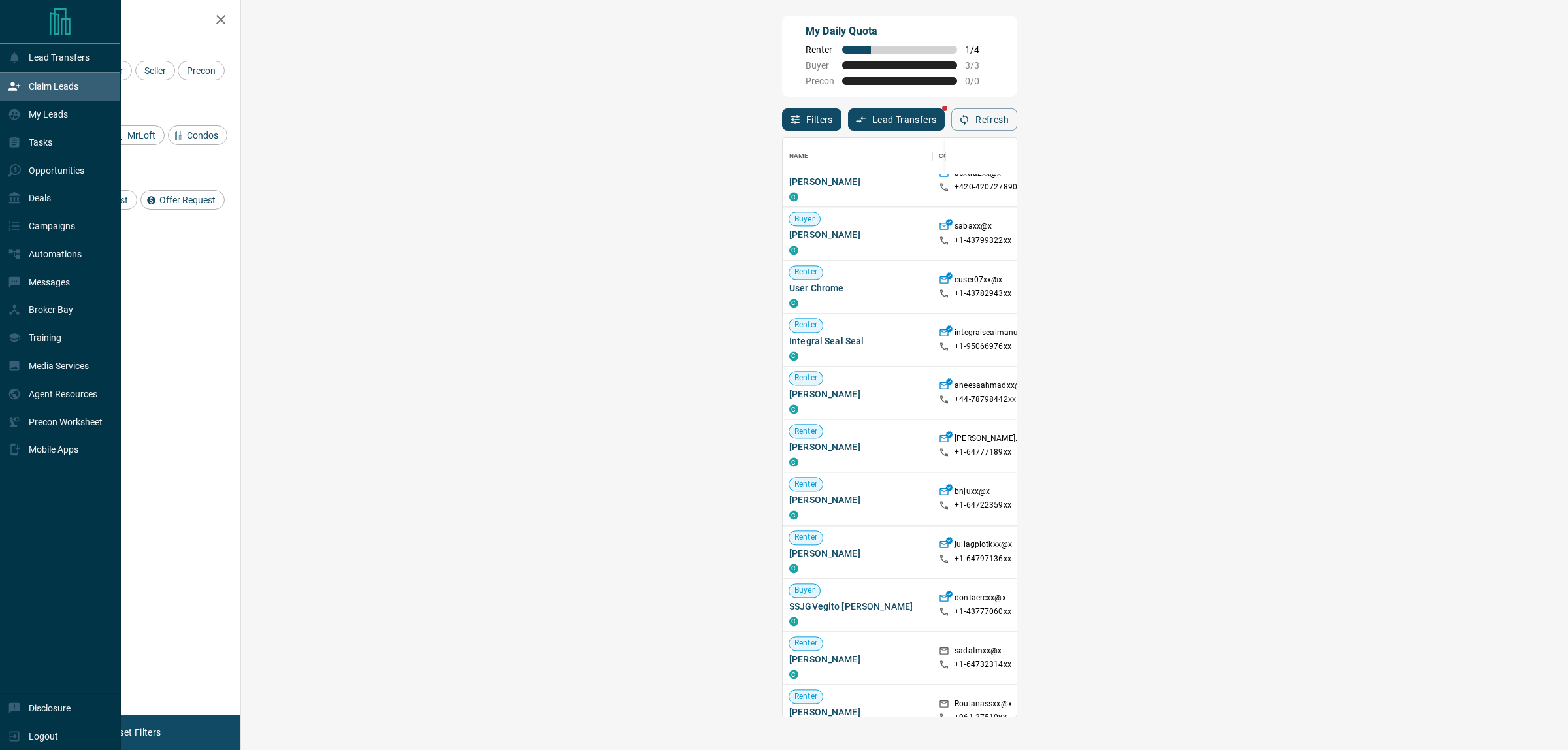
click at [20, 174] on icon at bounding box center [14, 170] width 13 height 13
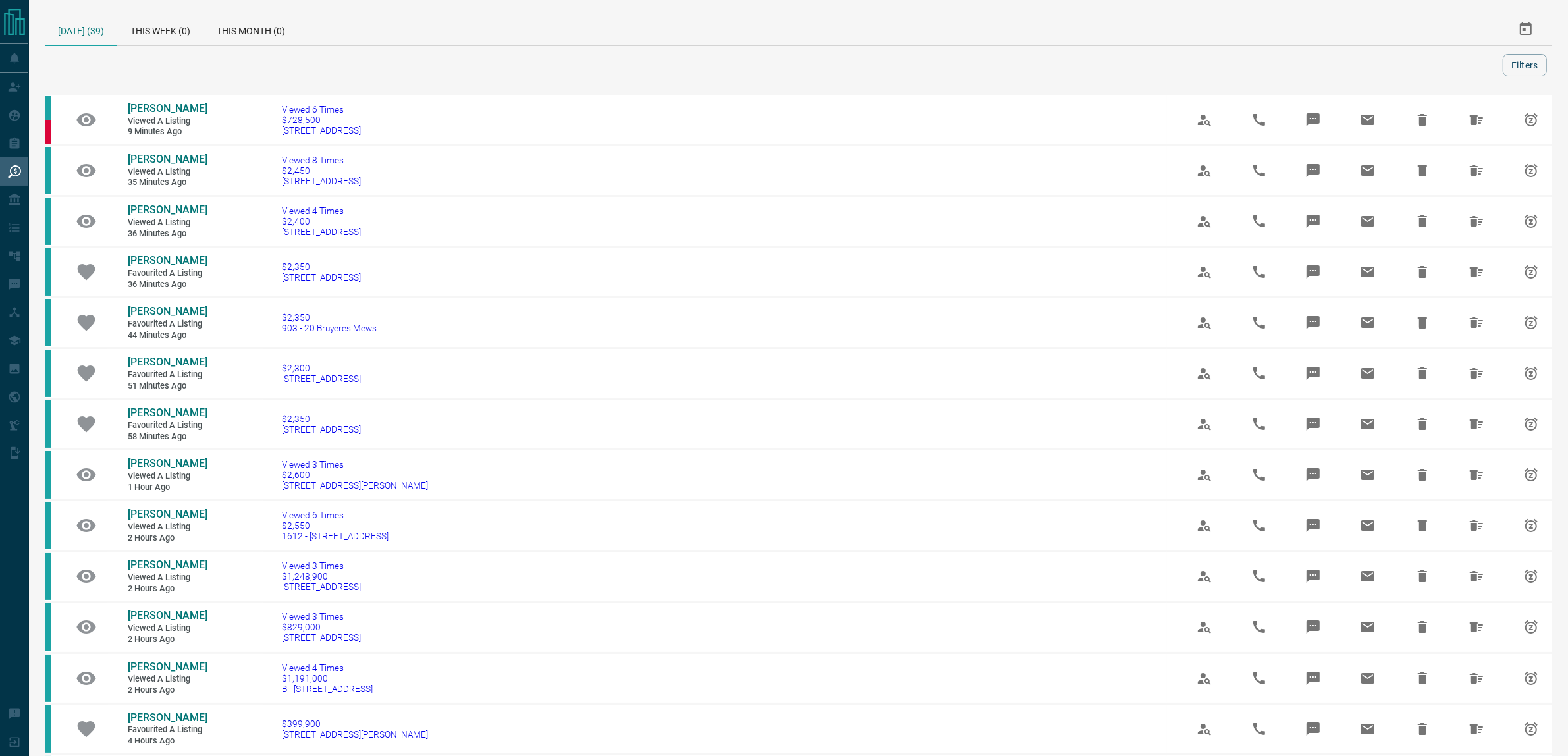
click at [285, 212] on td "Viewed 4 Times $2,400 [STREET_ADDRESS]" at bounding box center [715, 221] width 904 height 51
click at [171, 209] on span "[PERSON_NAME]" at bounding box center [167, 210] width 80 height 13
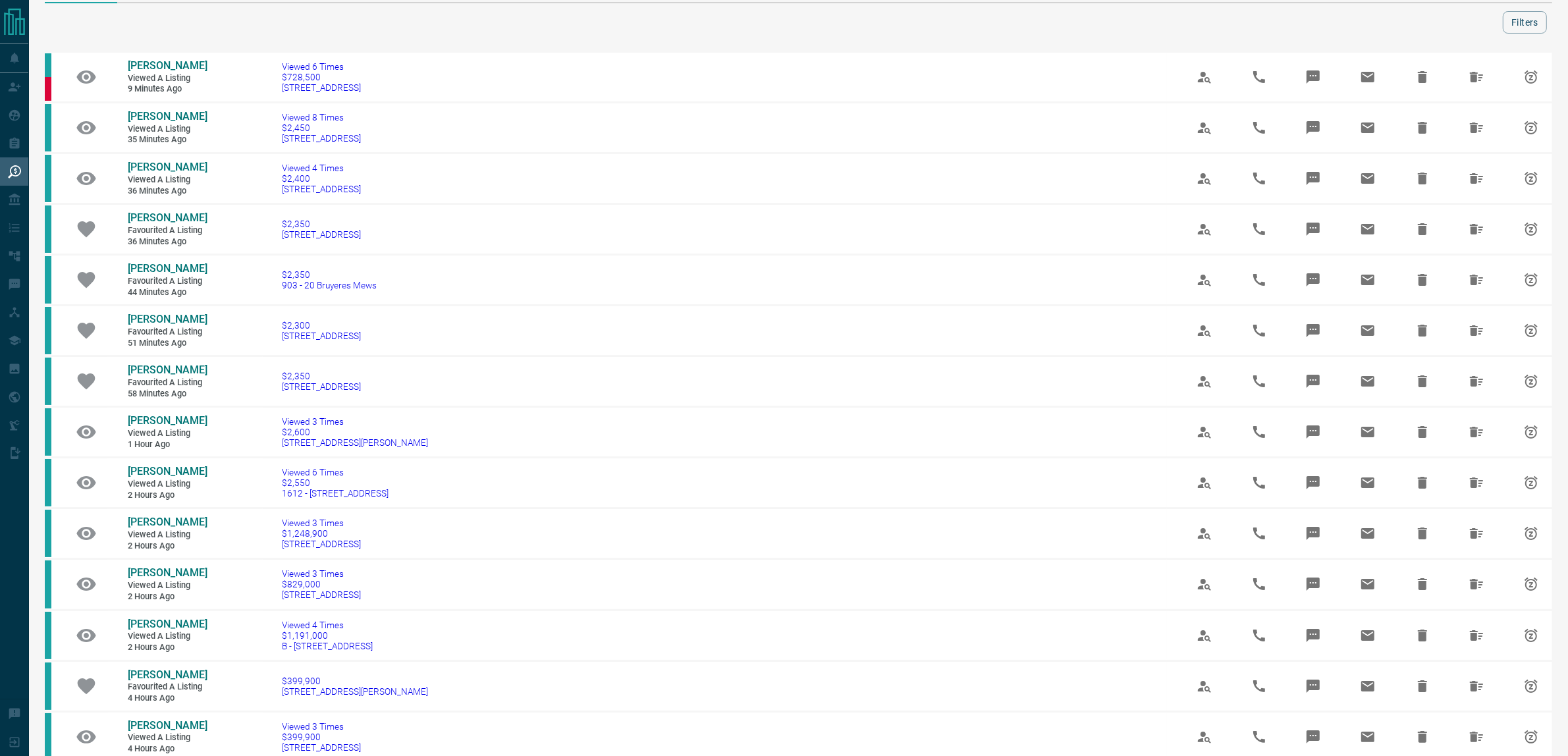
scroll to position [82, 0]
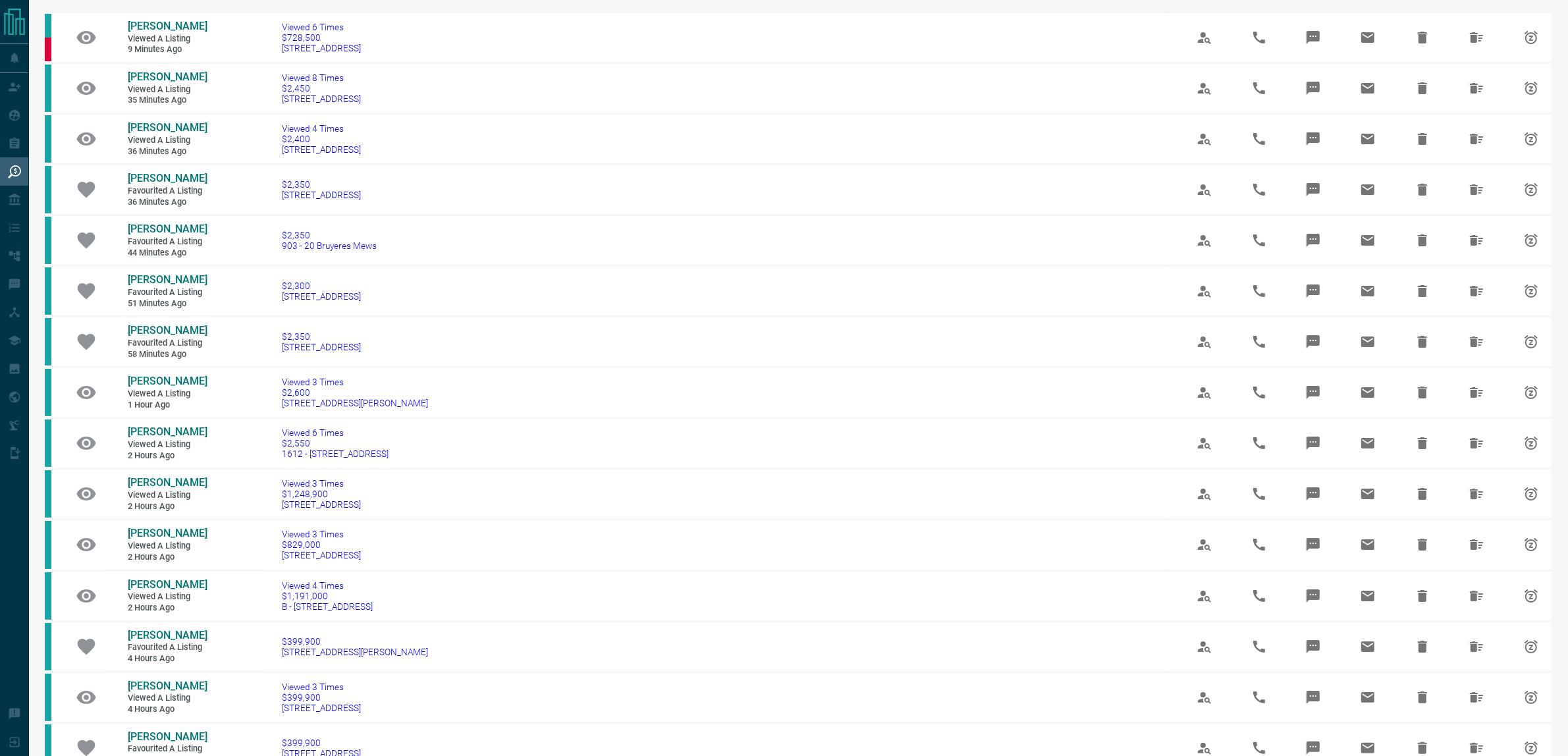
click at [301, 492] on span "$1,248,900" at bounding box center [322, 493] width 79 height 10
